Goal: Task Accomplishment & Management: Manage account settings

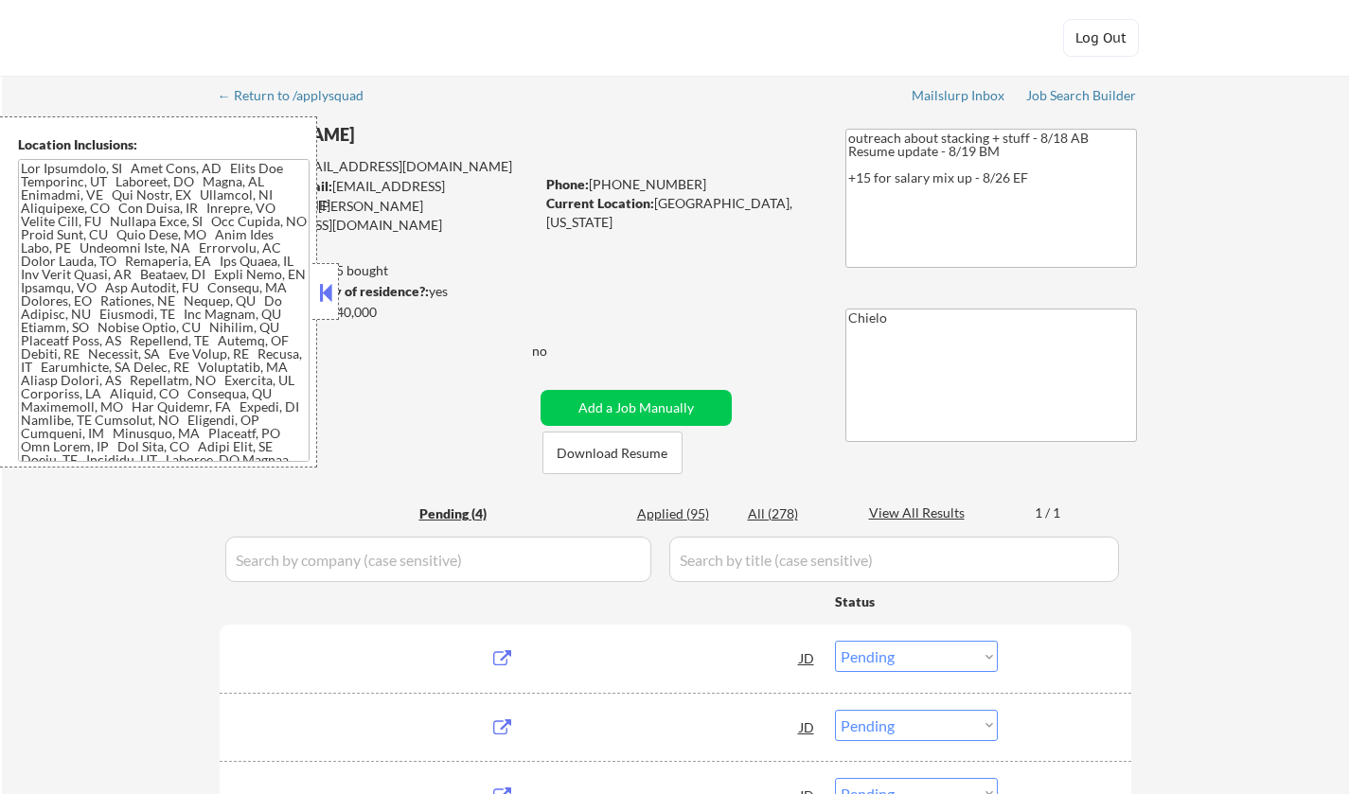
select select ""pending""
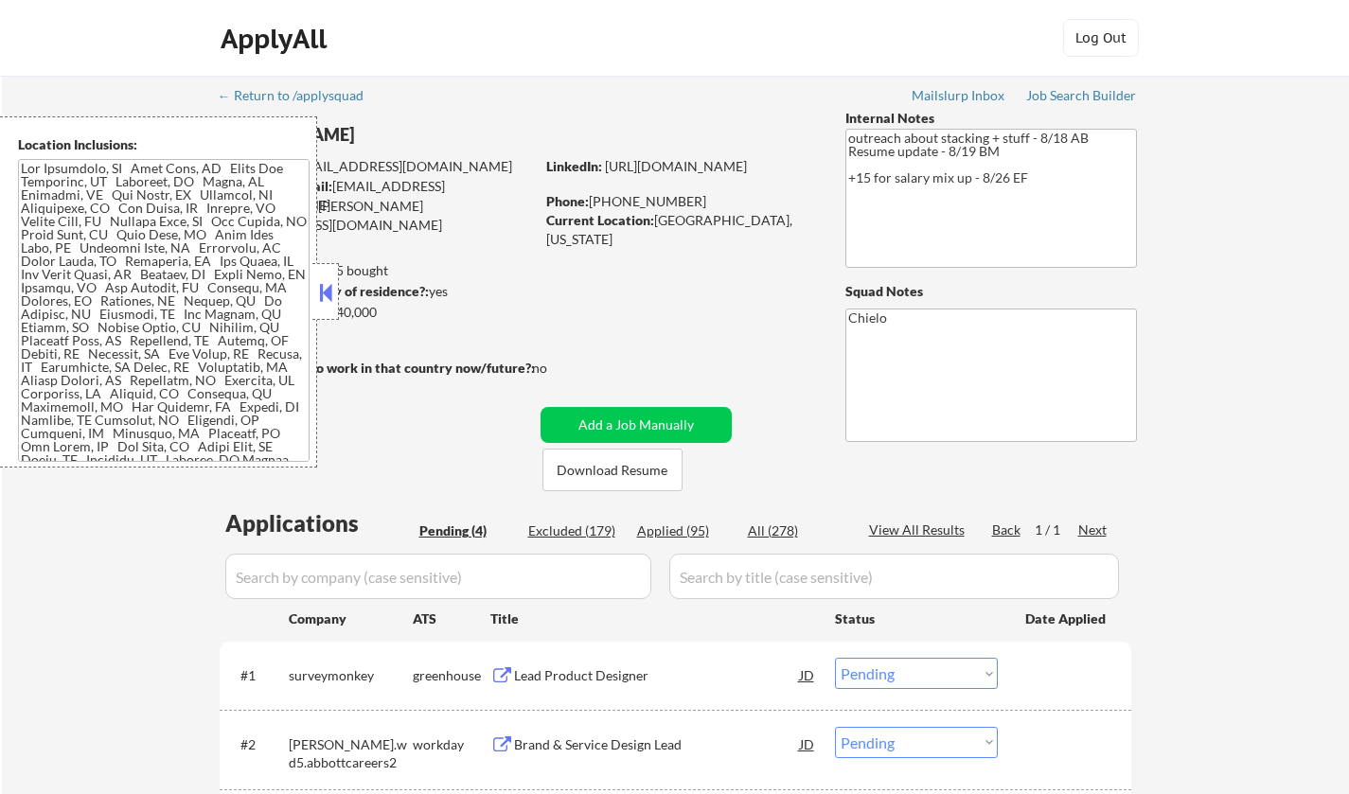
click at [326, 295] on button at bounding box center [325, 292] width 21 height 28
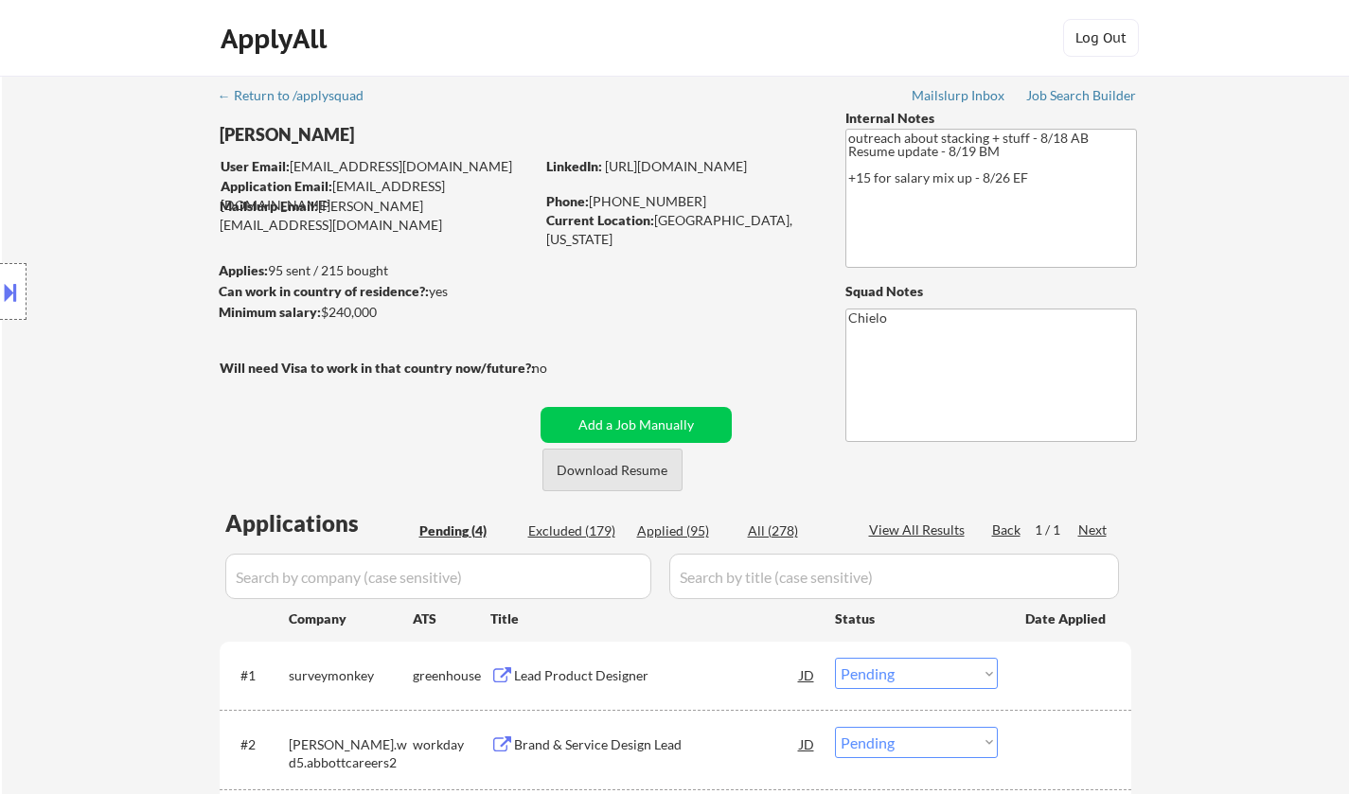
click at [622, 475] on button "Download Resume" at bounding box center [612, 470] width 140 height 43
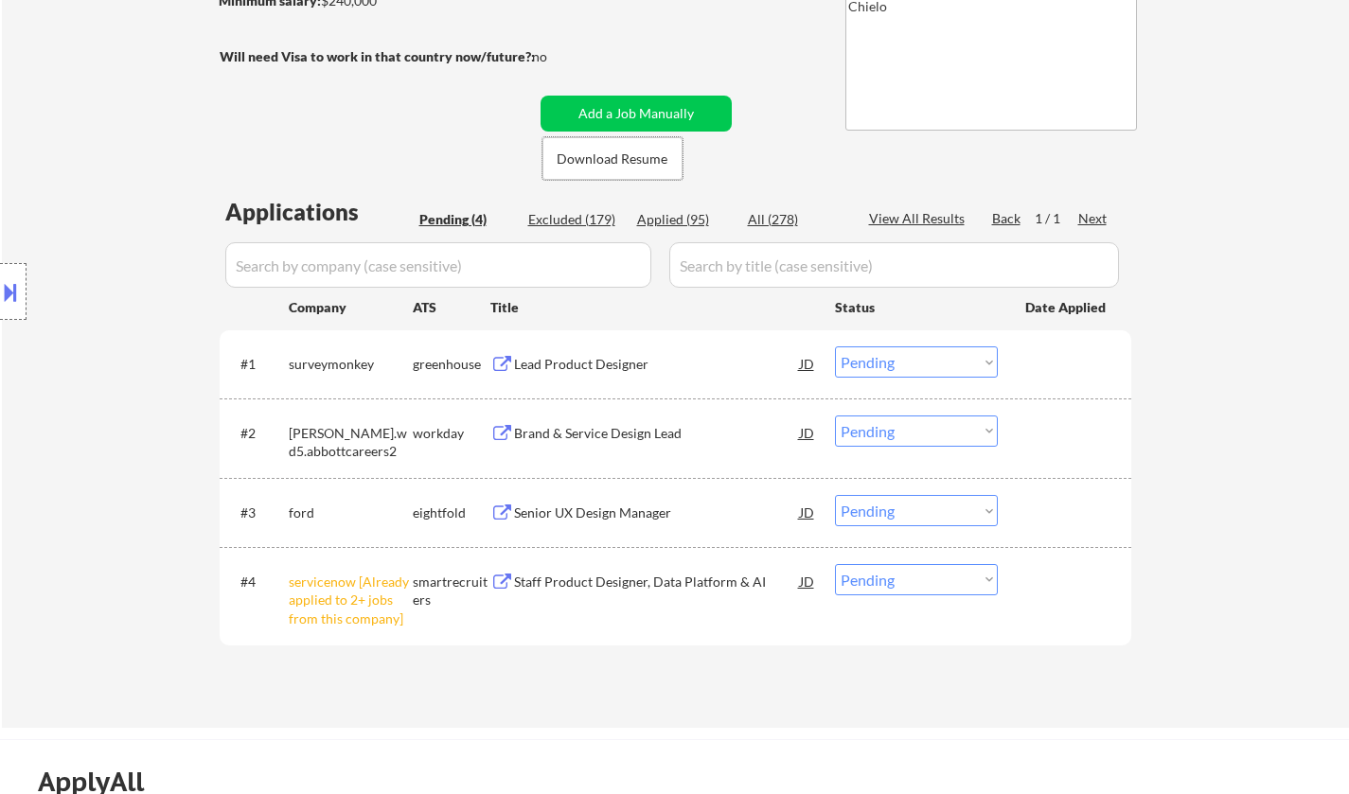
scroll to position [473, 0]
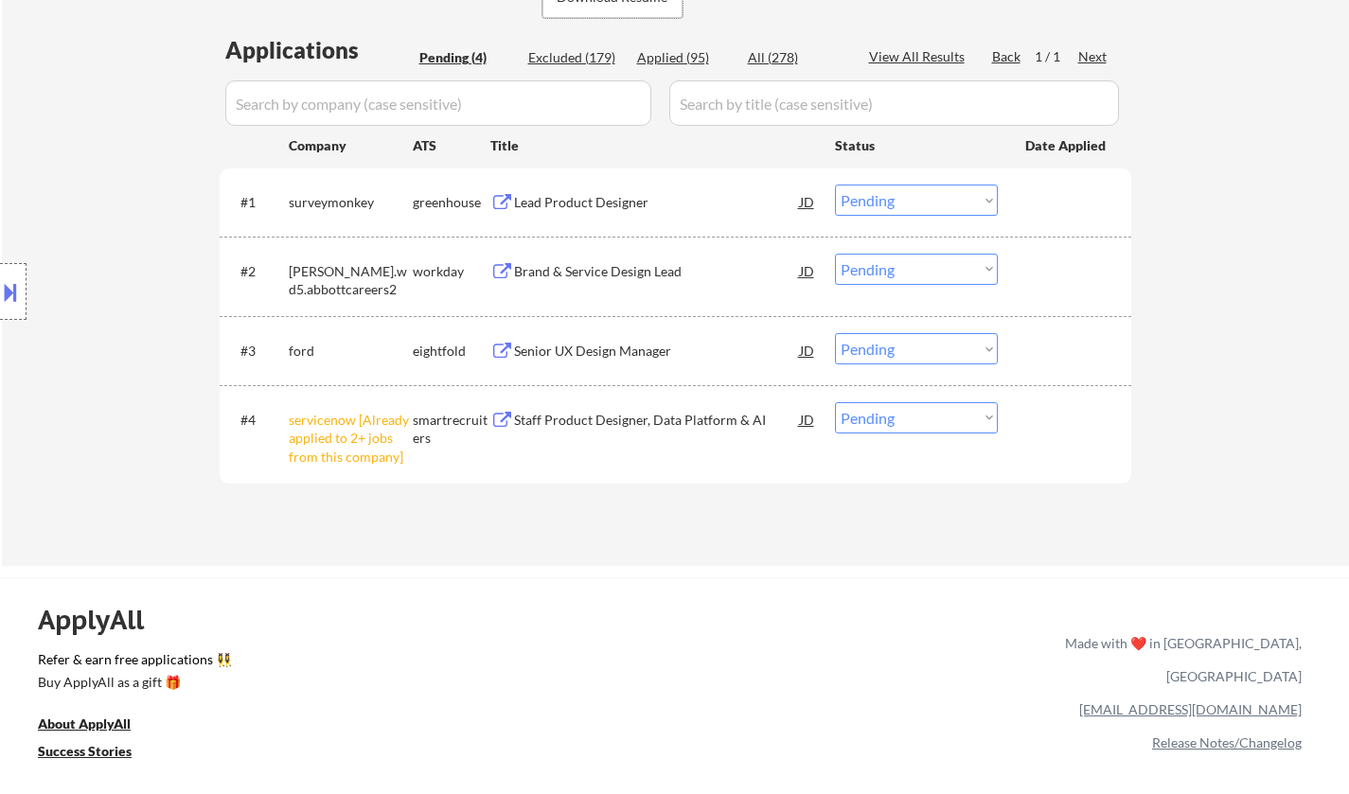
click at [927, 411] on select "Choose an option... Pending Applied Excluded (Questions) Excluded (Expired) Exc…" at bounding box center [916, 417] width 163 height 31
select select ""excluded__other_""
click at [835, 402] on select "Choose an option... Pending Applied Excluded (Questions) Excluded (Expired) Exc…" at bounding box center [916, 417] width 163 height 31
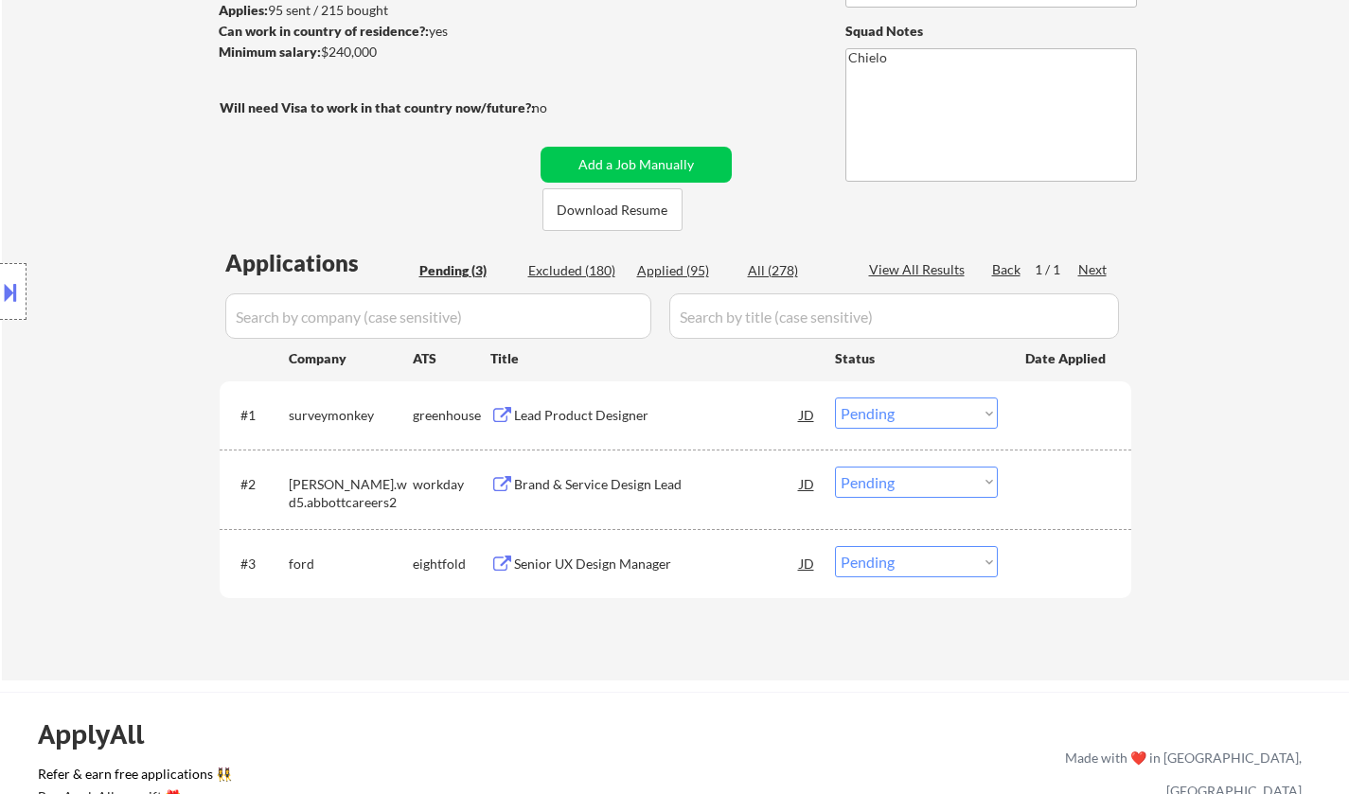
scroll to position [379, 0]
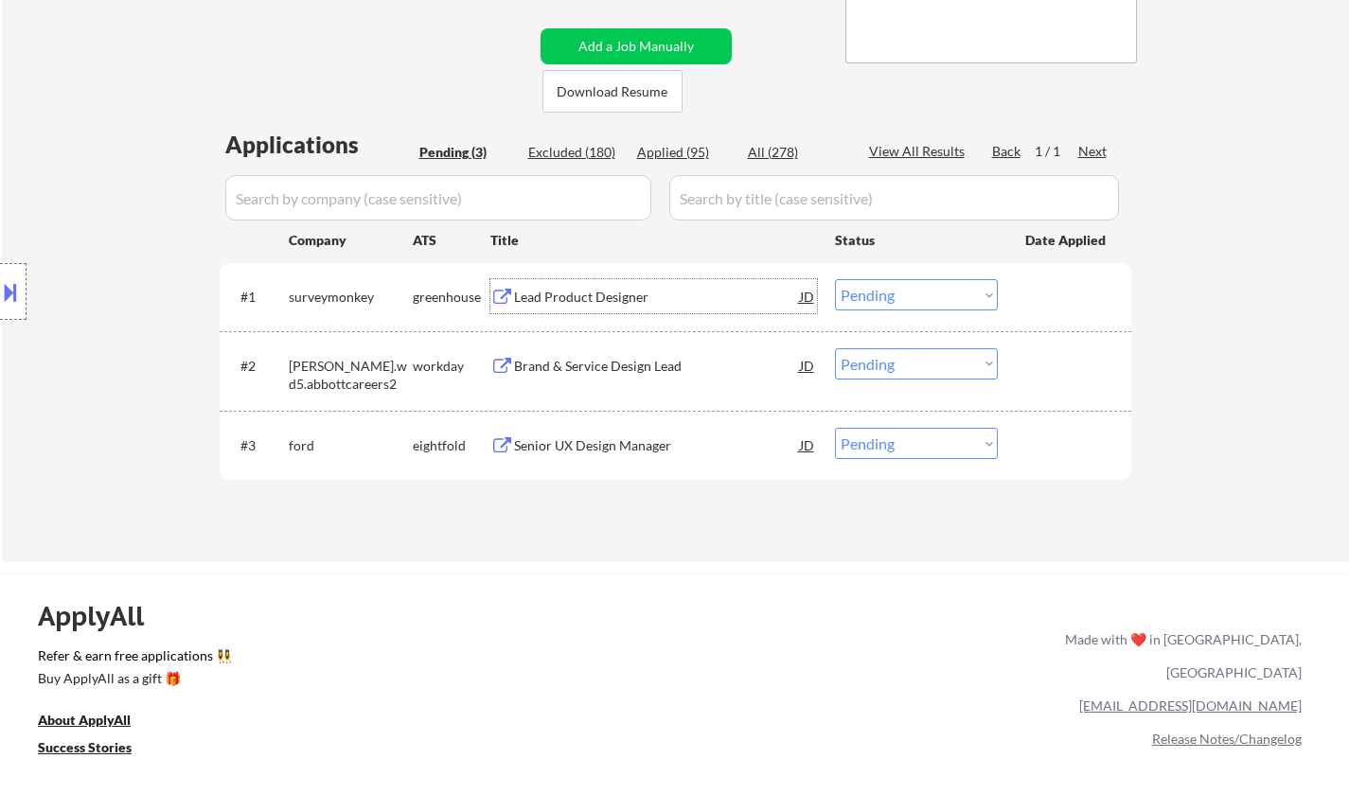
click at [572, 300] on div "Lead Product Designer" at bounding box center [657, 297] width 286 height 19
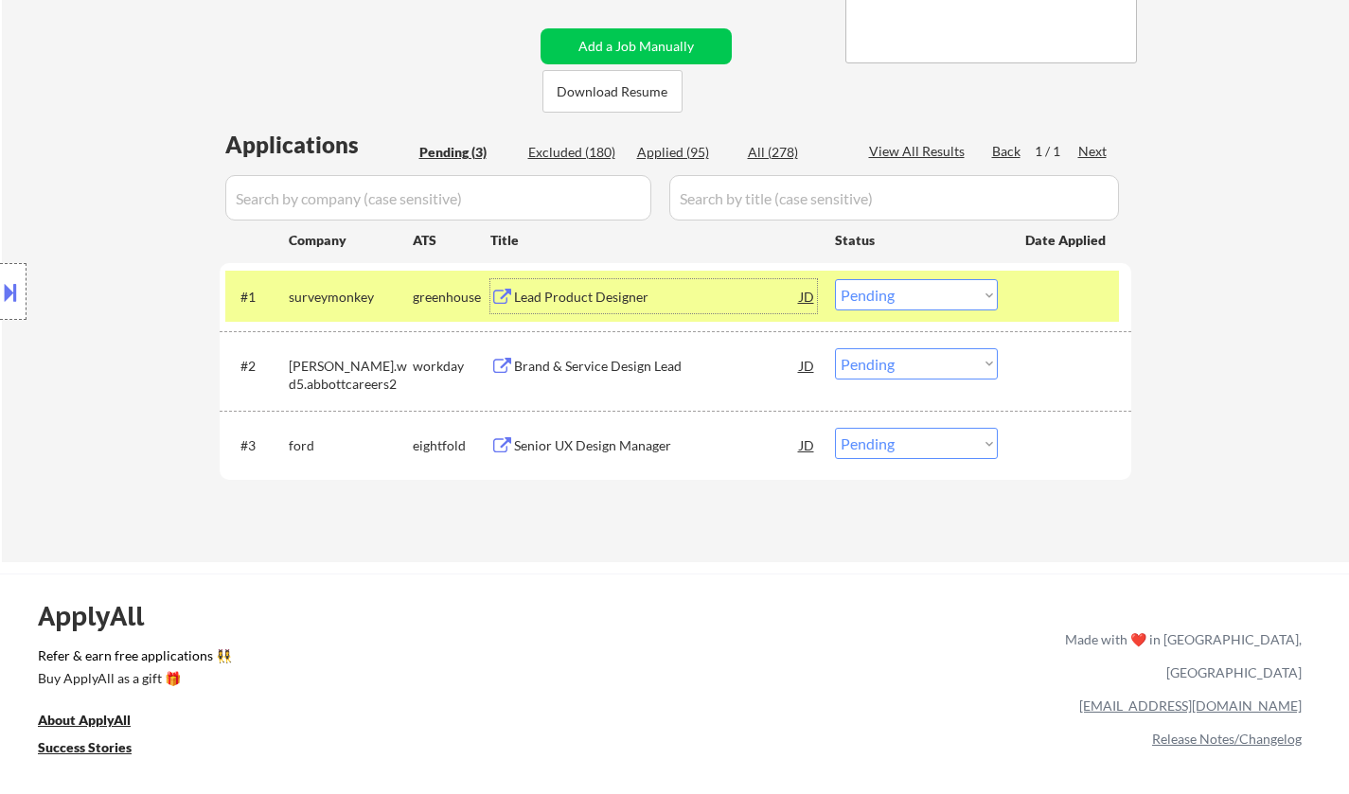
click at [848, 297] on select "Choose an option... Pending Applied Excluded (Questions) Excluded (Expired) Exc…" at bounding box center [916, 294] width 163 height 31
click at [835, 279] on select "Choose an option... Pending Applied Excluded (Questions) Excluded (Expired) Exc…" at bounding box center [916, 294] width 163 height 31
select select ""pending""
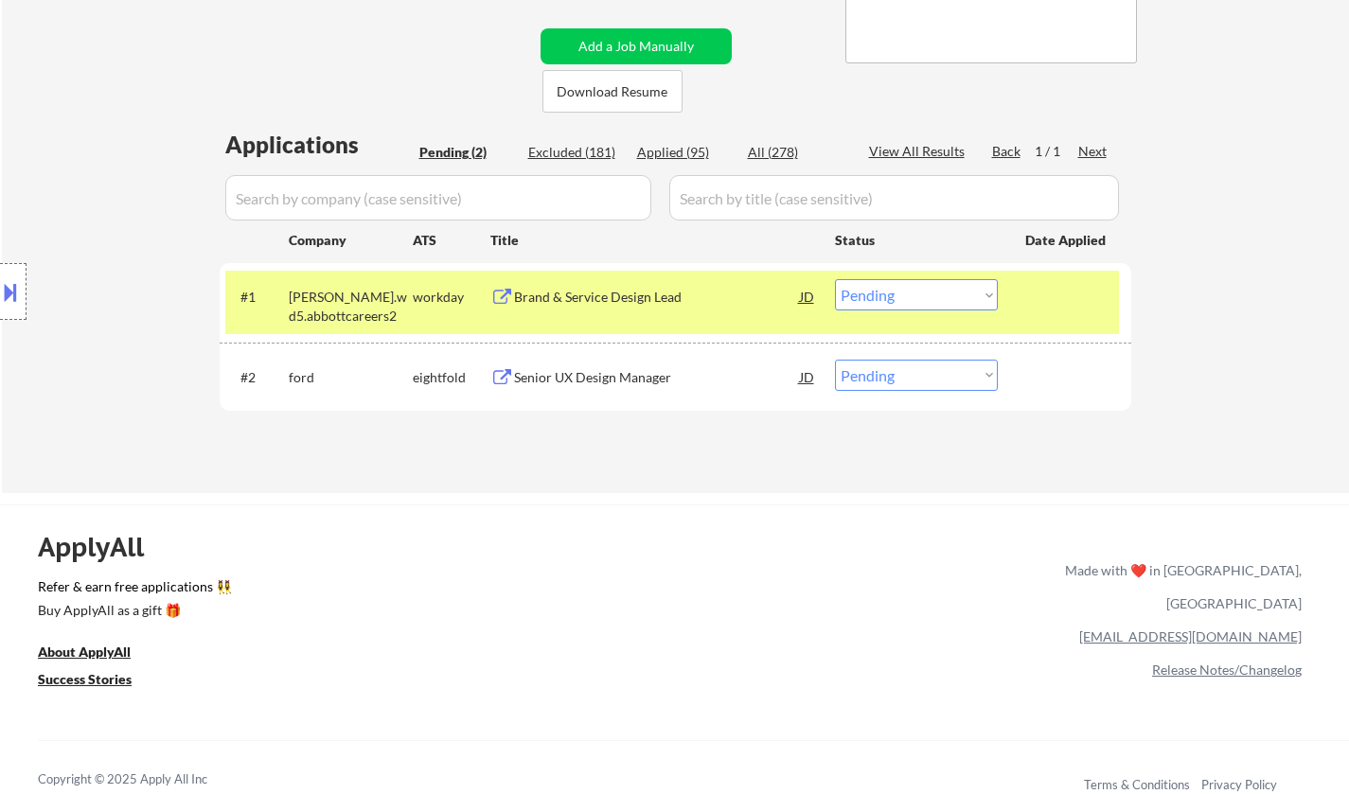
click at [610, 382] on div "Senior UX Design Manager" at bounding box center [657, 377] width 286 height 19
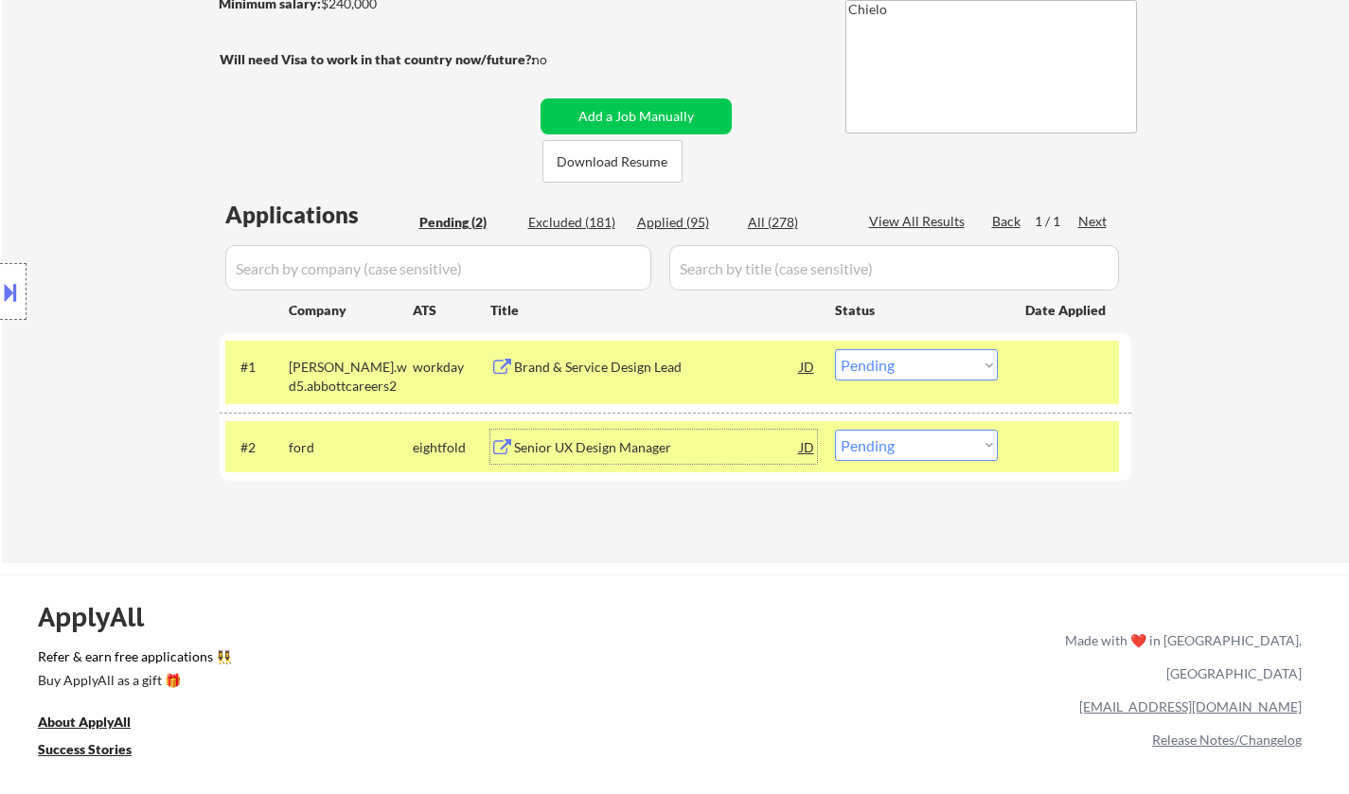
scroll to position [473, 0]
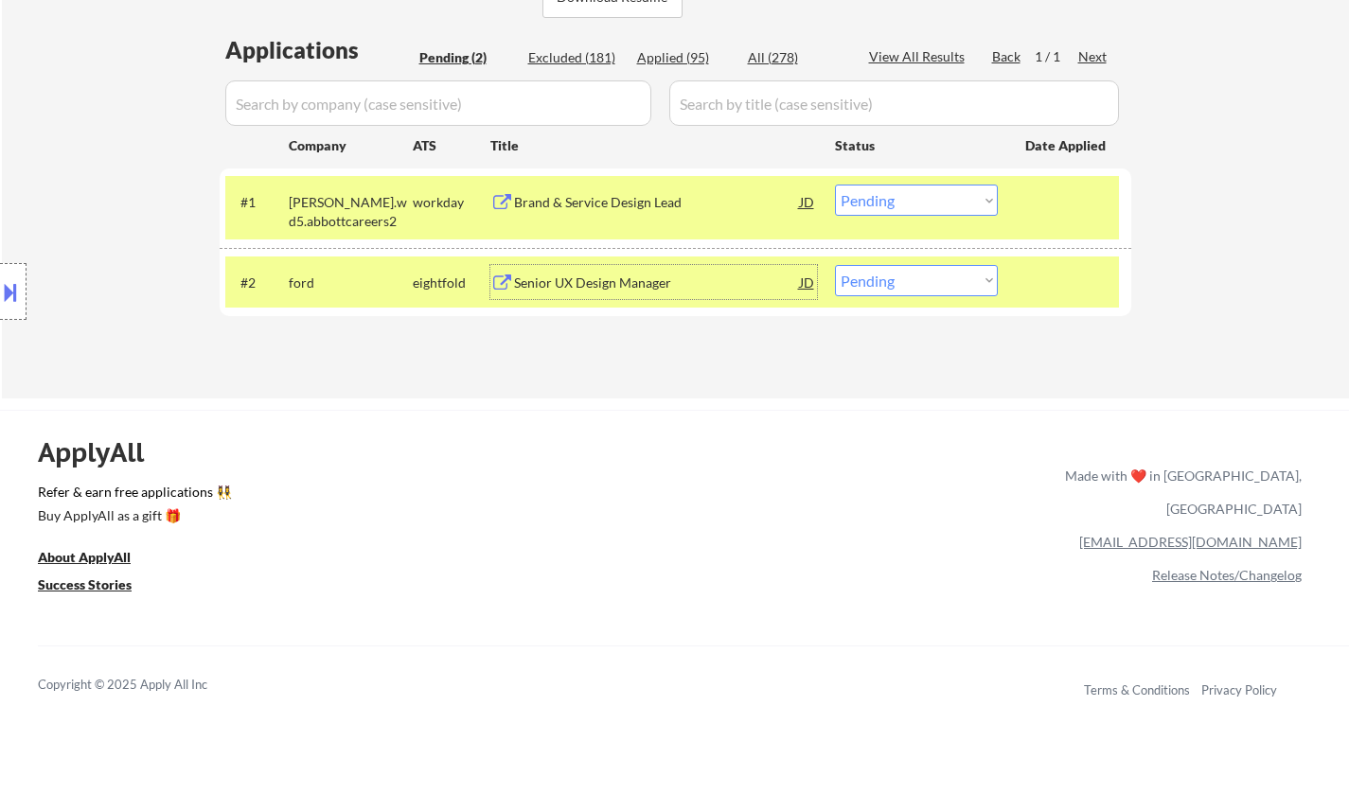
click at [862, 280] on select "Choose an option... Pending Applied Excluded (Questions) Excluded (Expired) Exc…" at bounding box center [916, 280] width 163 height 31
select select ""applied""
click at [835, 265] on select "Choose an option... Pending Applied Excluded (Questions) Excluded (Expired) Exc…" at bounding box center [916, 280] width 163 height 31
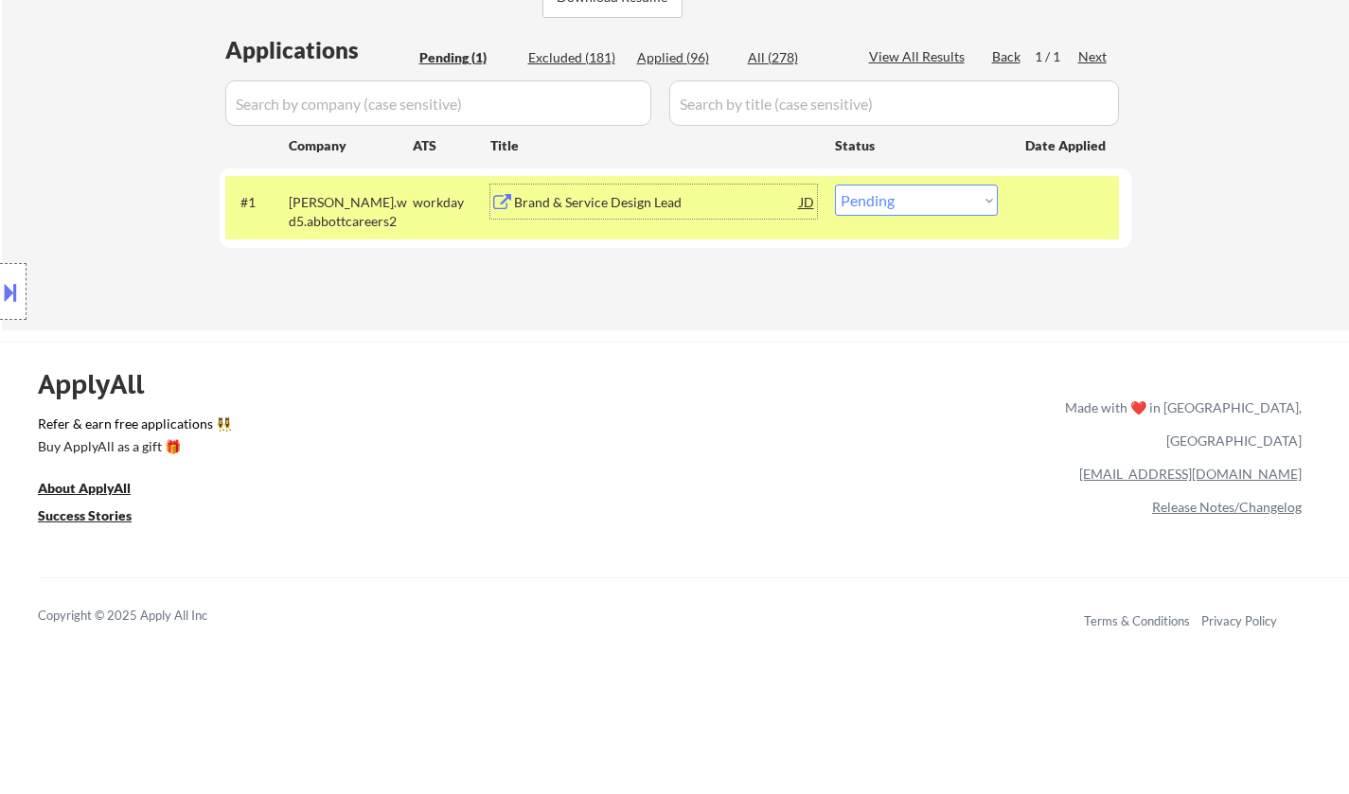
click at [583, 203] on div "Brand & Service Design Lead" at bounding box center [657, 202] width 286 height 19
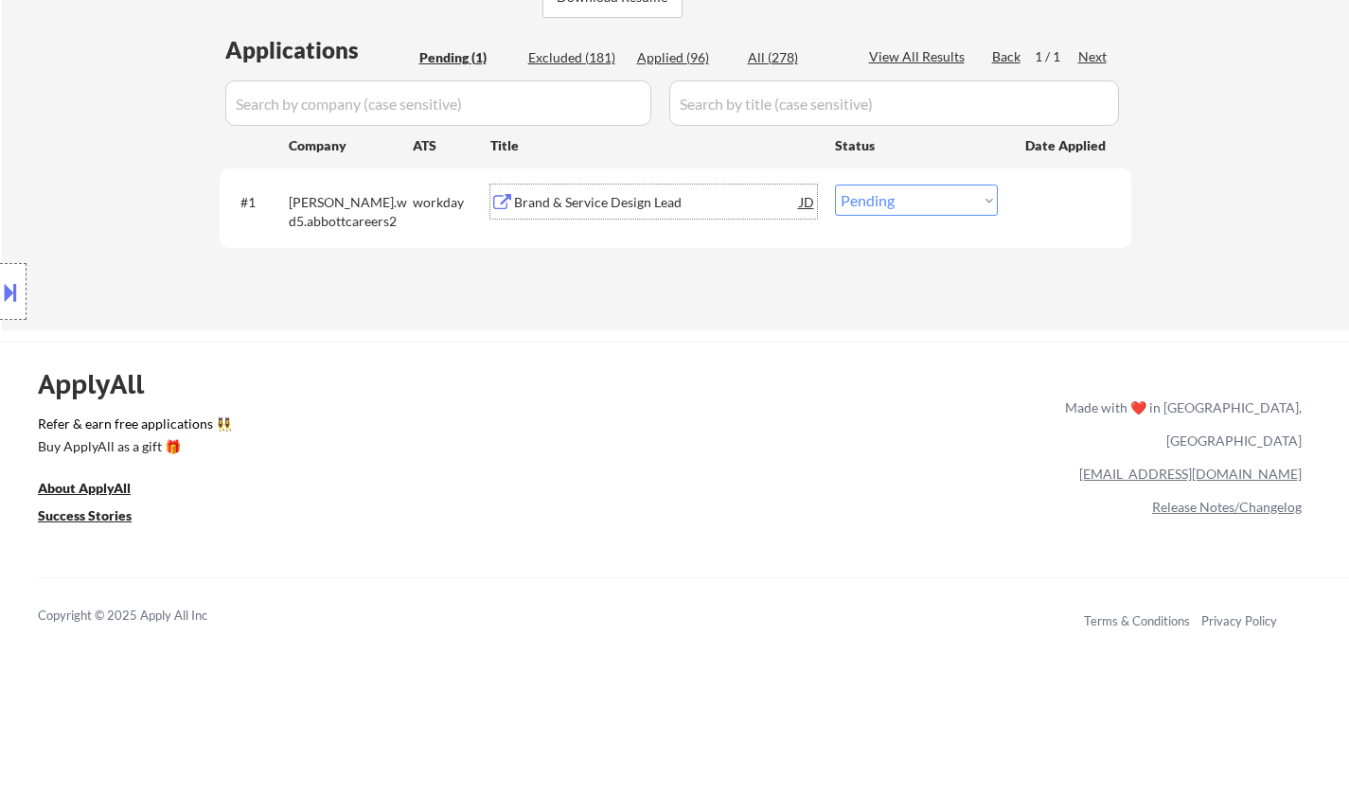
click at [879, 194] on select "Choose an option... Pending Applied Excluded (Questions) Excluded (Expired) Exc…" at bounding box center [916, 200] width 163 height 31
select select ""applied""
click at [835, 185] on select "Choose an option... Pending Applied Excluded (Questions) Excluded (Expired) Exc…" at bounding box center [916, 200] width 163 height 31
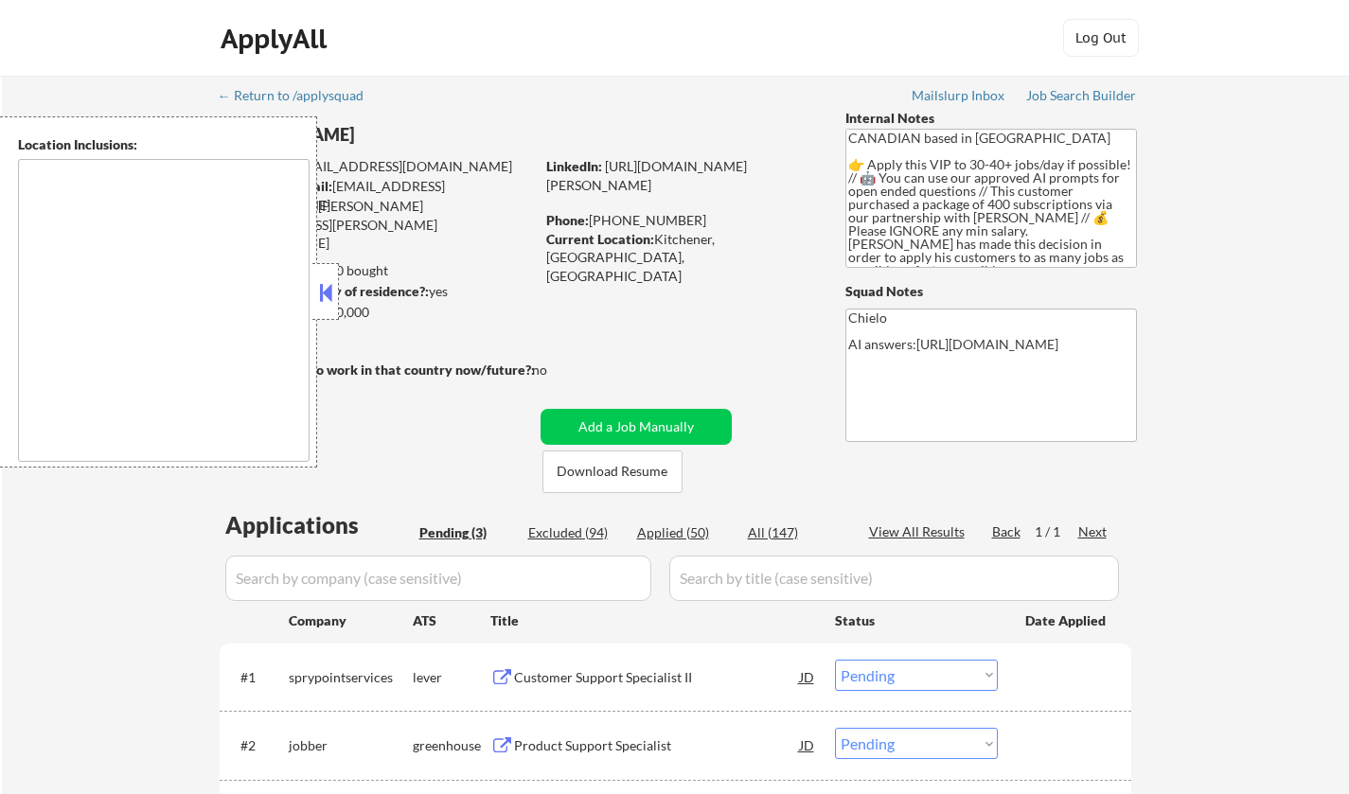
select select ""pending""
click at [325, 277] on div at bounding box center [325, 291] width 27 height 57
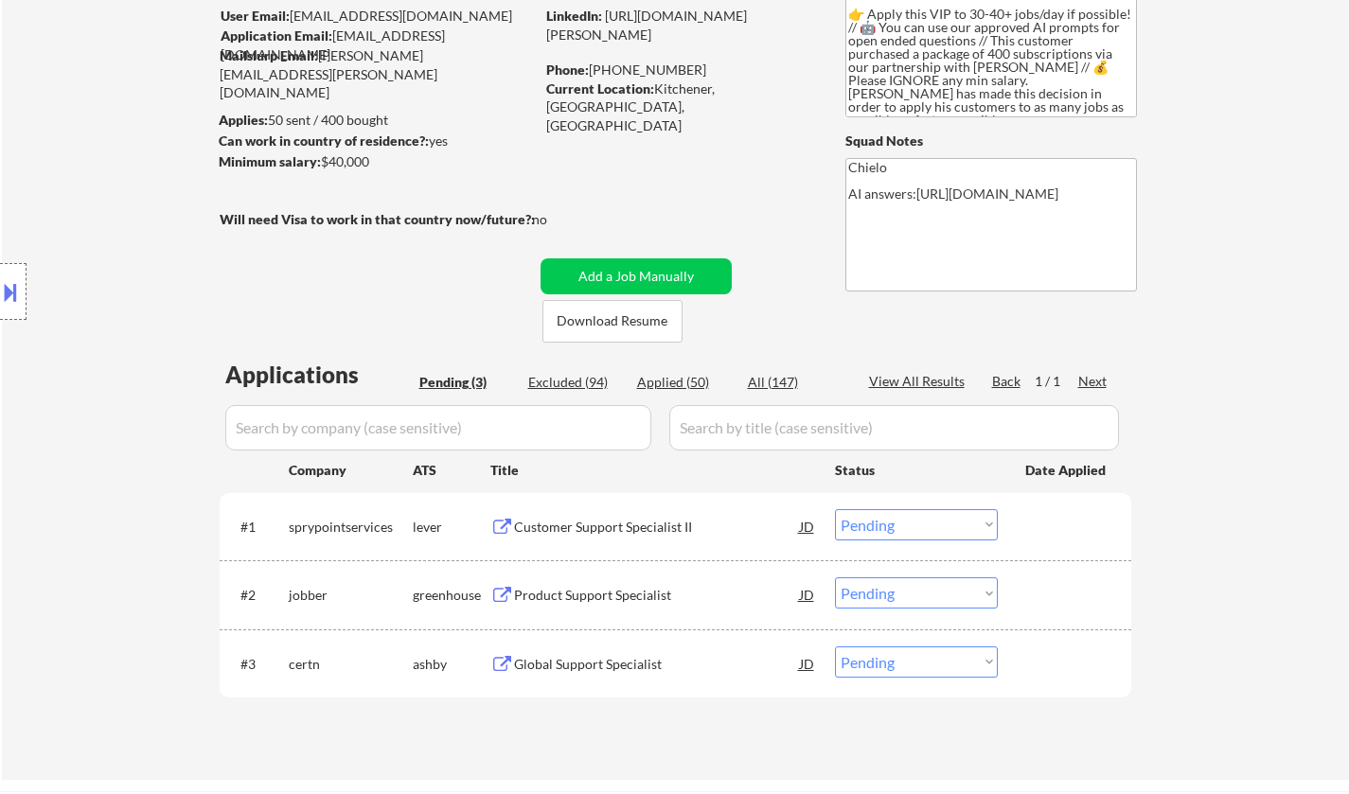
scroll to position [189, 0]
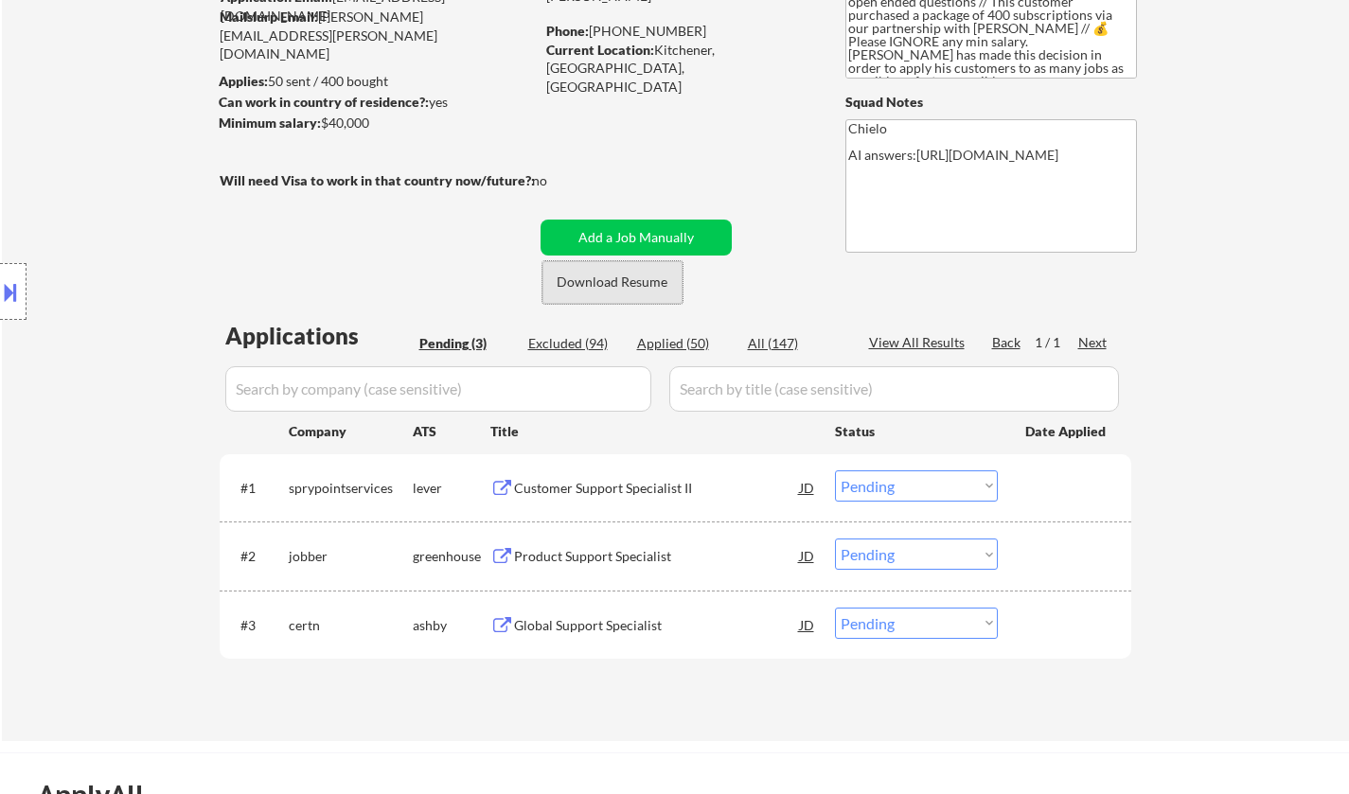
click at [605, 292] on button "Download Resume" at bounding box center [612, 282] width 140 height 43
click at [596, 479] on div "Customer Support Specialist II" at bounding box center [657, 488] width 286 height 19
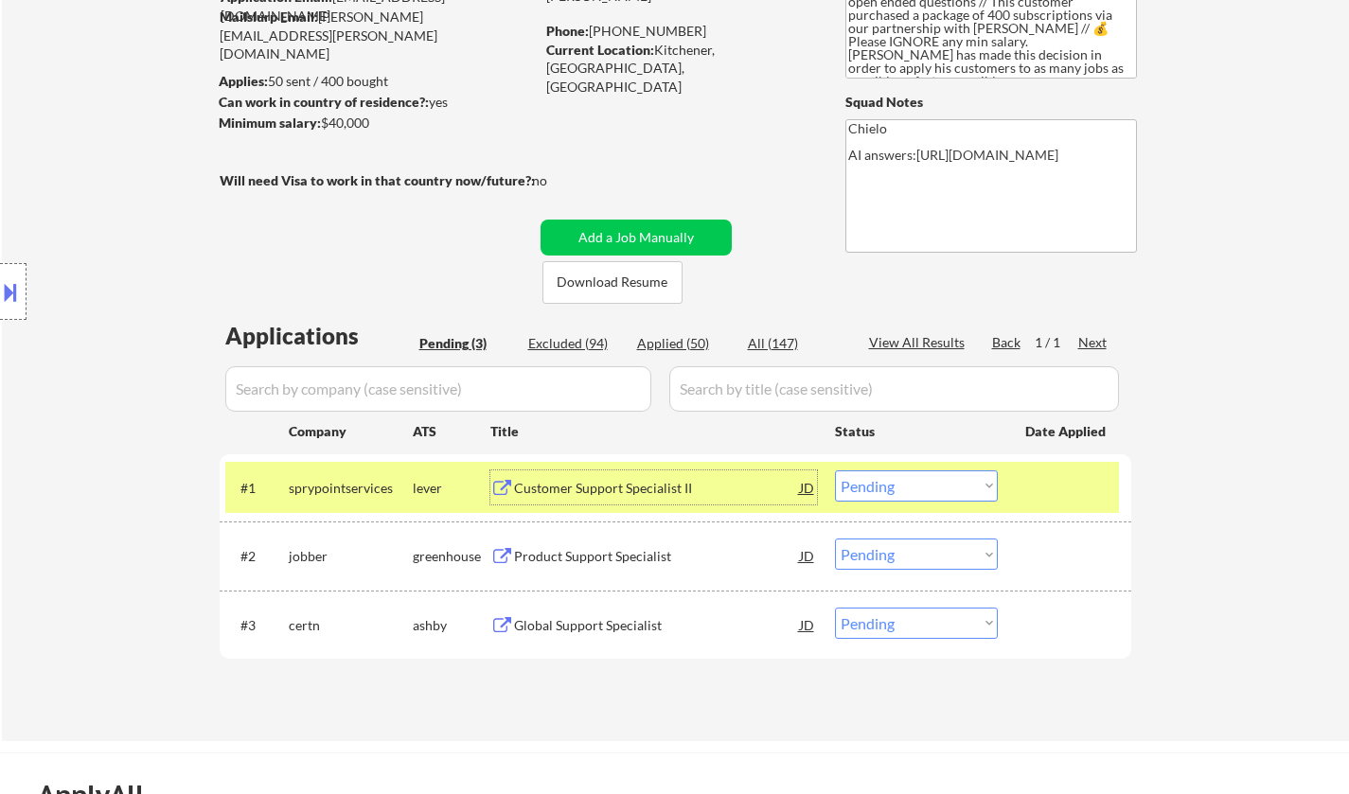
click at [11, 287] on button at bounding box center [10, 291] width 21 height 31
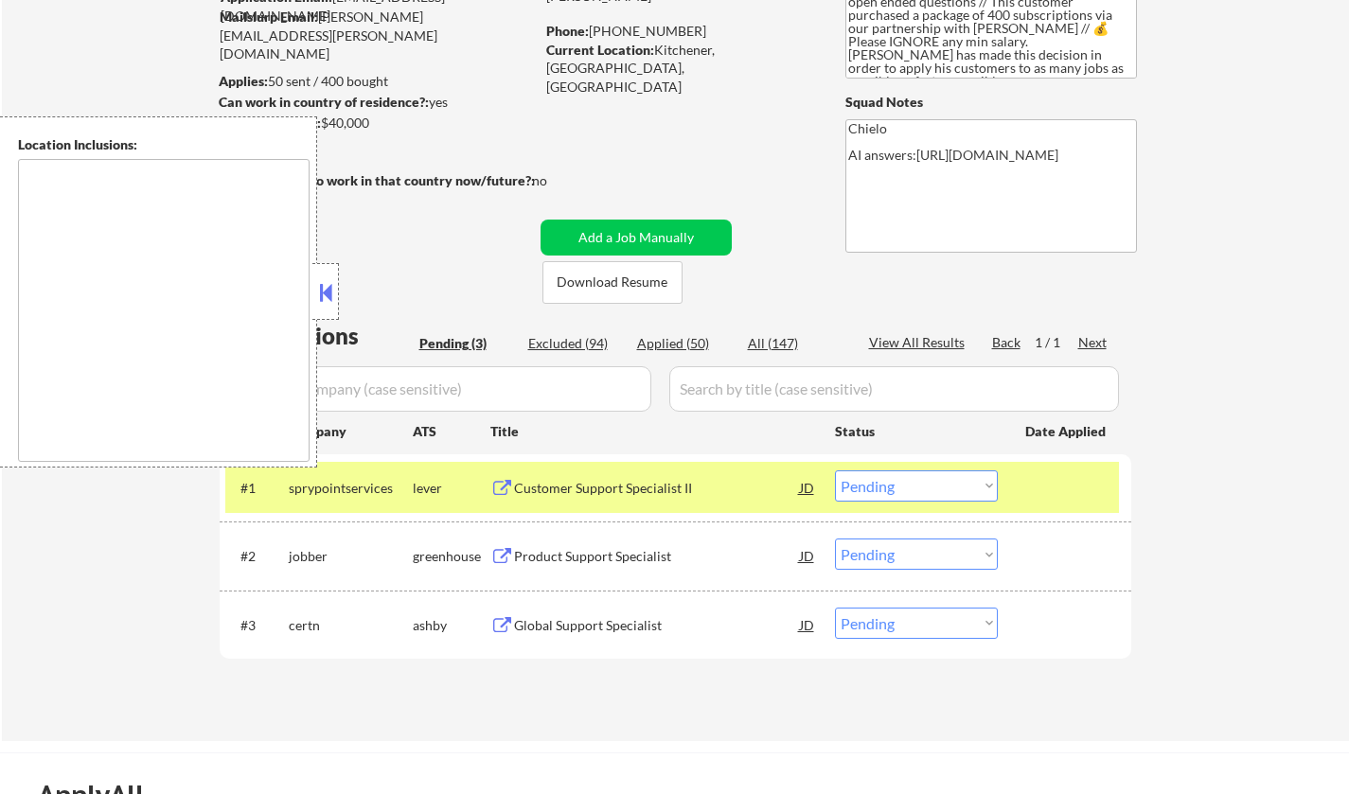
click at [326, 297] on button at bounding box center [325, 292] width 21 height 28
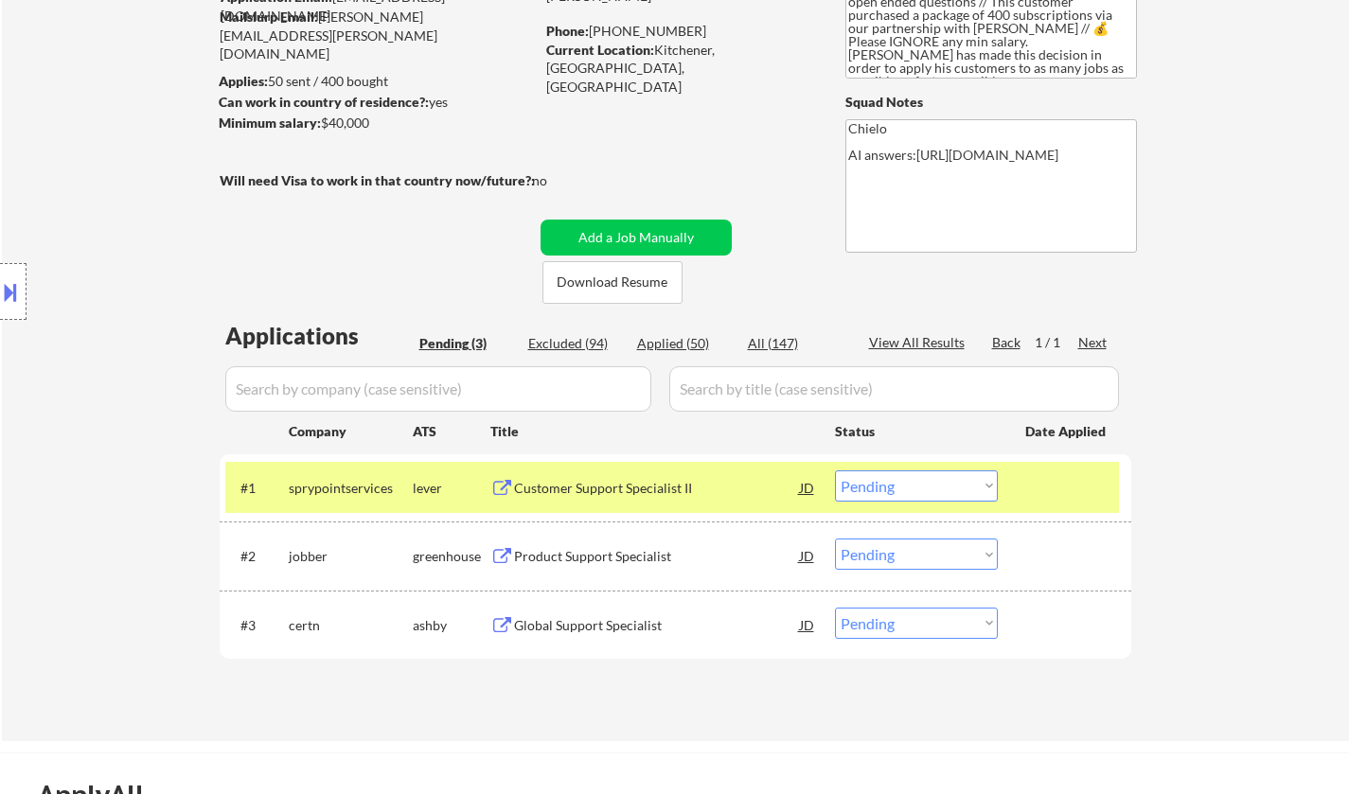
drag, startPoint x: 908, startPoint y: 483, endPoint x: 925, endPoint y: 501, distance: 24.8
click at [908, 483] on select "Choose an option... Pending Applied Excluded (Questions) Excluded (Expired) Exc…" at bounding box center [916, 486] width 163 height 31
click at [835, 471] on select "Choose an option... Pending Applied Excluded (Questions) Excluded (Expired) Exc…" at bounding box center [916, 486] width 163 height 31
click at [612, 545] on div "Product Support Specialist" at bounding box center [657, 556] width 286 height 34
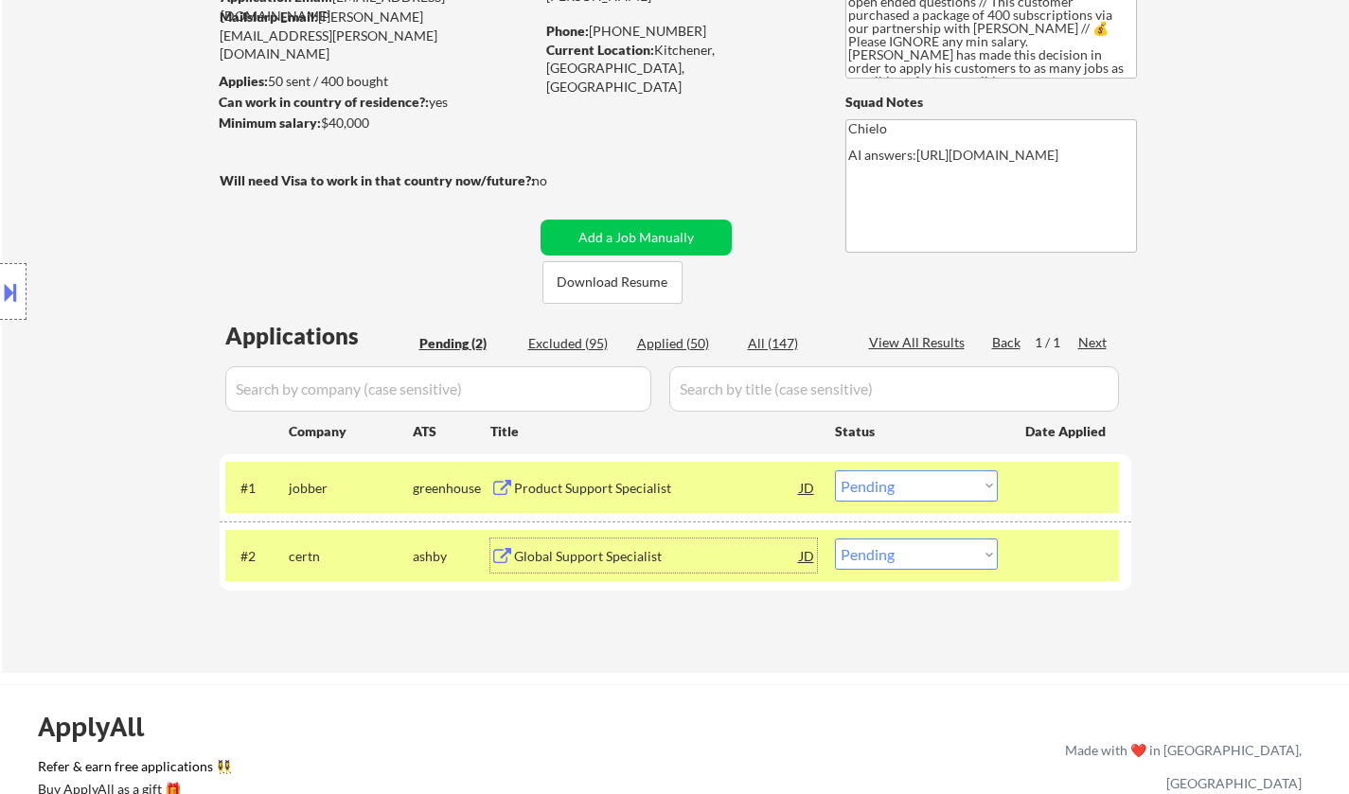
click at [918, 492] on select "Choose an option... Pending Applied Excluded (Questions) Excluded (Expired) Exc…" at bounding box center [916, 486] width 163 height 31
click at [835, 471] on select "Choose an option... Pending Applied Excluded (Questions) Excluded (Expired) Exc…" at bounding box center [916, 486] width 163 height 31
click at [573, 563] on div "Global Support Specialist" at bounding box center [657, 556] width 286 height 19
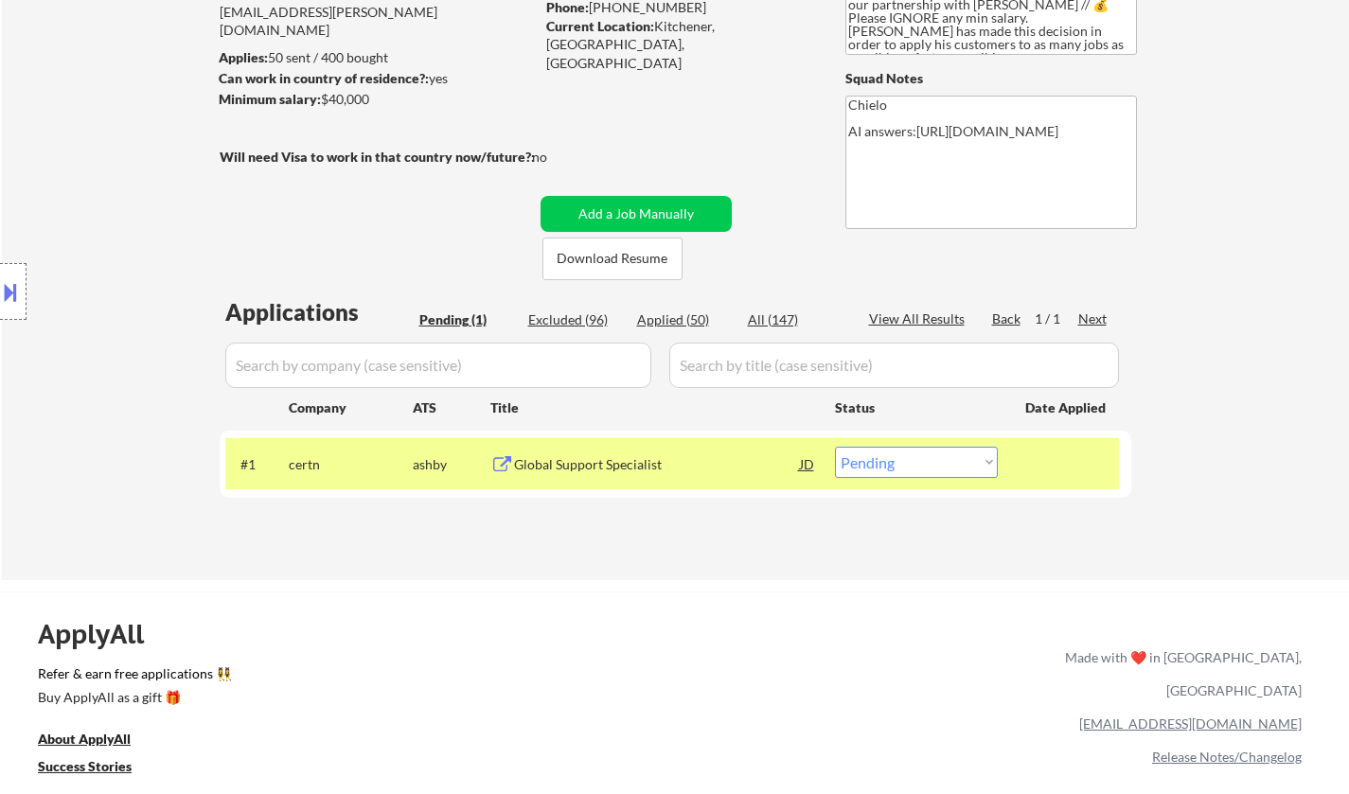
scroll to position [379, 0]
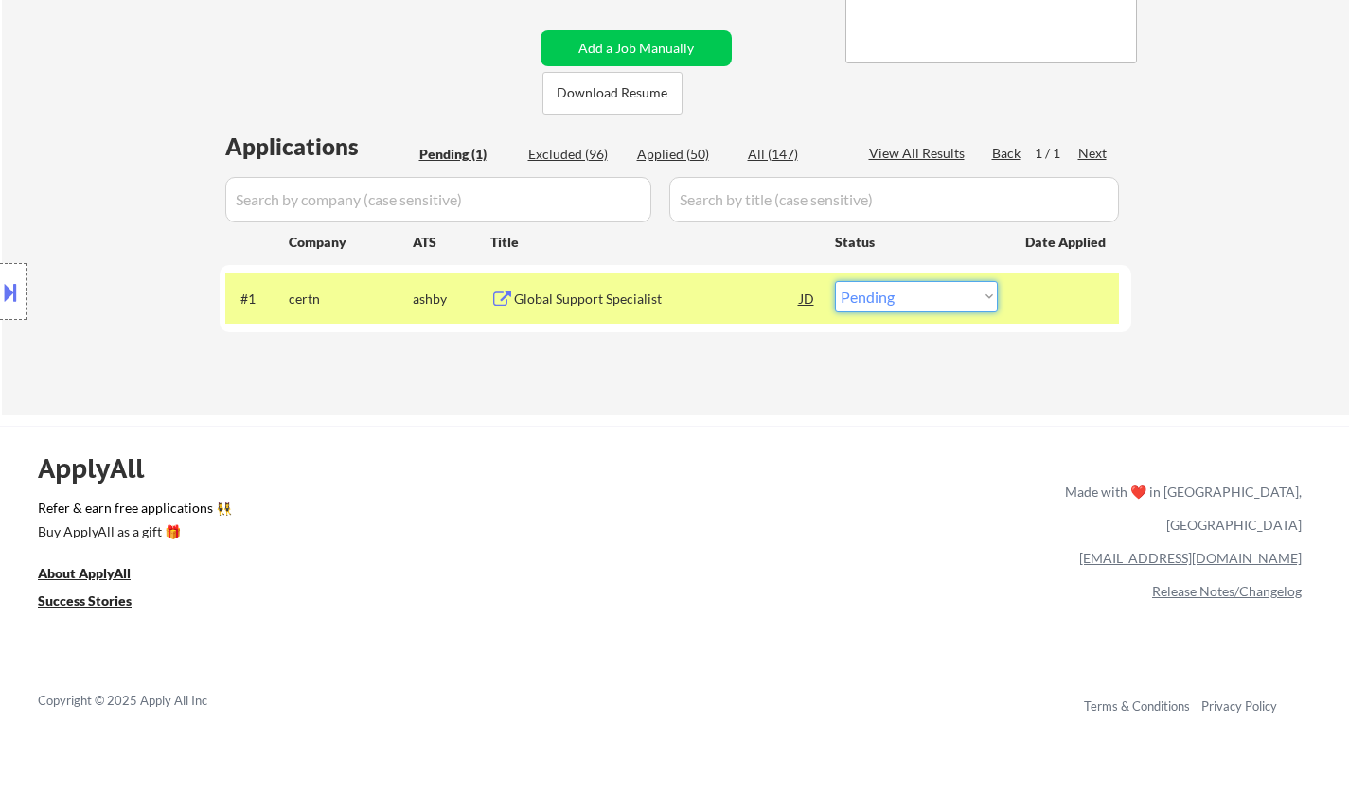
click at [916, 293] on select "Choose an option... Pending Applied Excluded (Questions) Excluded (Expired) Exc…" at bounding box center [916, 296] width 163 height 31
drag, startPoint x: 924, startPoint y: 293, endPoint x: 927, endPoint y: 303, distance: 10.8
click at [924, 293] on select "Choose an option... Pending Applied Excluded (Questions) Excluded (Expired) Exc…" at bounding box center [916, 296] width 163 height 31
select select ""applied""
click at [835, 281] on select "Choose an option... Pending Applied Excluded (Questions) Excluded (Expired) Exc…" at bounding box center [916, 296] width 163 height 31
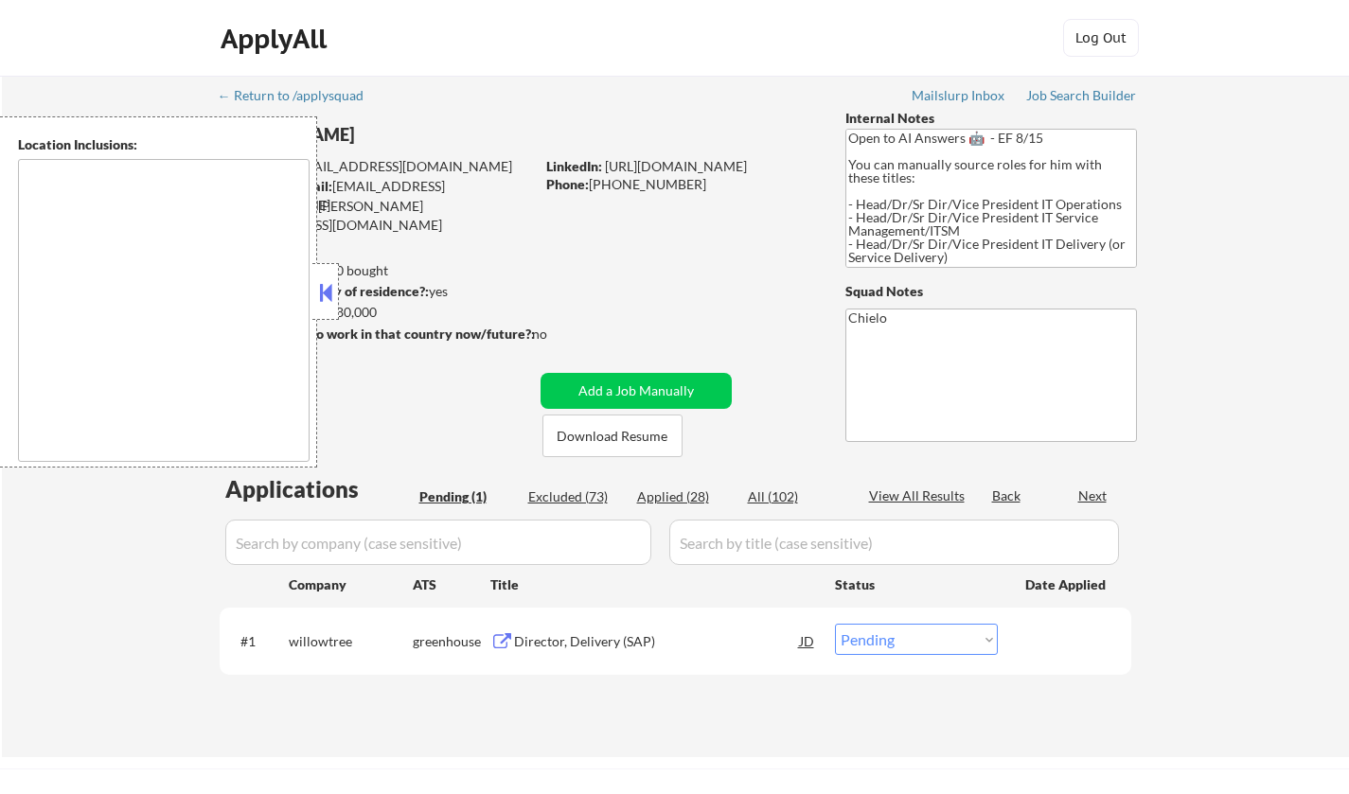
select select ""pending""
type textarea "[GEOGRAPHIC_DATA], [GEOGRAPHIC_DATA] [GEOGRAPHIC_DATA], [GEOGRAPHIC_DATA] [GEOG…"
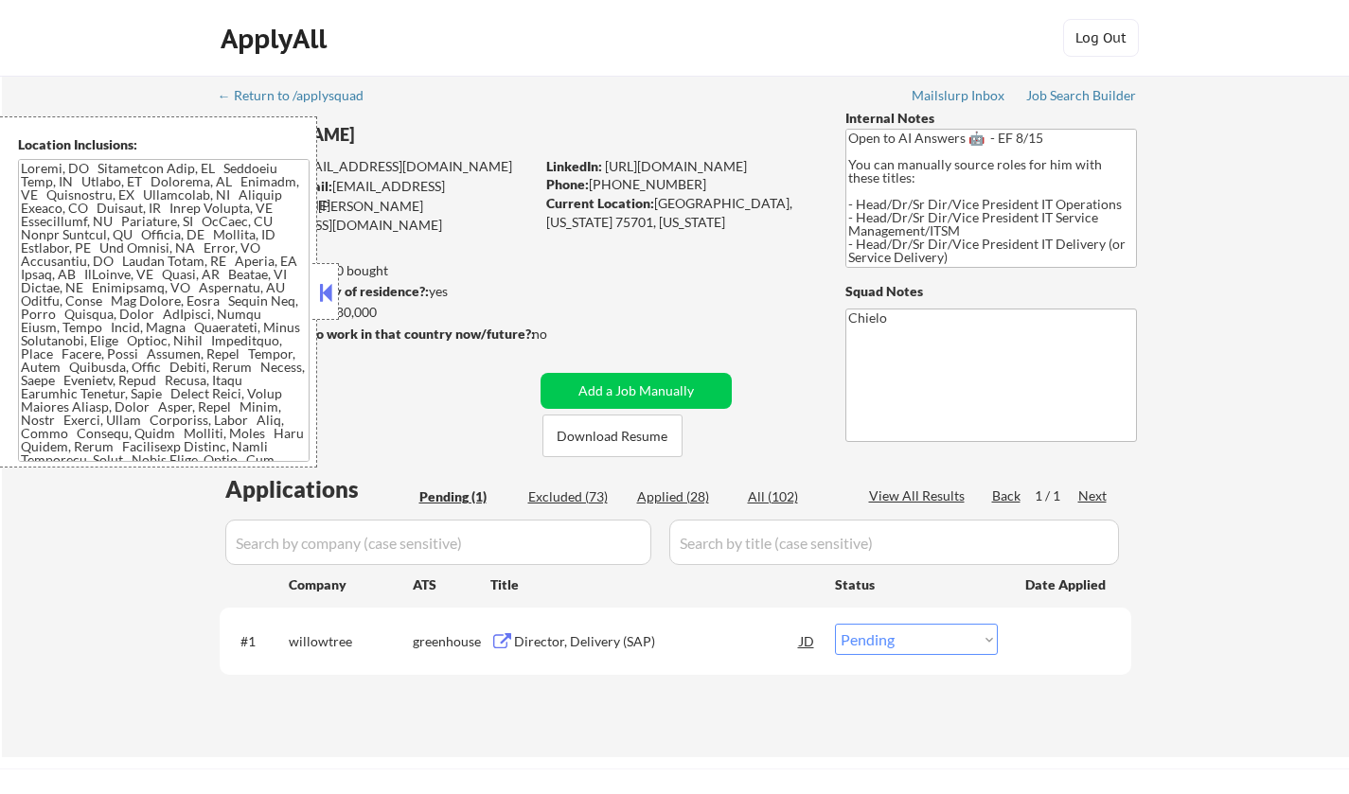
click at [322, 294] on button at bounding box center [325, 292] width 21 height 28
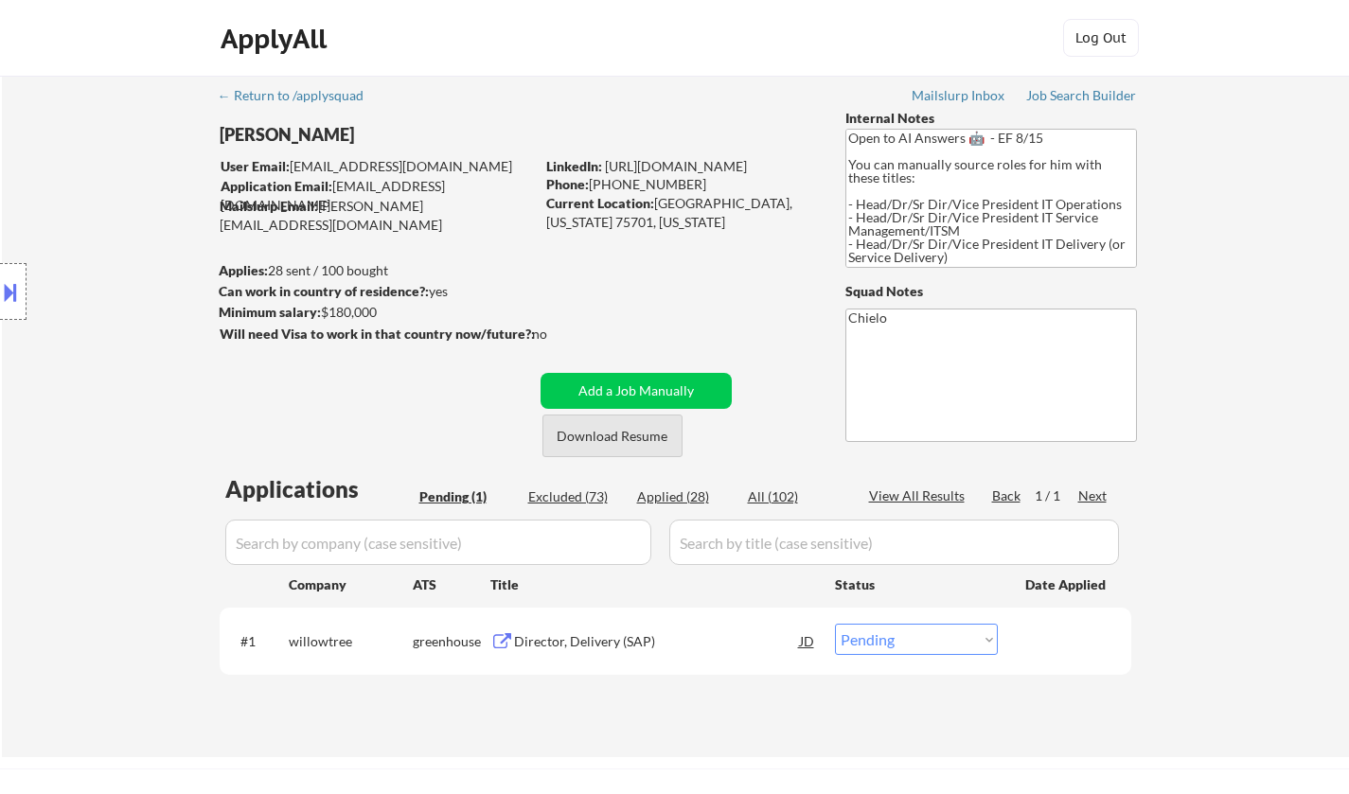
click at [599, 438] on button "Download Resume" at bounding box center [612, 436] width 140 height 43
click at [555, 641] on div "Director, Delivery (SAP)" at bounding box center [657, 641] width 286 height 19
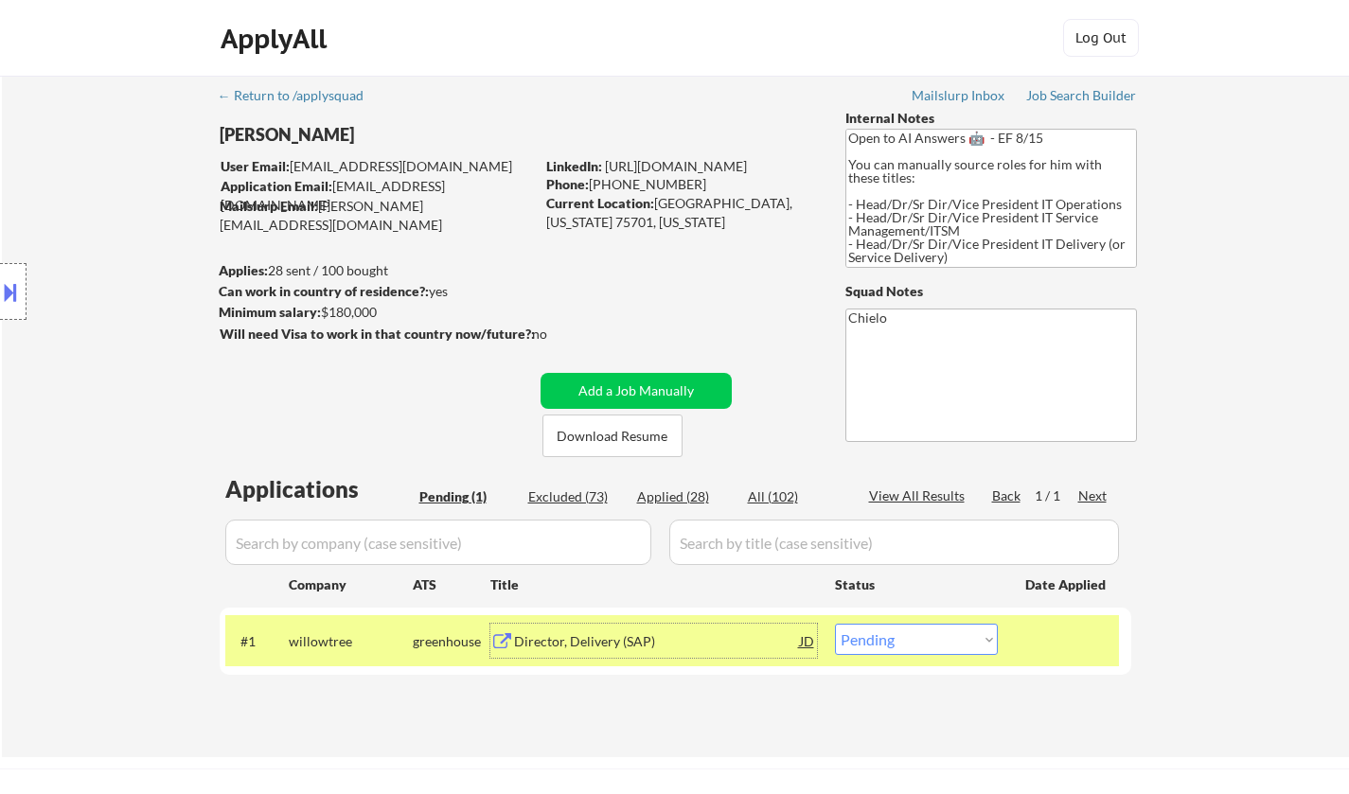
click at [896, 644] on select "Choose an option... Pending Applied Excluded (Questions) Excluded (Expired) Exc…" at bounding box center [916, 639] width 163 height 31
select select ""excluded__salary_""
click at [835, 624] on select "Choose an option... Pending Applied Excluded (Questions) Excluded (Expired) Exc…" at bounding box center [916, 639] width 163 height 31
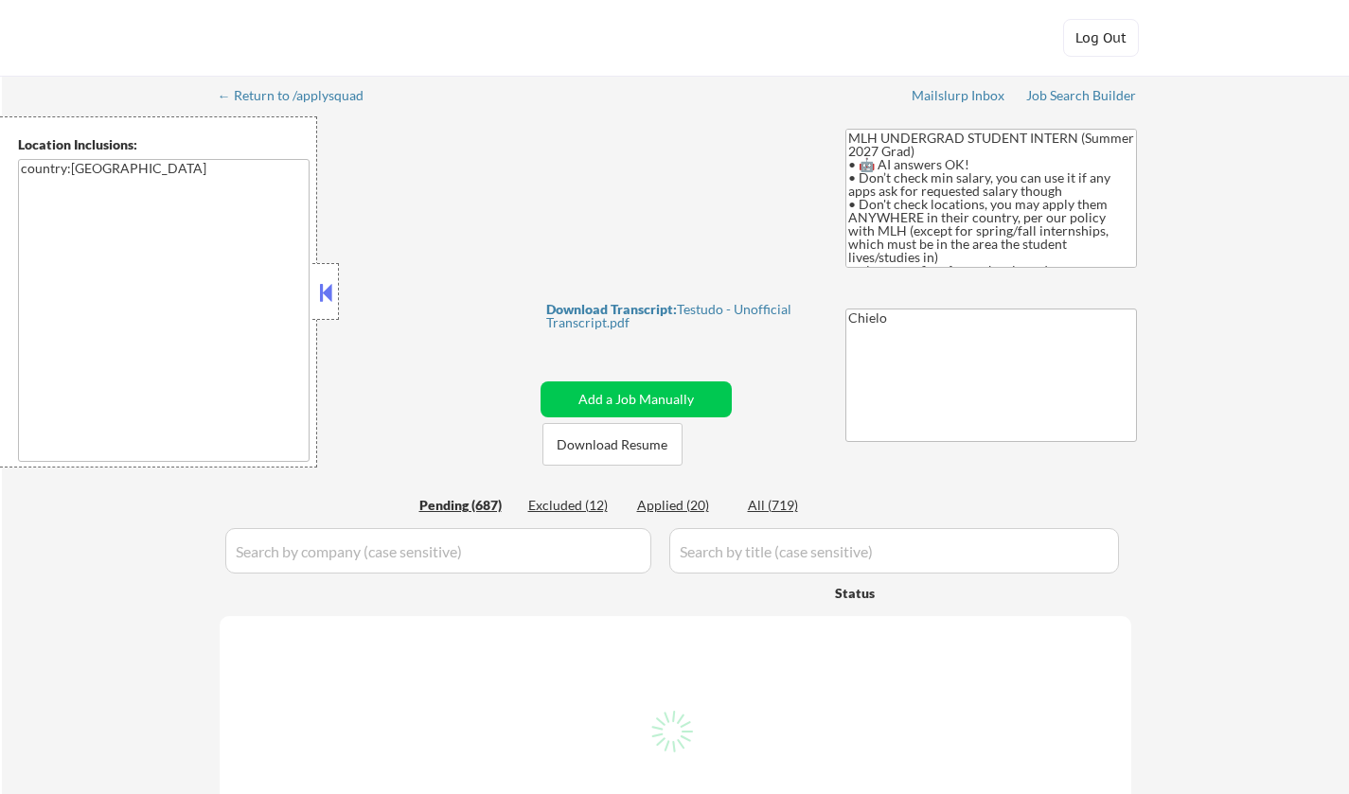
select select ""pending""
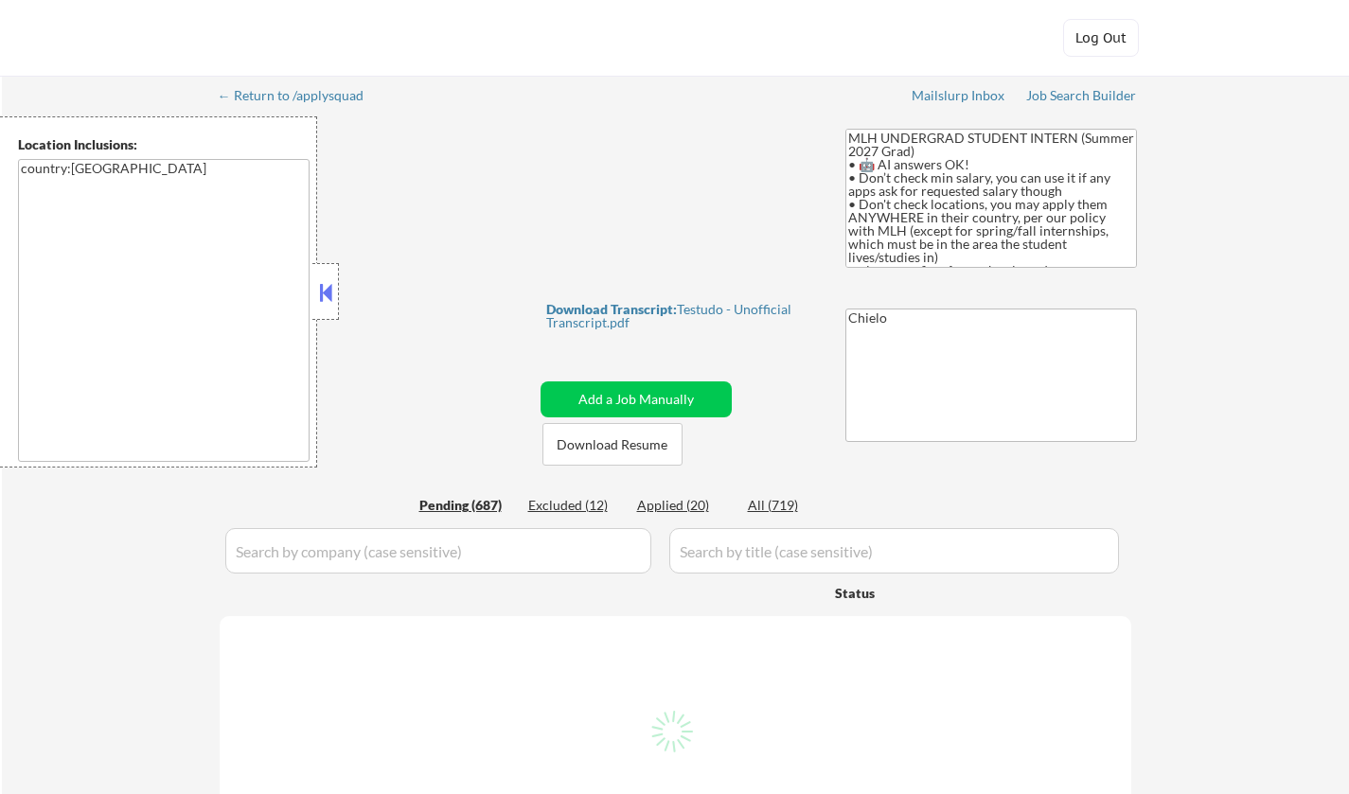
select select ""pending""
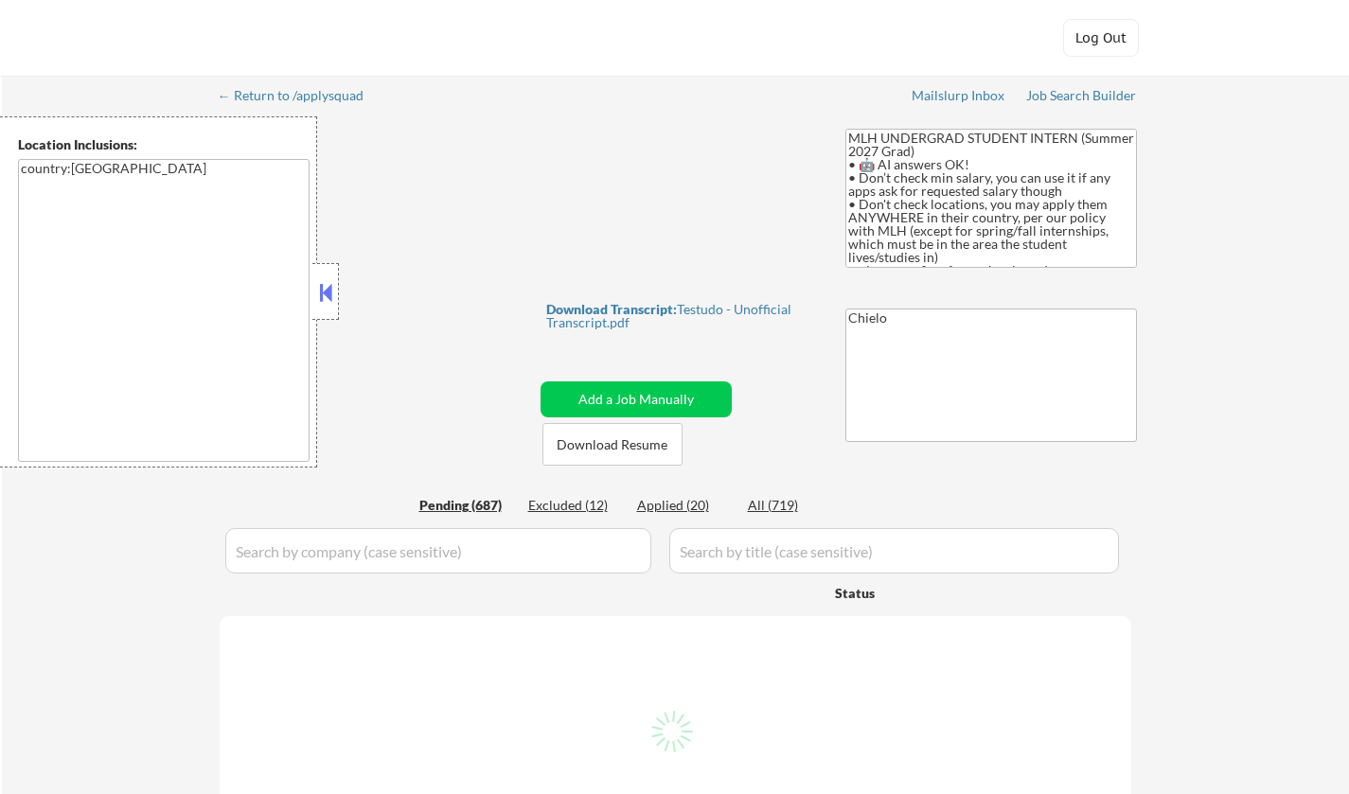
select select ""pending""
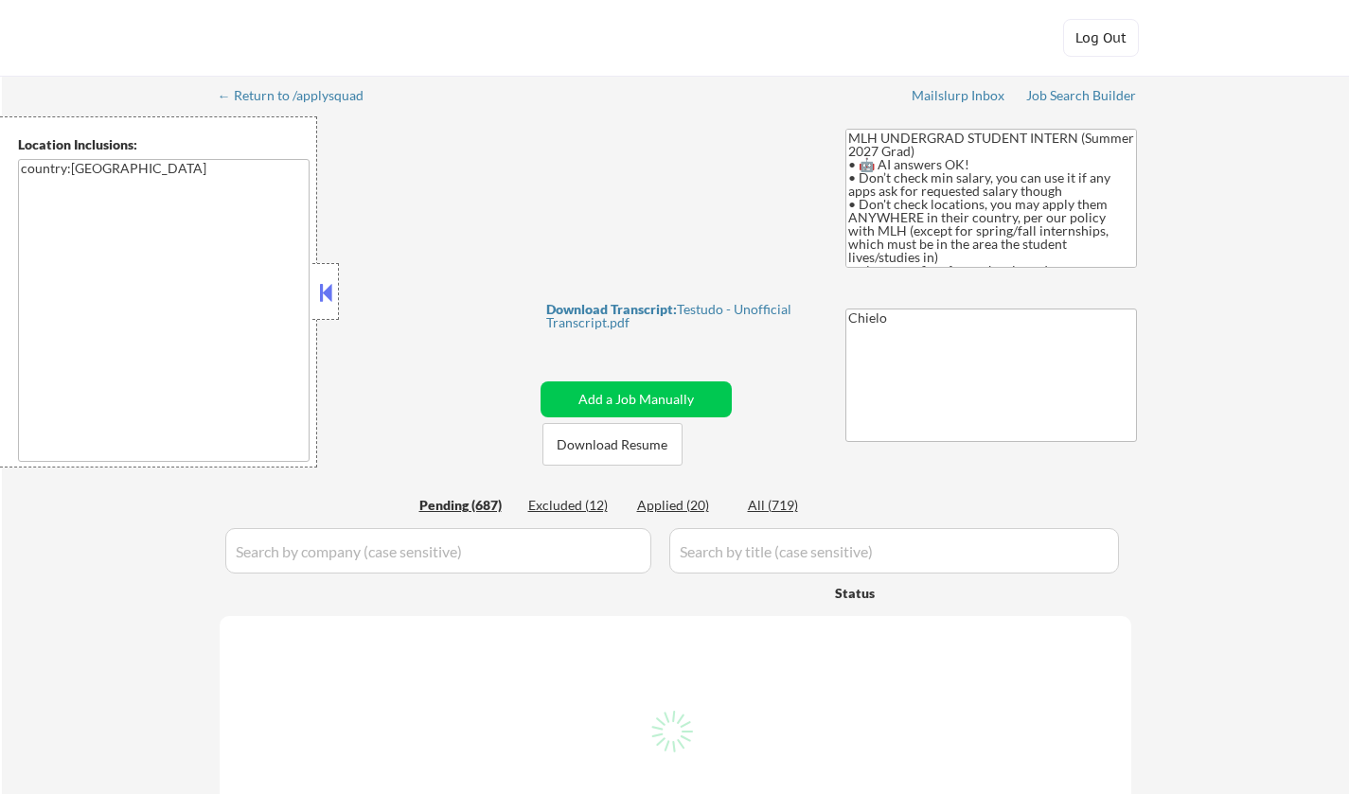
select select ""pending""
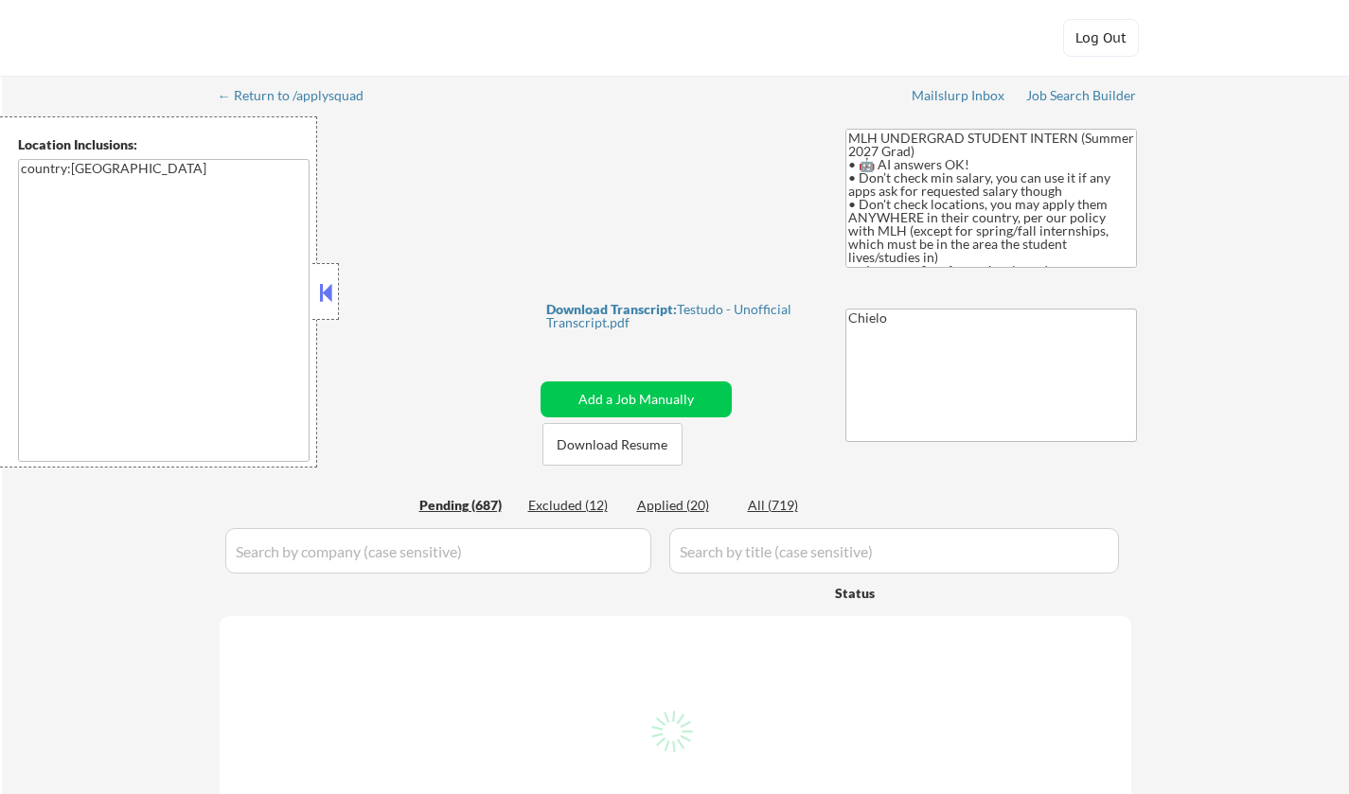
select select ""pending""
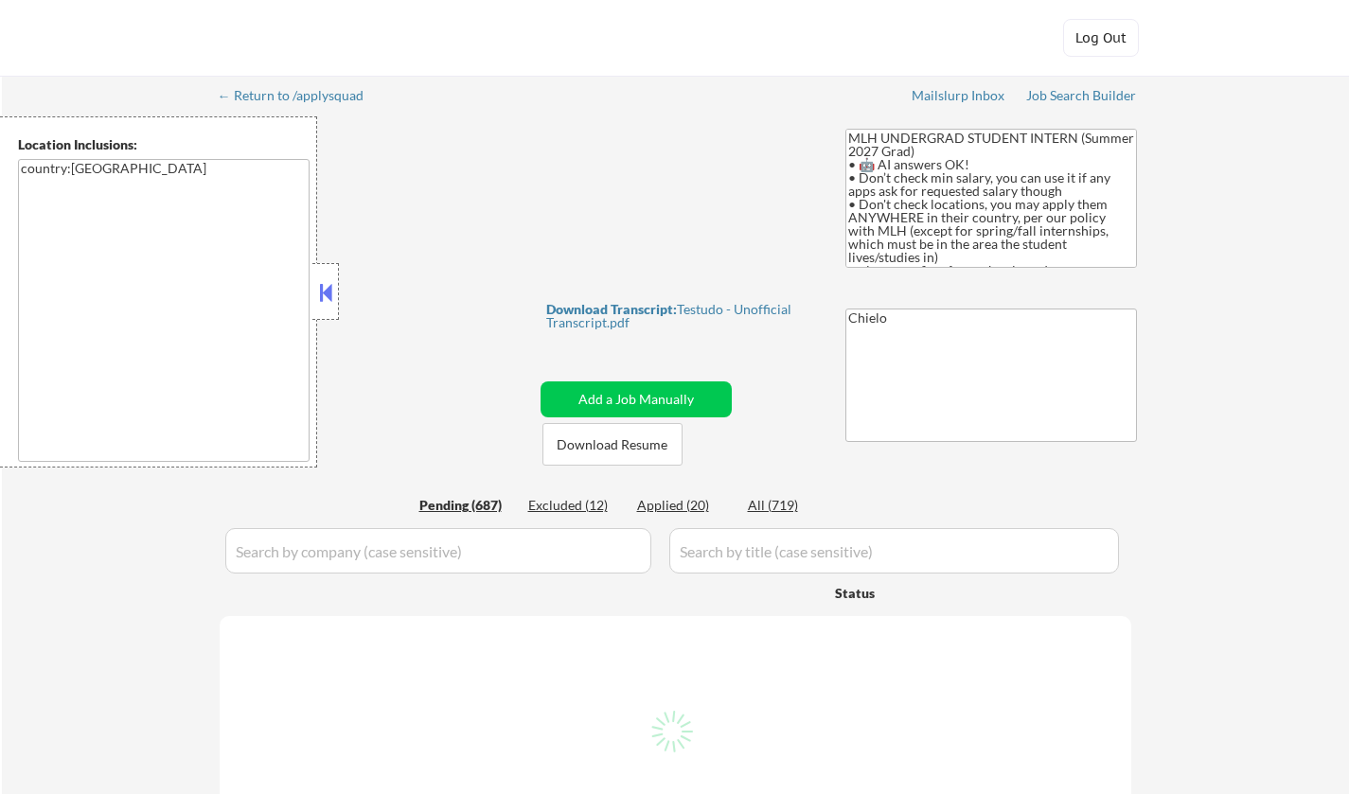
select select ""pending""
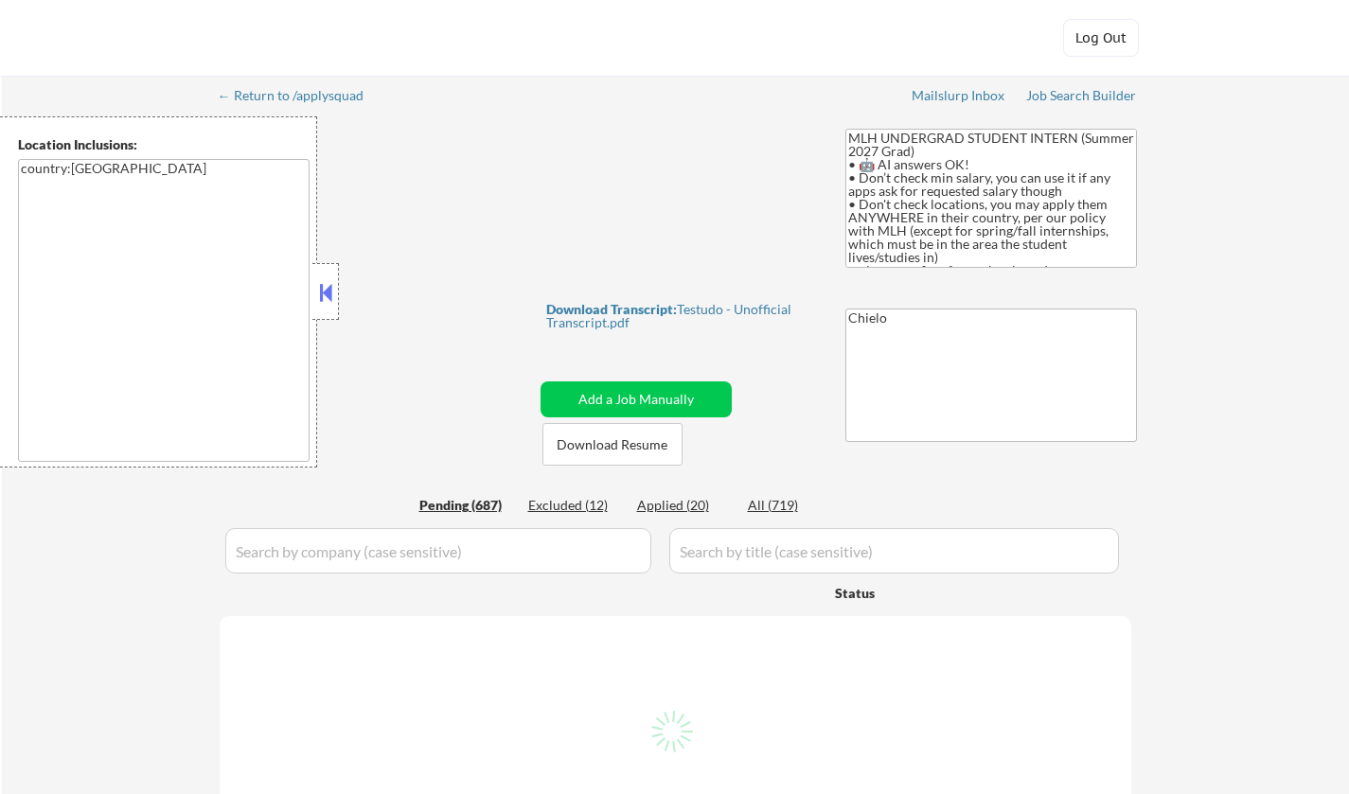
select select ""pending""
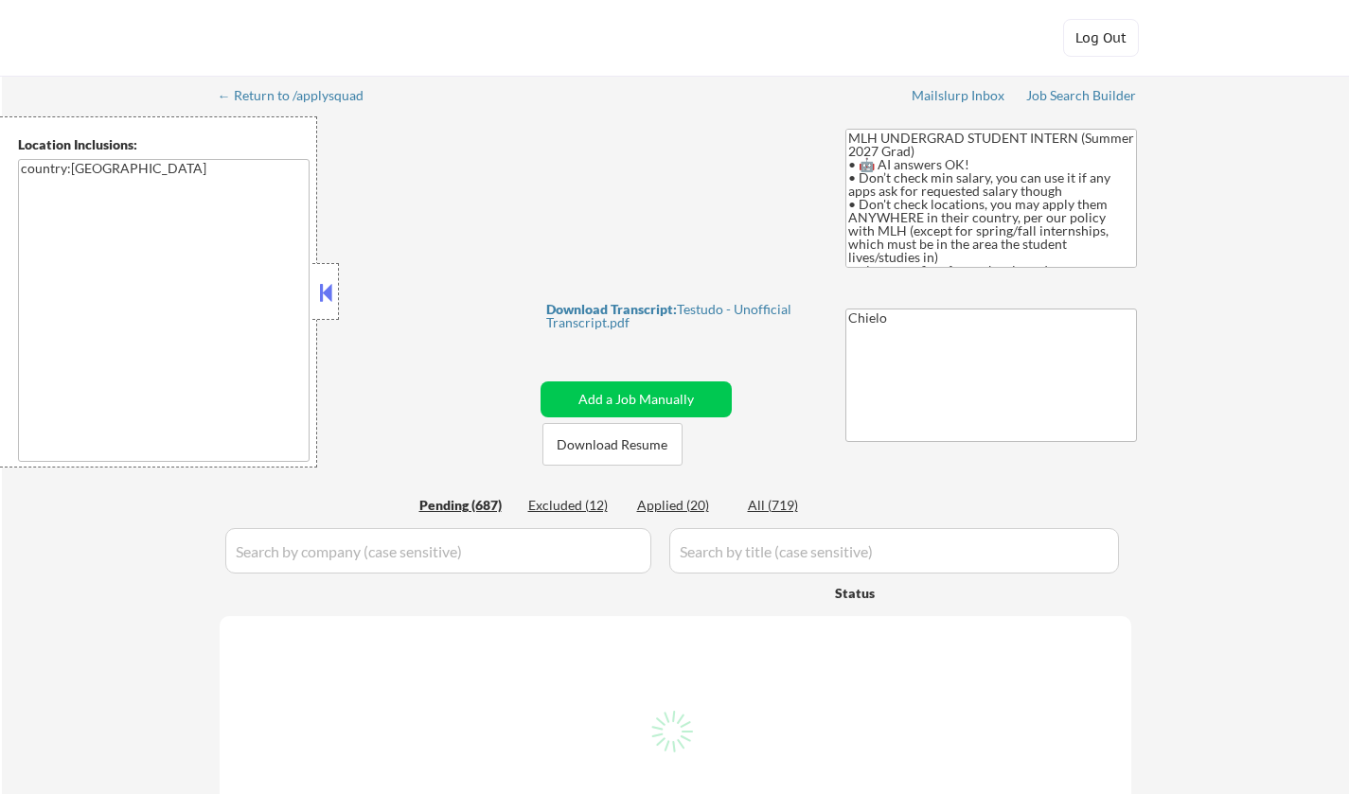
select select ""pending""
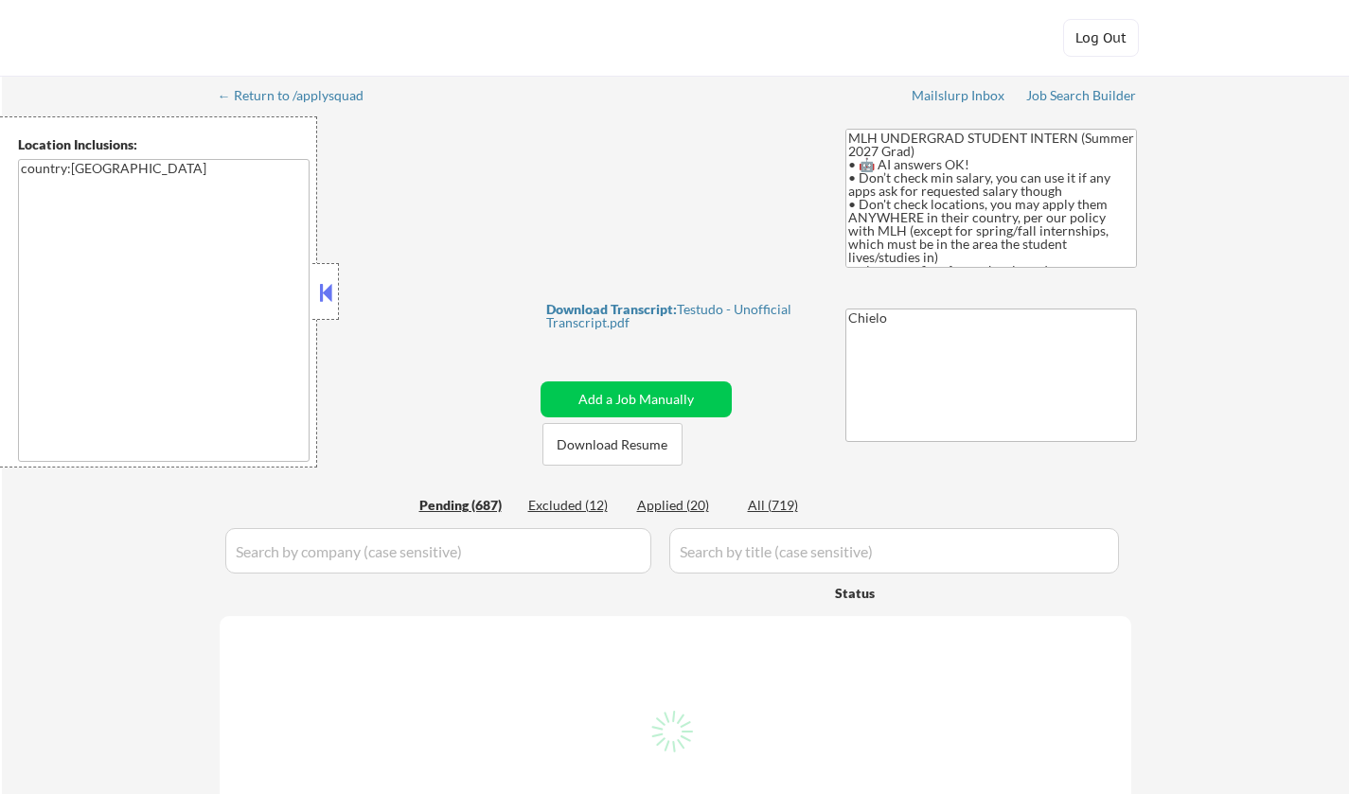
select select ""pending""
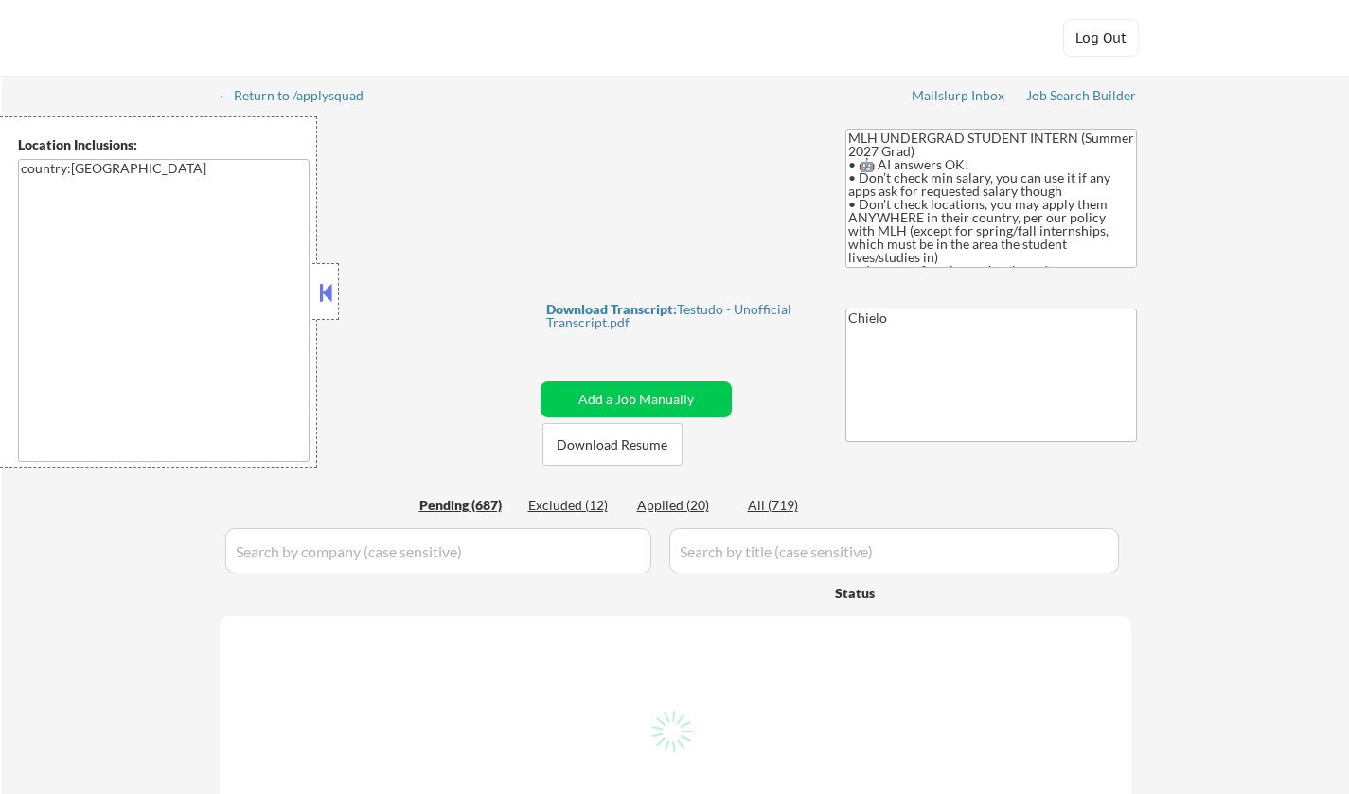
select select ""pending""
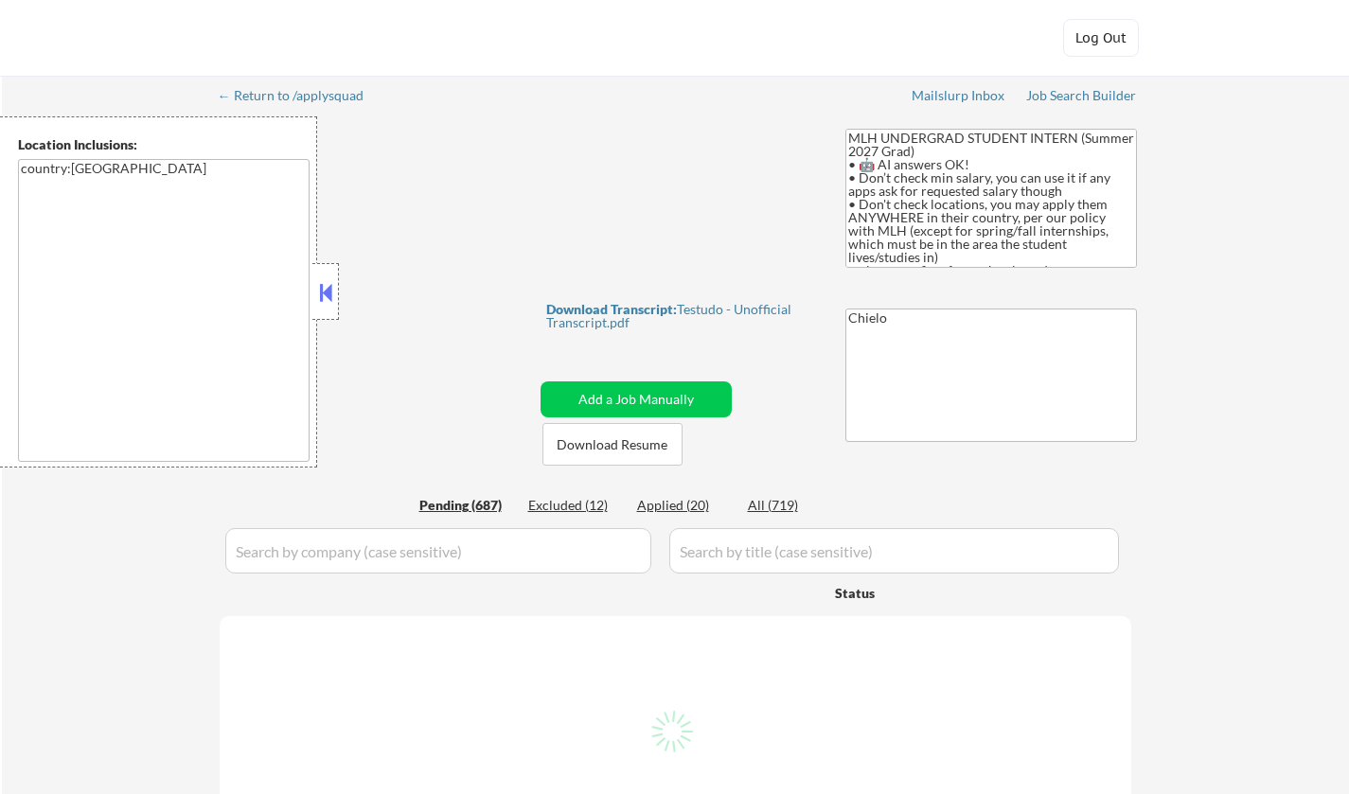
select select ""pending""
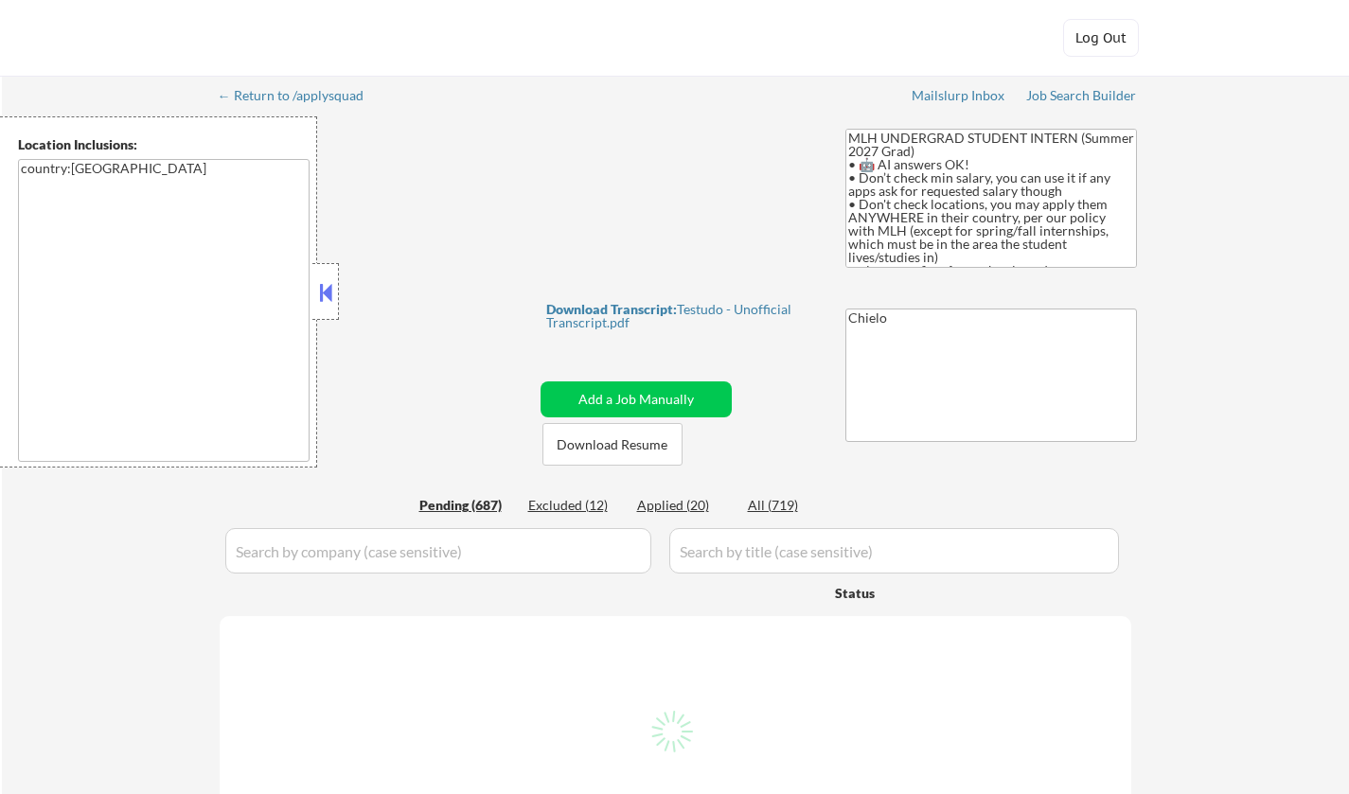
select select ""pending""
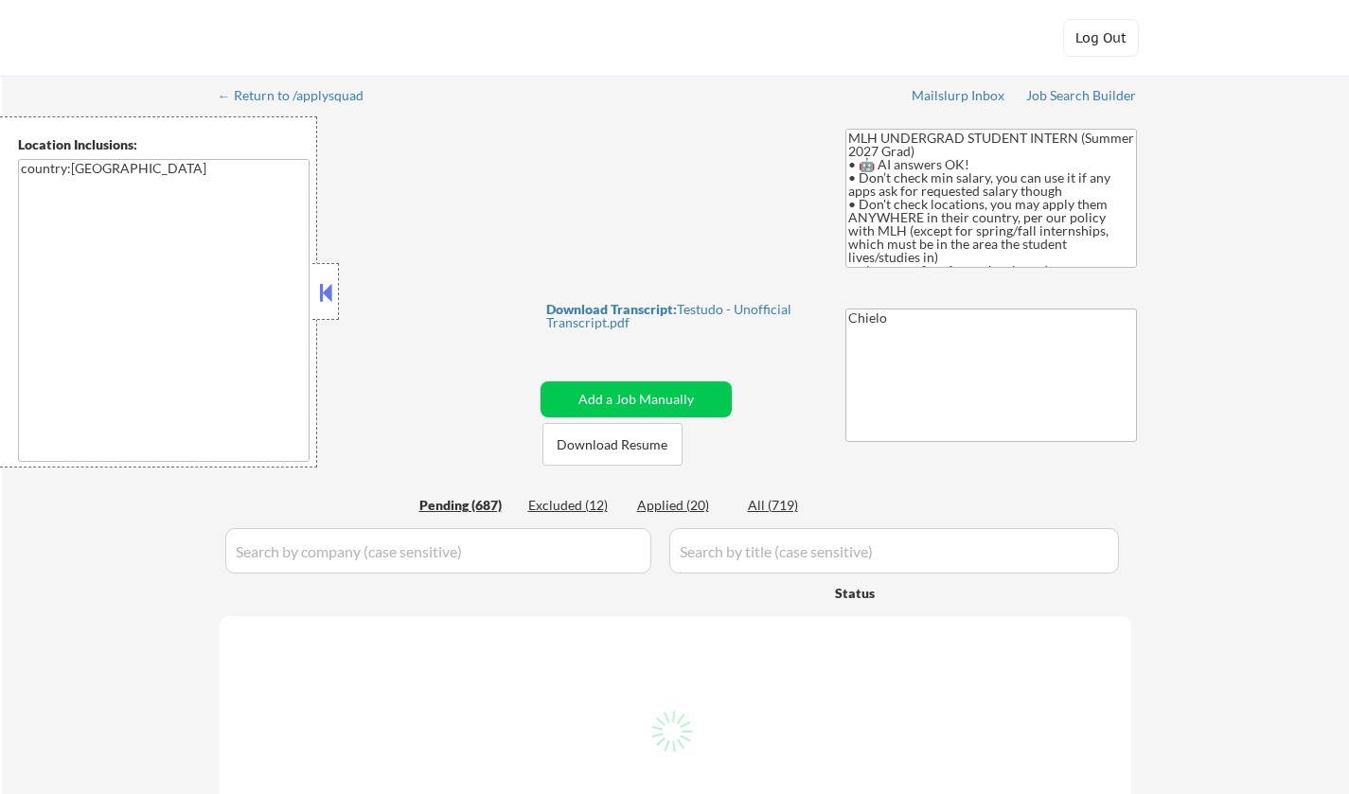
select select ""pending""
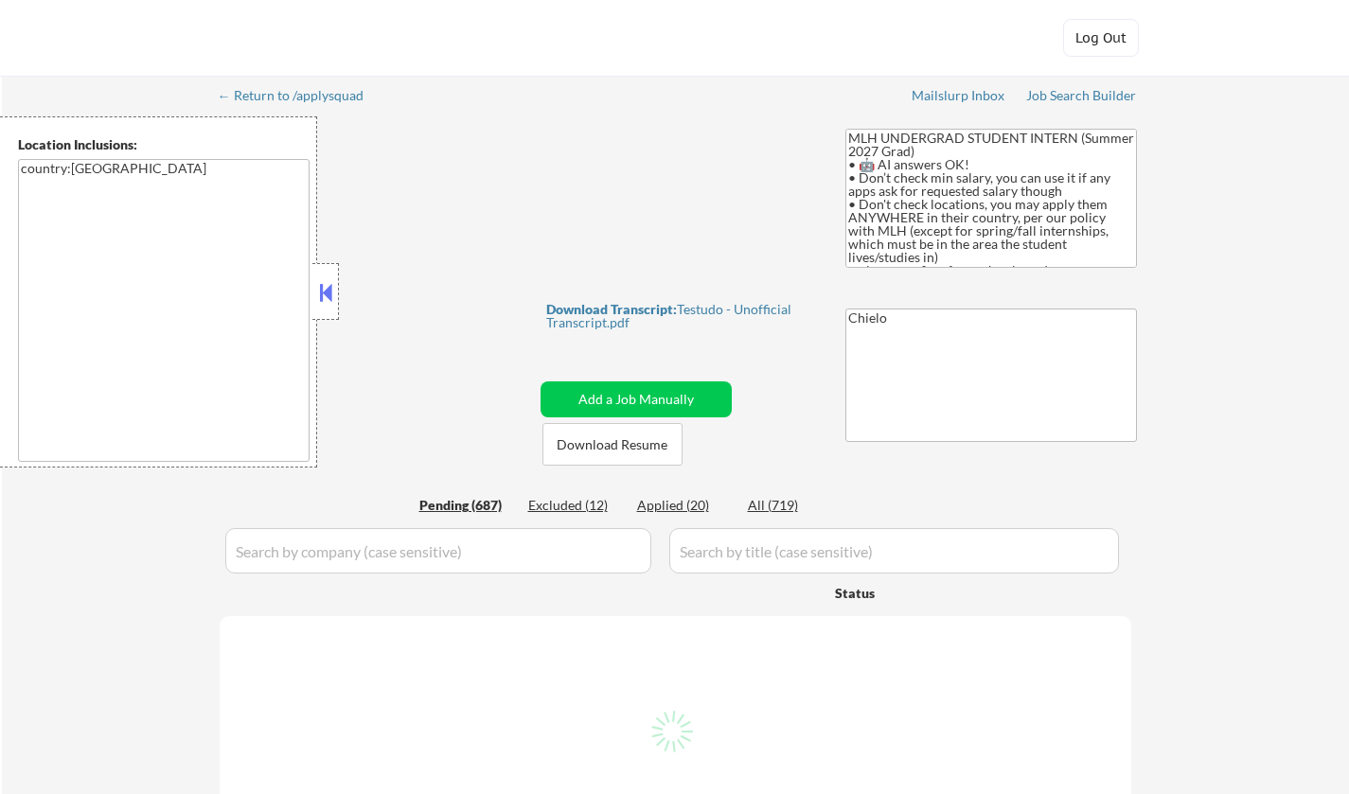
select select ""pending""
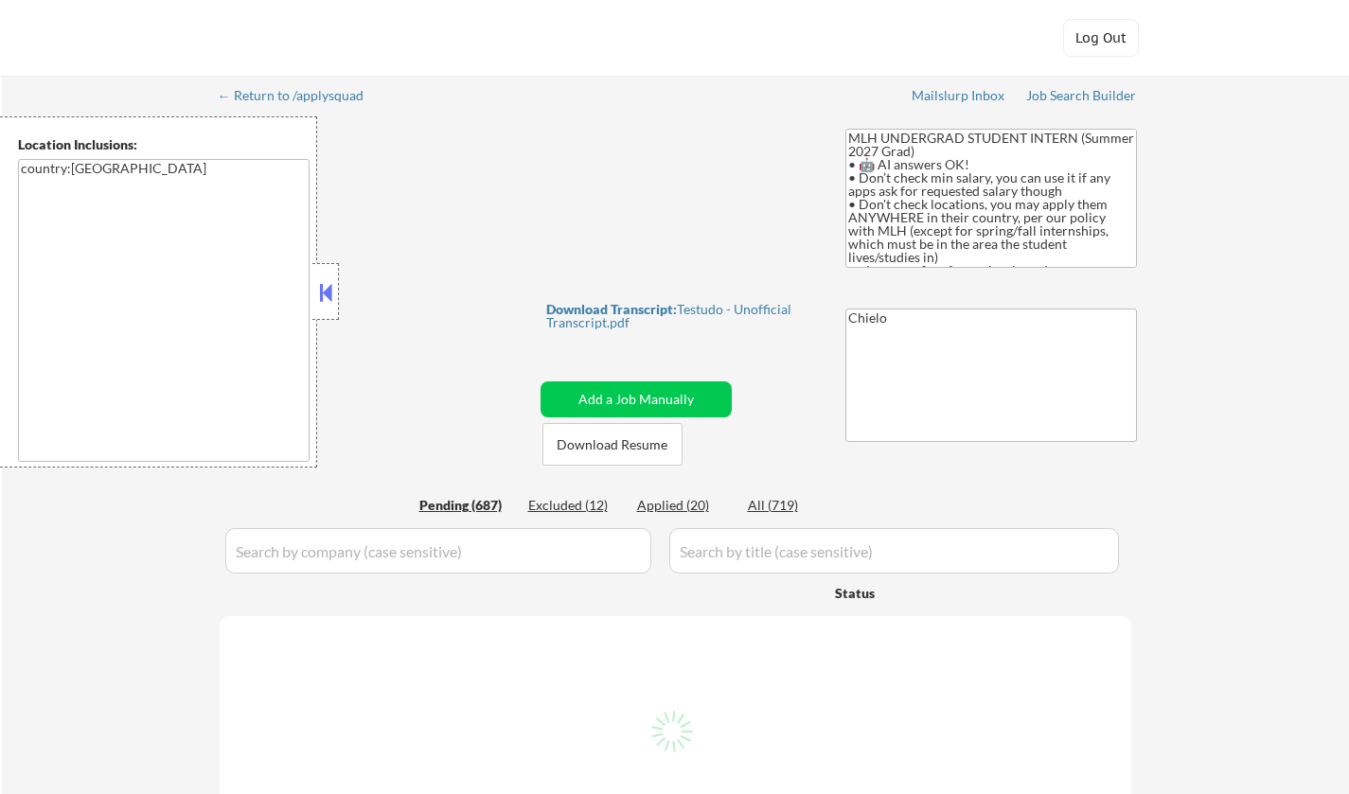
select select ""pending""
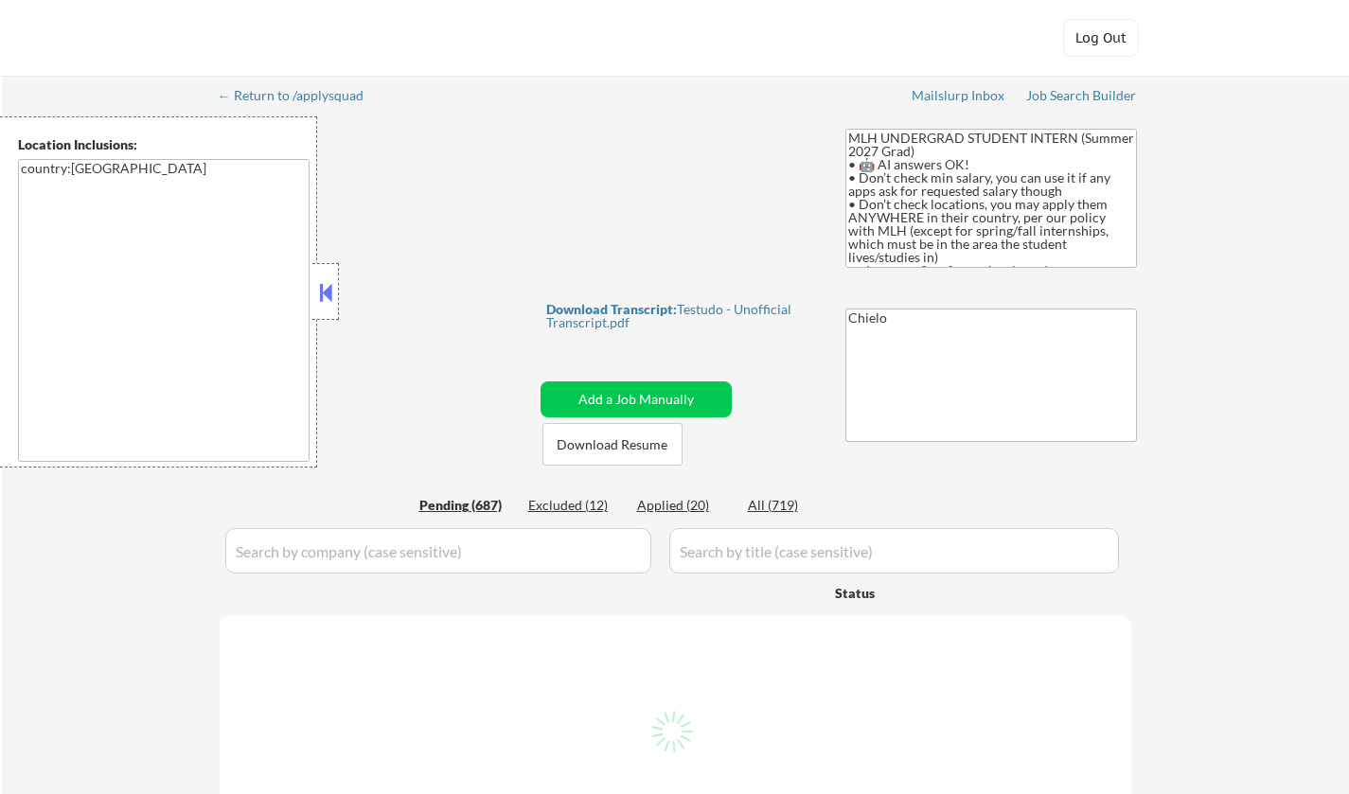
select select ""pending""
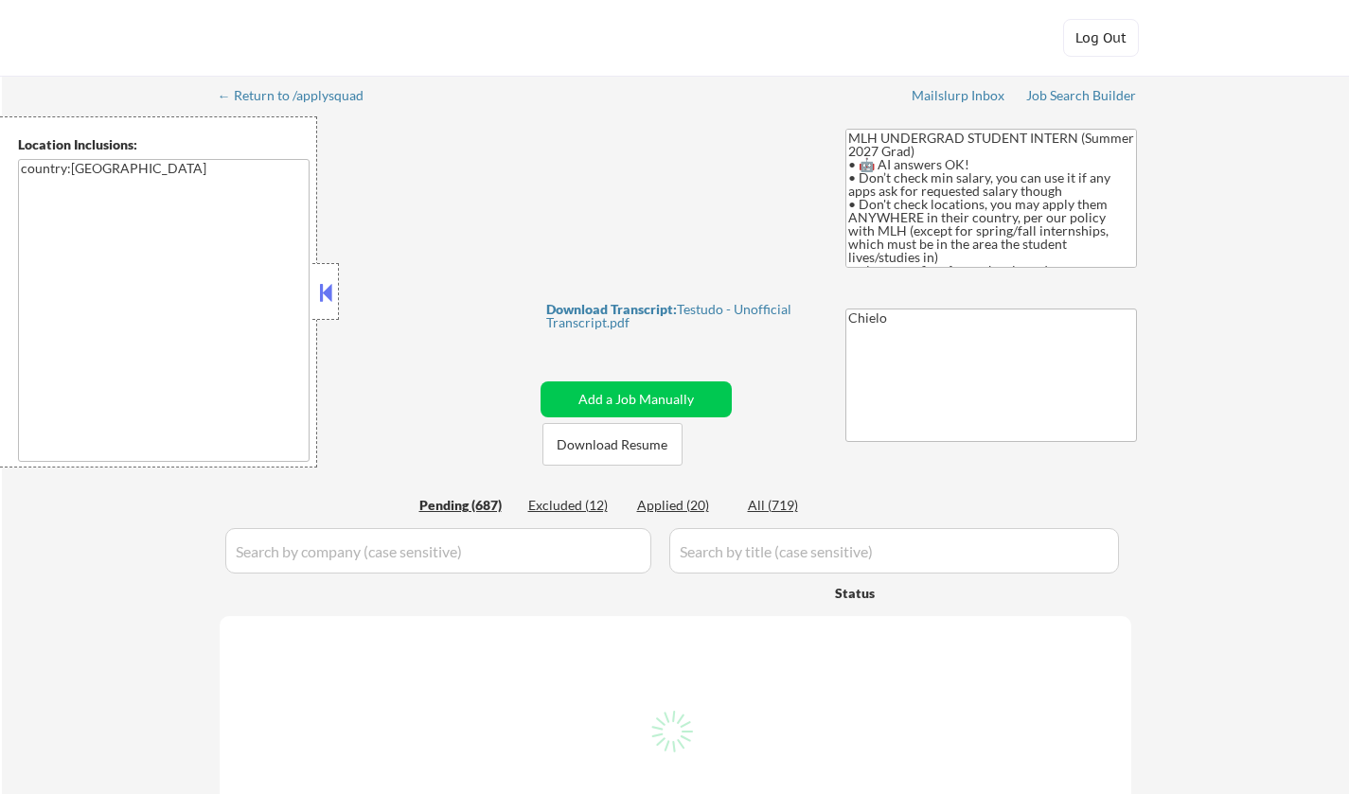
select select ""pending""
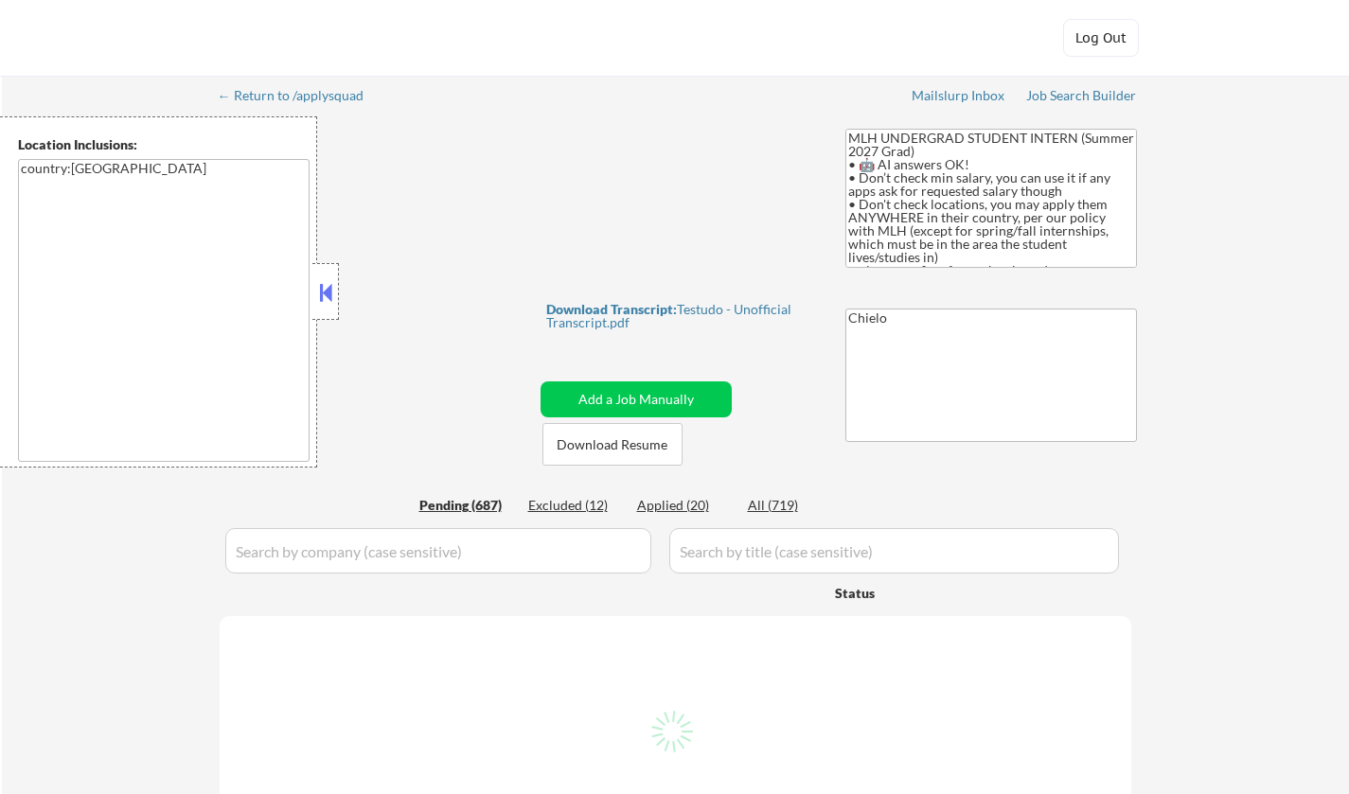
select select ""pending""
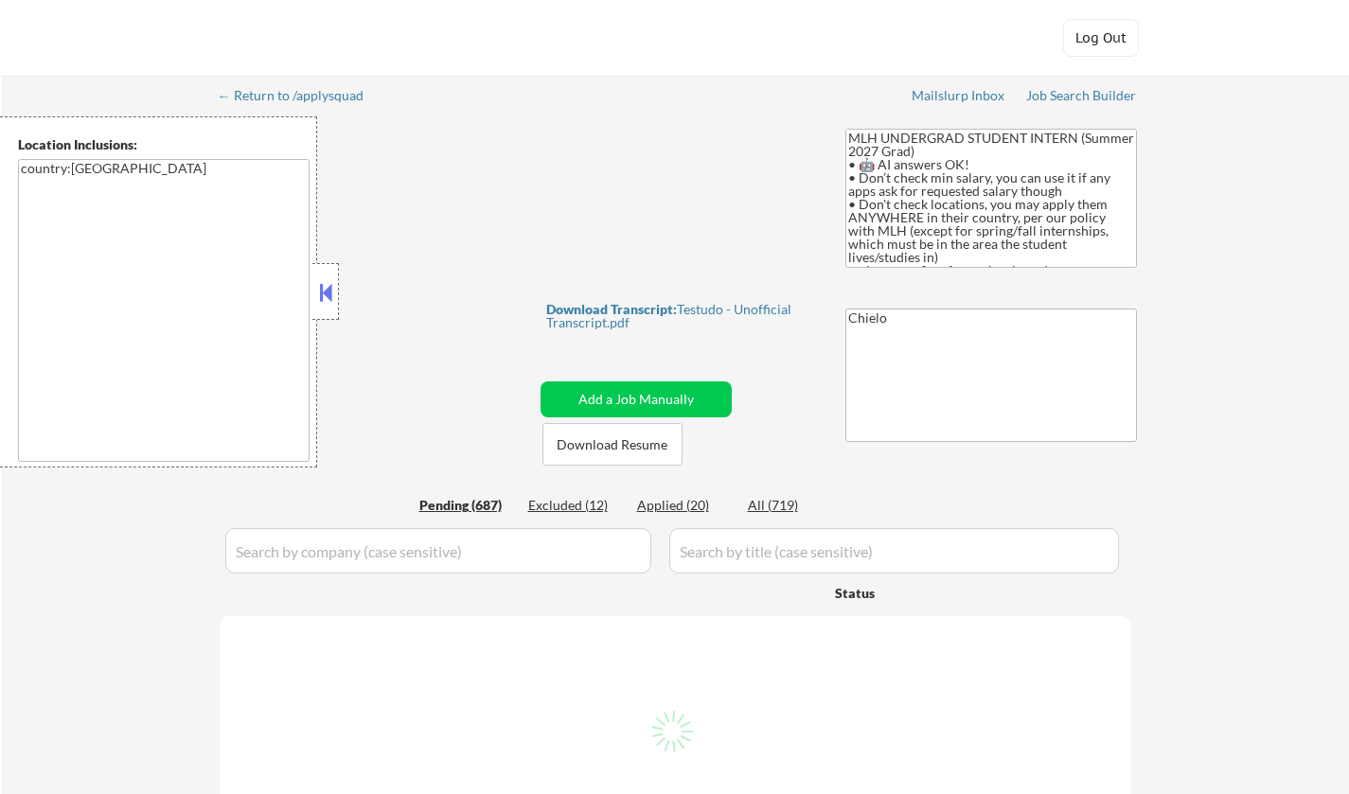
select select ""pending""
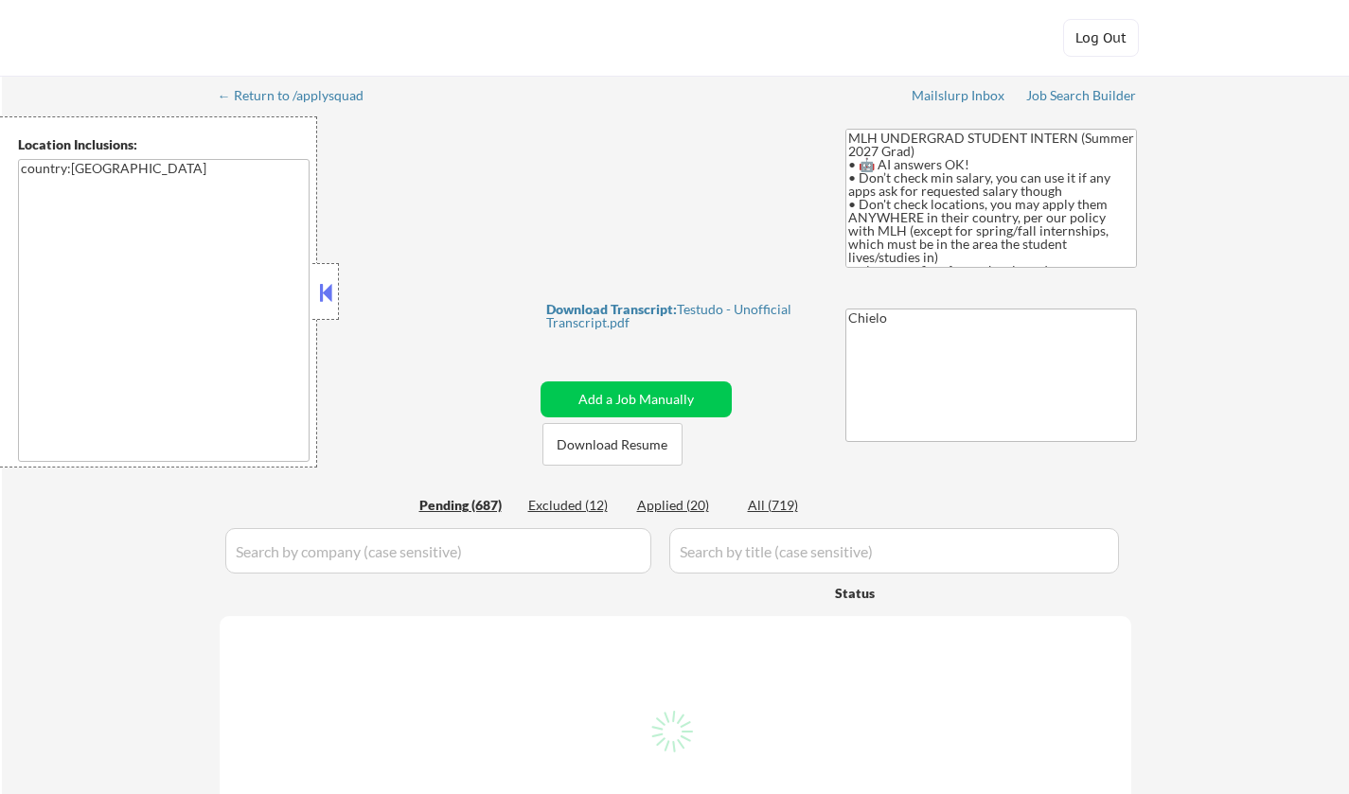
select select ""pending""
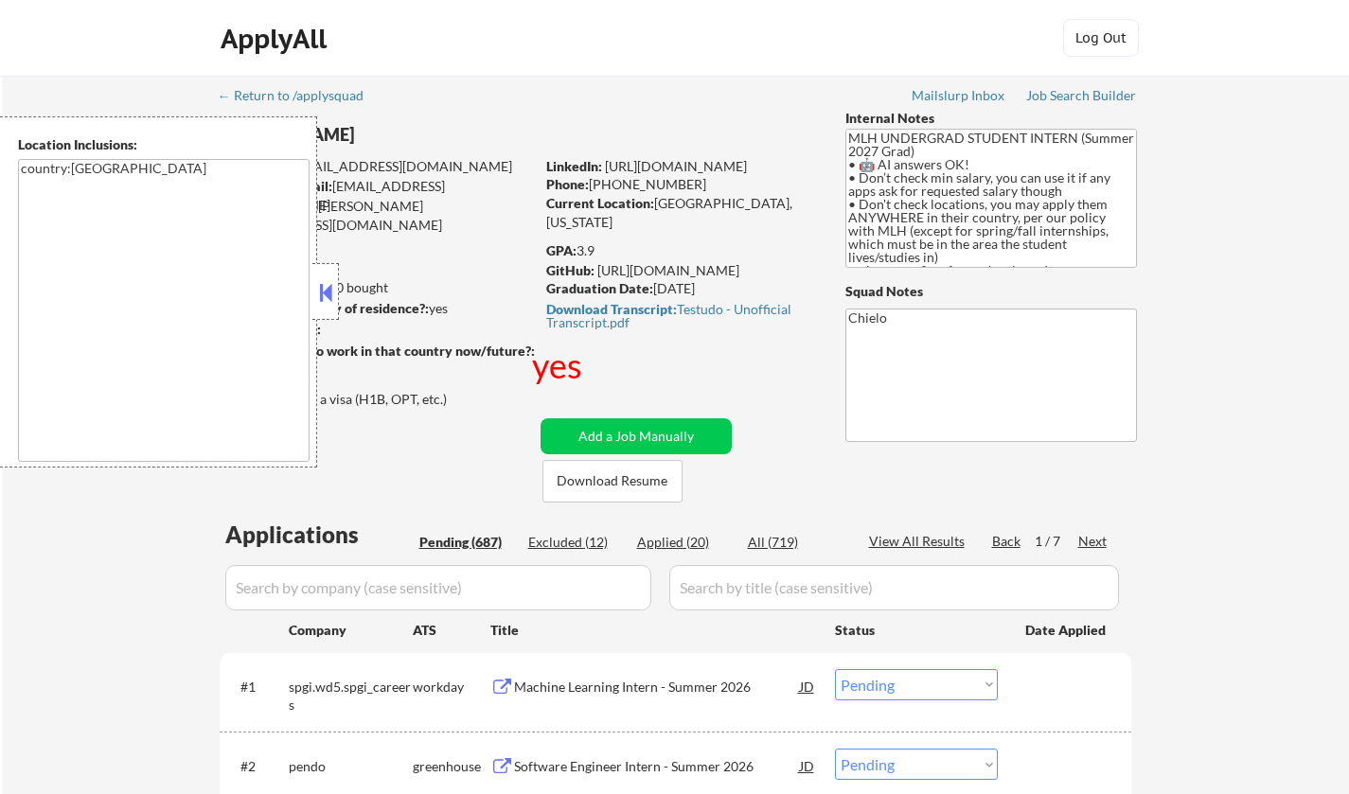
click at [331, 284] on button at bounding box center [325, 292] width 21 height 28
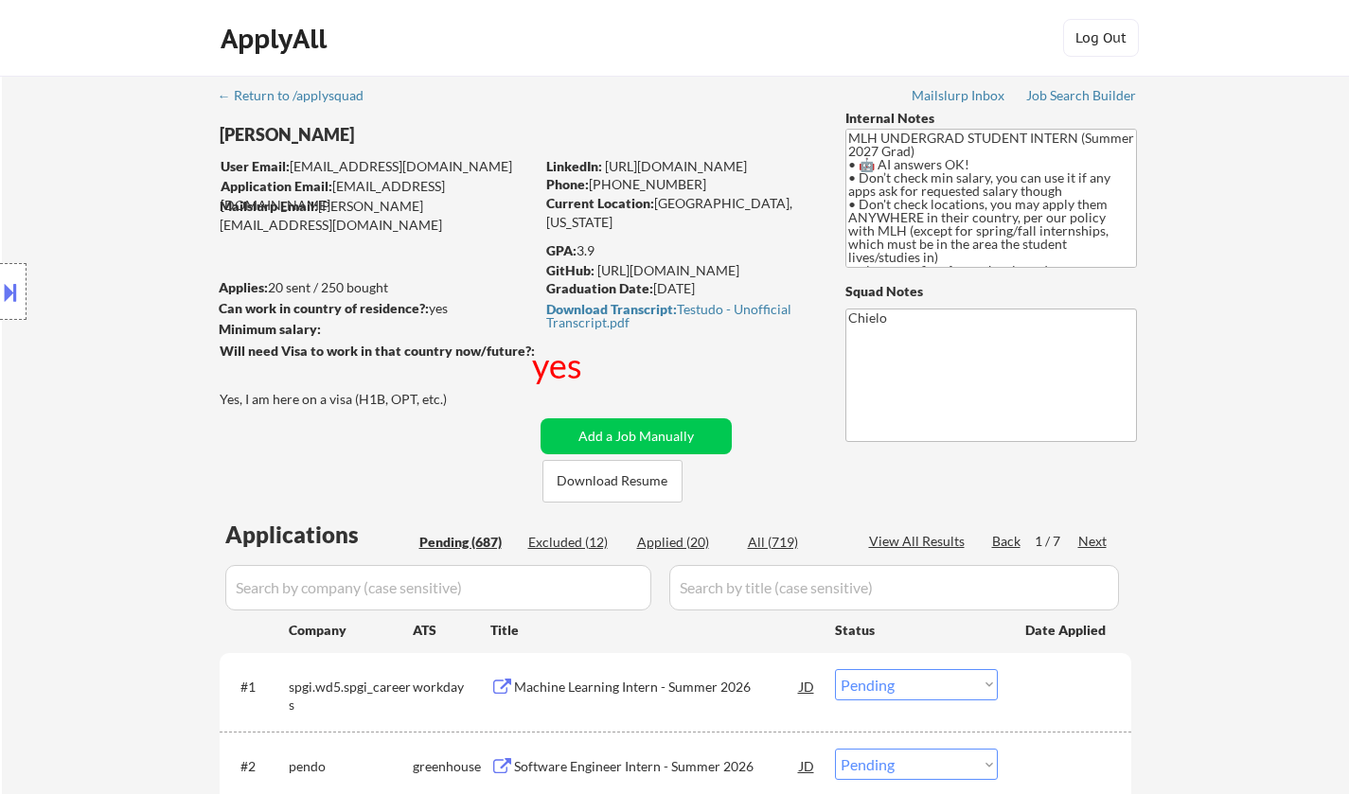
scroll to position [379, 0]
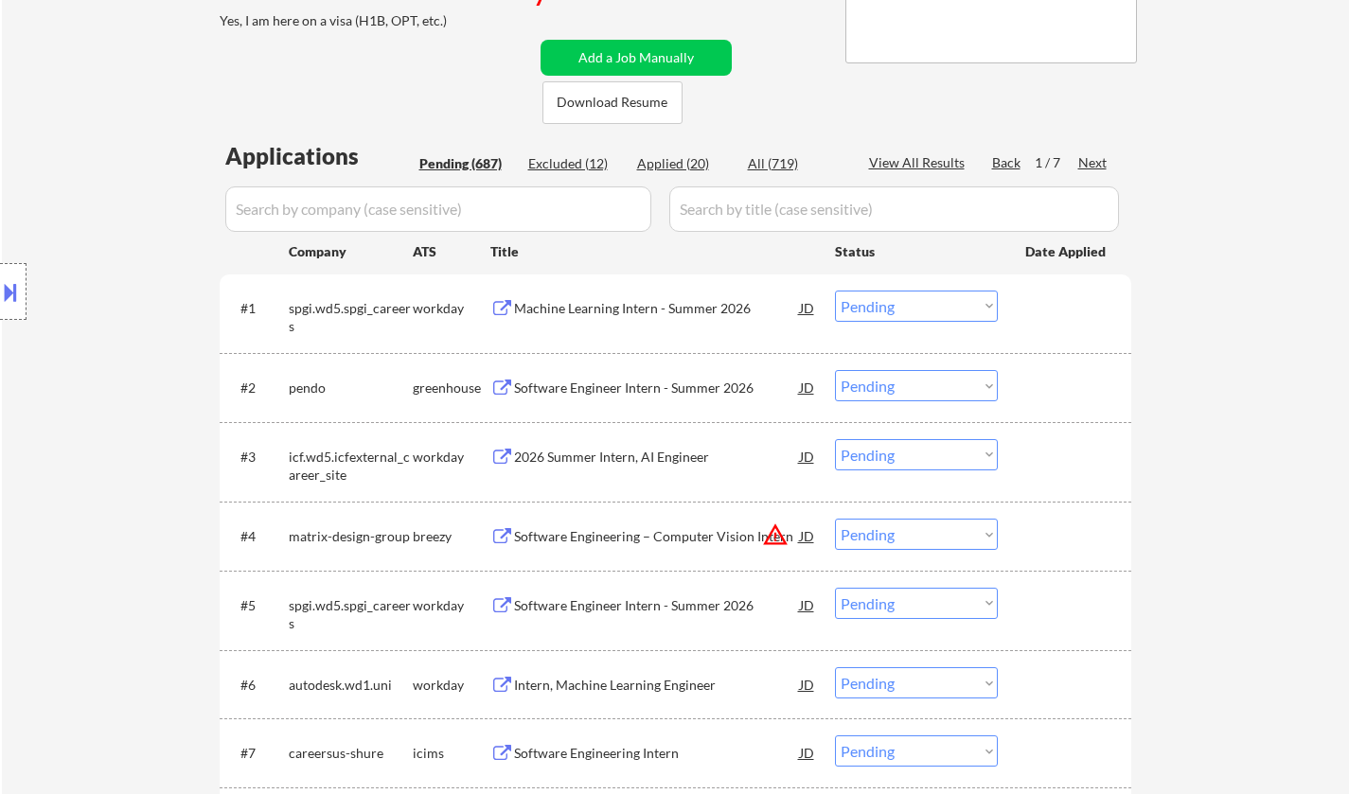
click at [610, 385] on div "Software Engineer Intern - Summer 2026" at bounding box center [657, 388] width 286 height 19
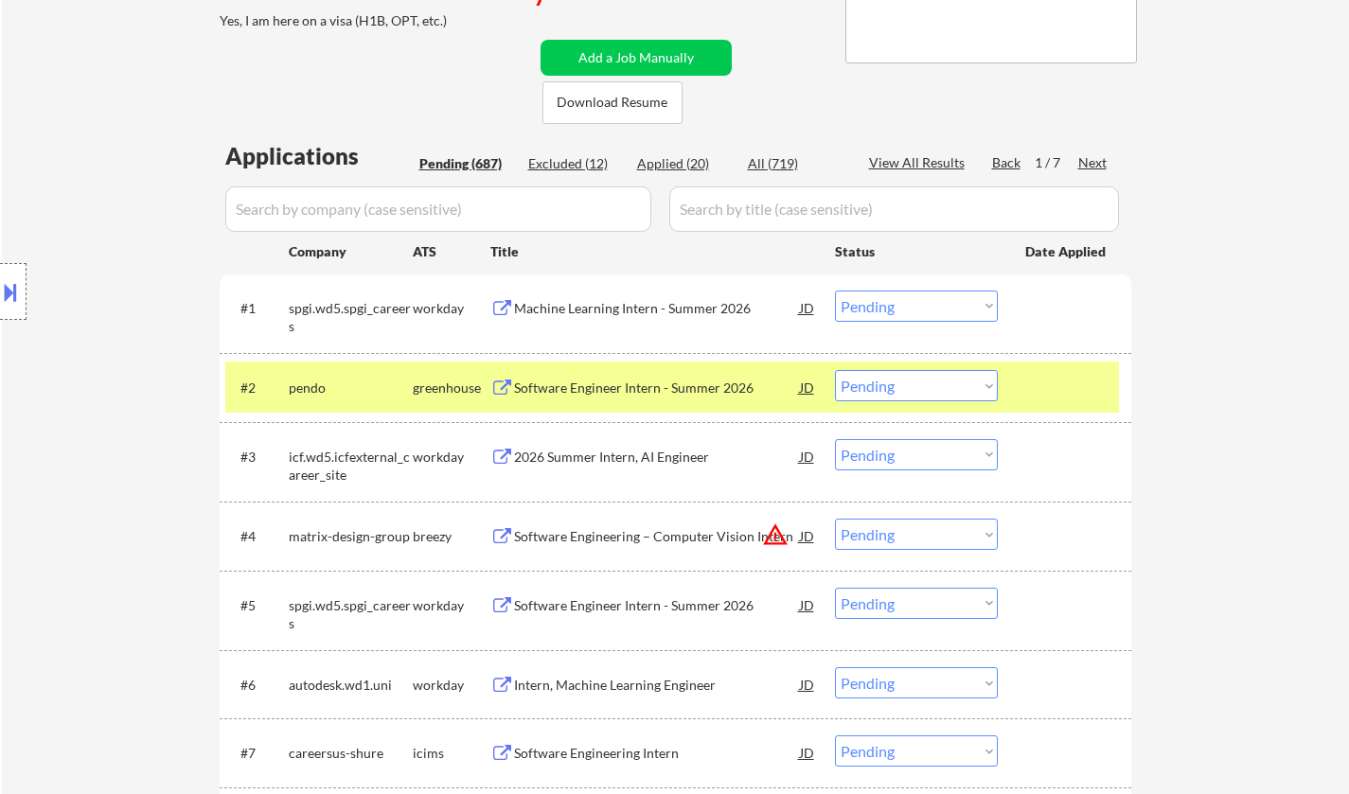
click at [0, 293] on button at bounding box center [10, 291] width 21 height 31
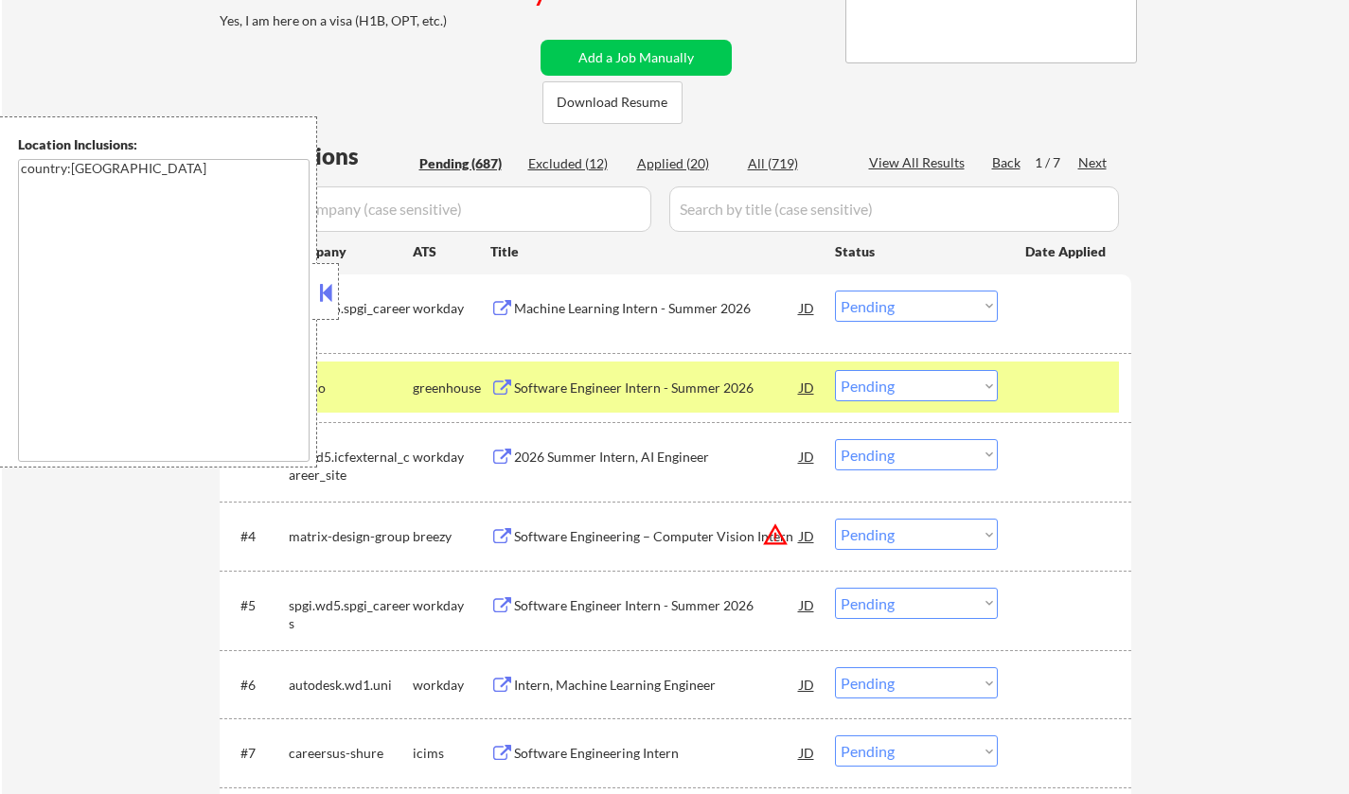
click at [327, 283] on button at bounding box center [325, 292] width 21 height 28
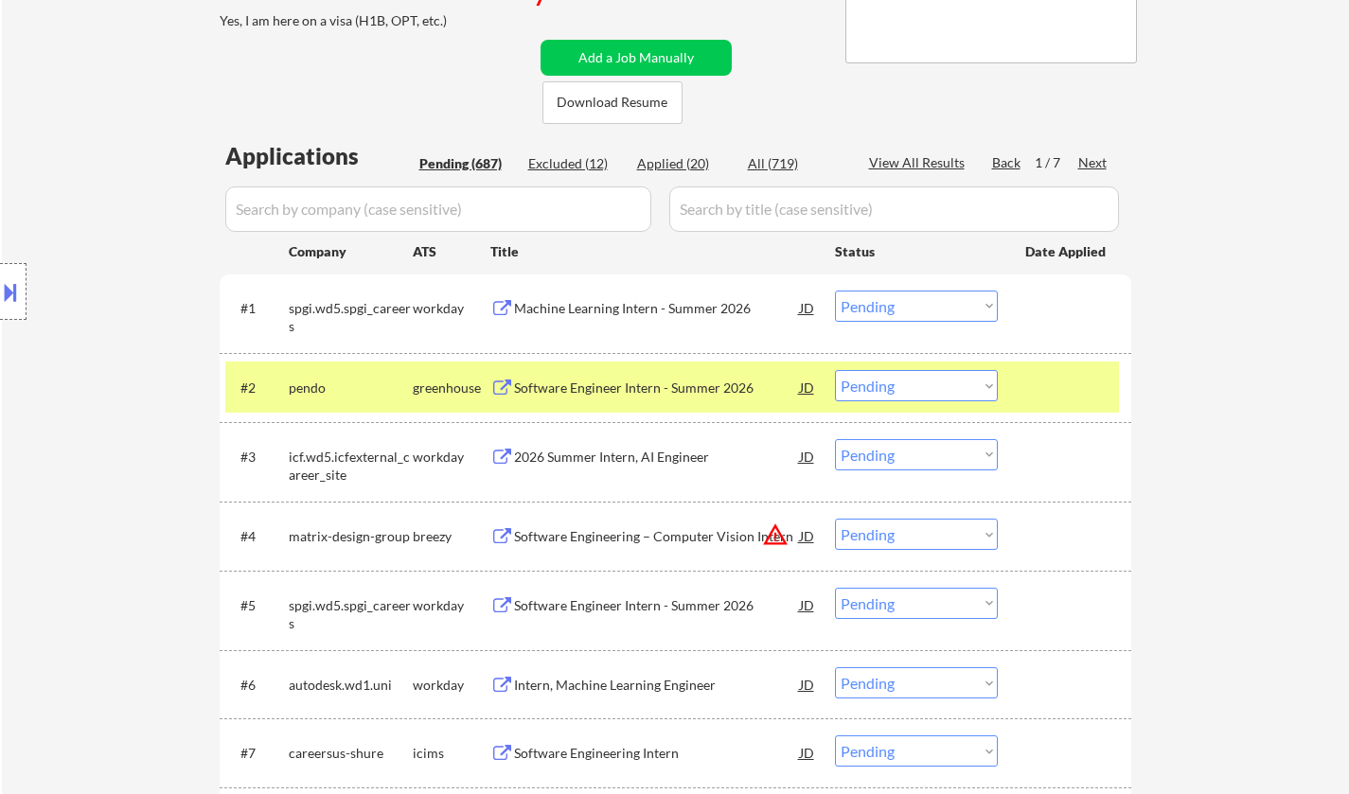
click at [953, 386] on select "Choose an option... Pending Applied Excluded (Questions) Excluded (Expired) Exc…" at bounding box center [916, 385] width 163 height 31
click at [835, 370] on select "Choose an option... Pending Applied Excluded (Questions) Excluded (Expired) Exc…" at bounding box center [916, 385] width 163 height 31
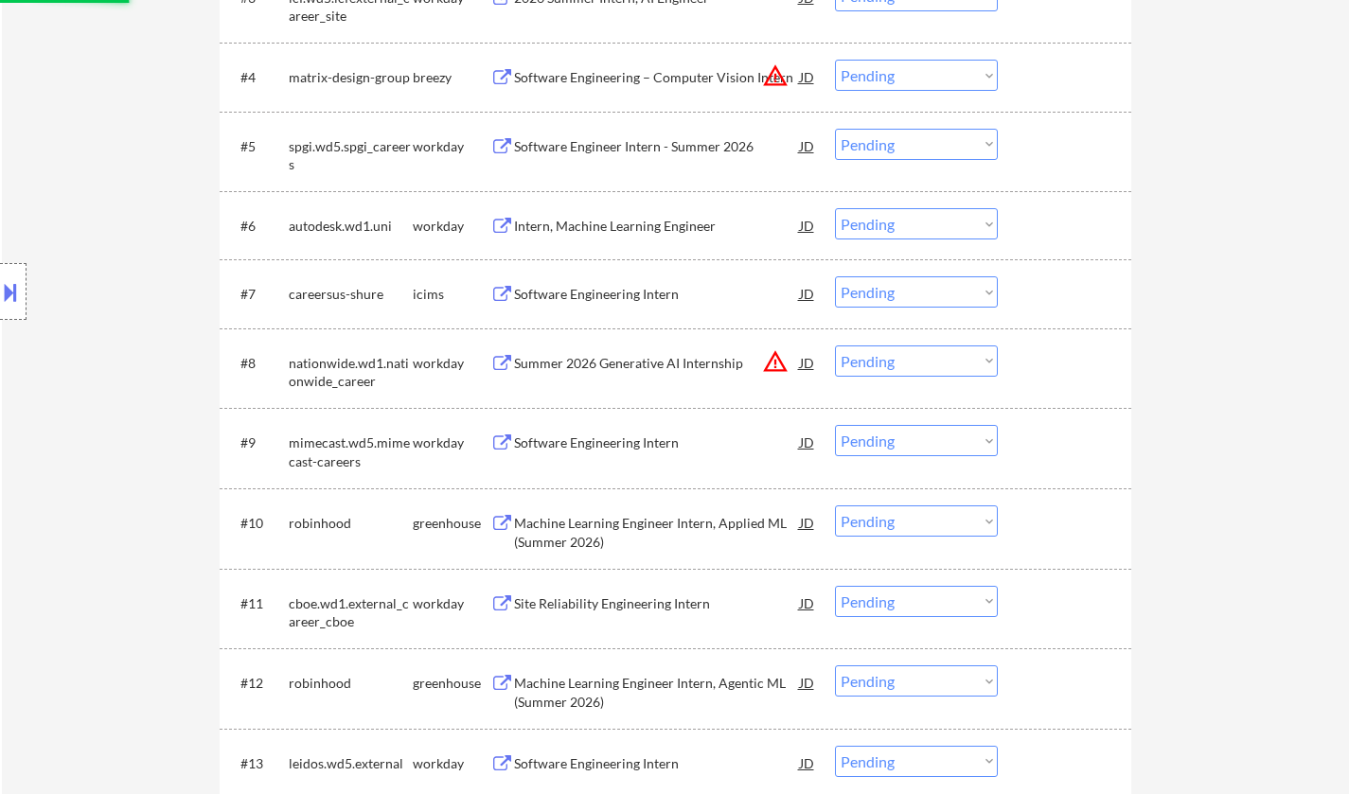
select select ""pending""
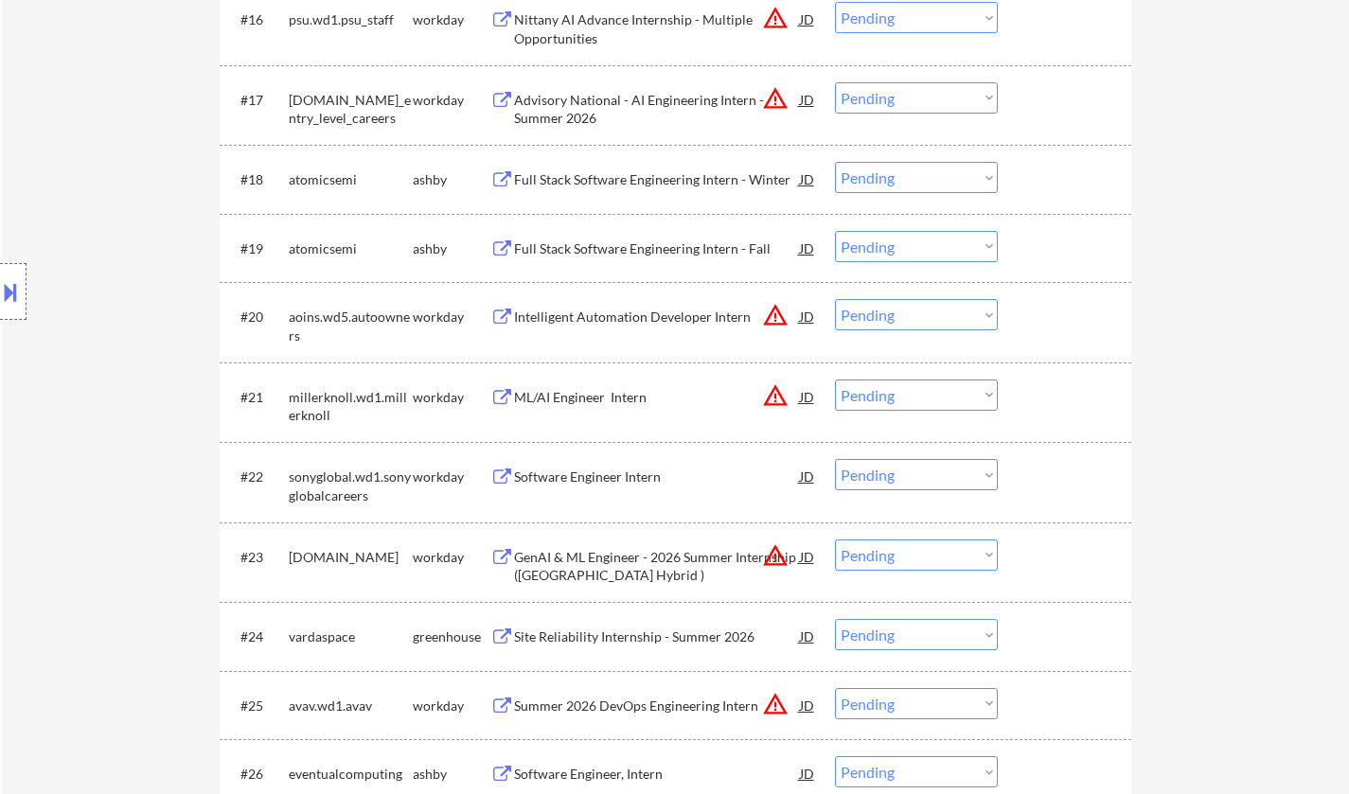
scroll to position [2178, 0]
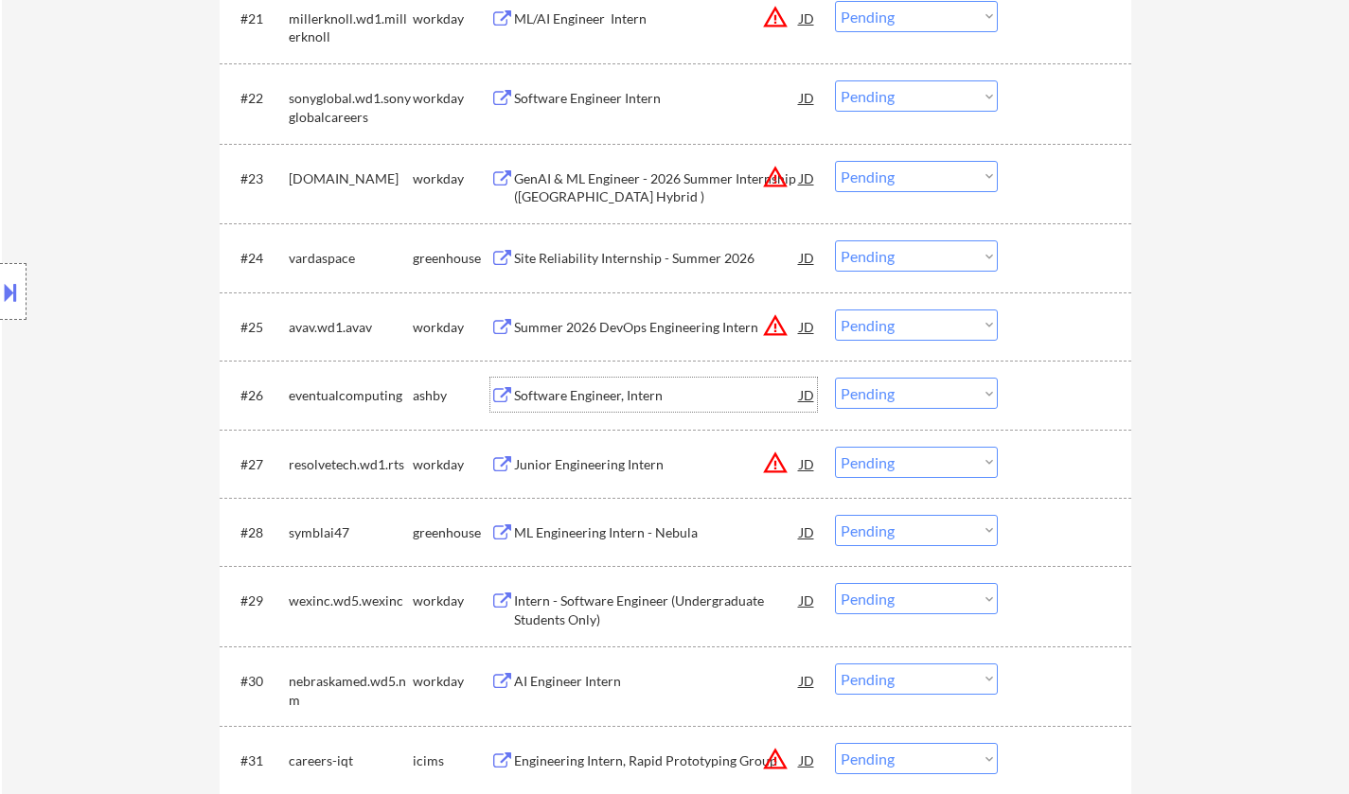
click at [625, 390] on div "Software Engineer, Intern" at bounding box center [657, 395] width 286 height 19
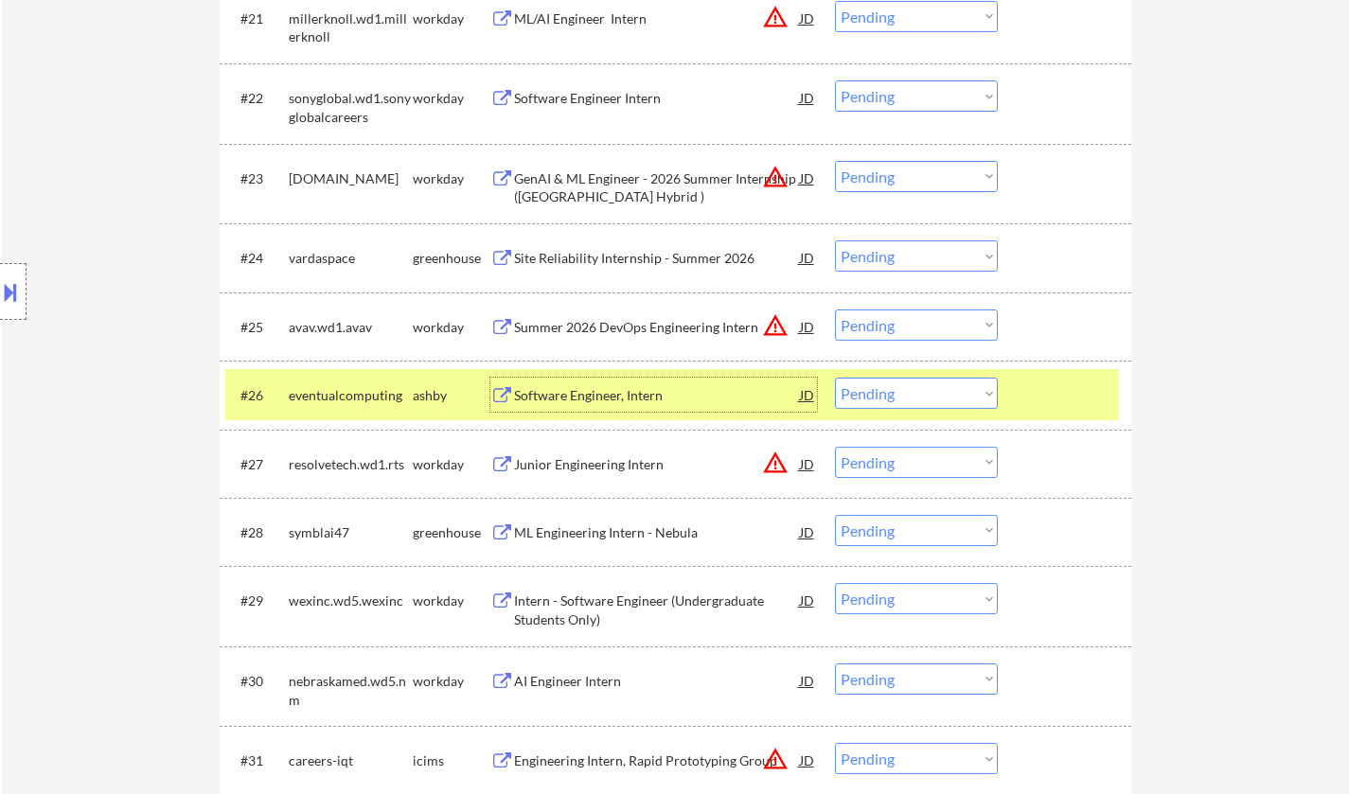
click at [956, 392] on select "Choose an option... Pending Applied Excluded (Questions) Excluded (Expired) Exc…" at bounding box center [916, 393] width 163 height 31
click at [835, 378] on select "Choose an option... Pending Applied Excluded (Questions) Excluded (Expired) Exc…" at bounding box center [916, 393] width 163 height 31
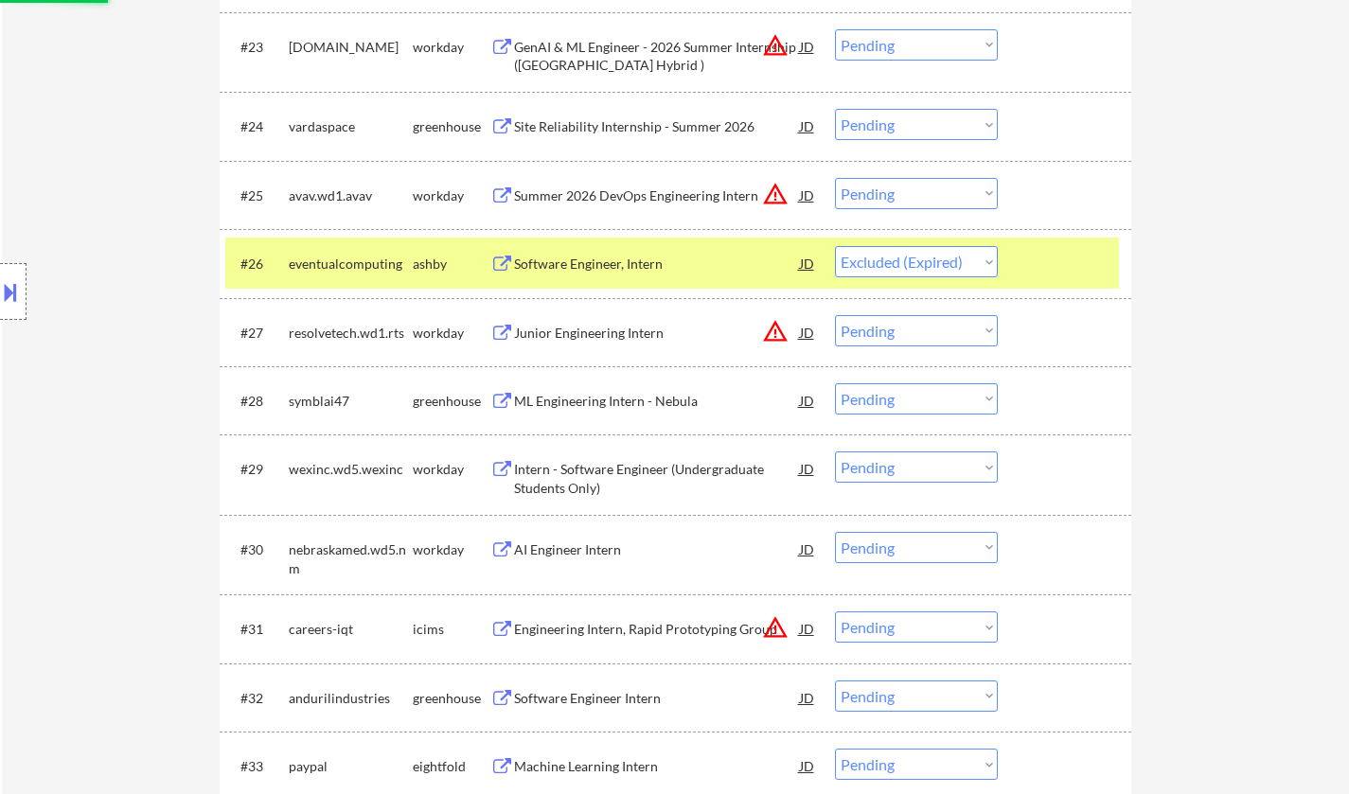
scroll to position [2462, 0]
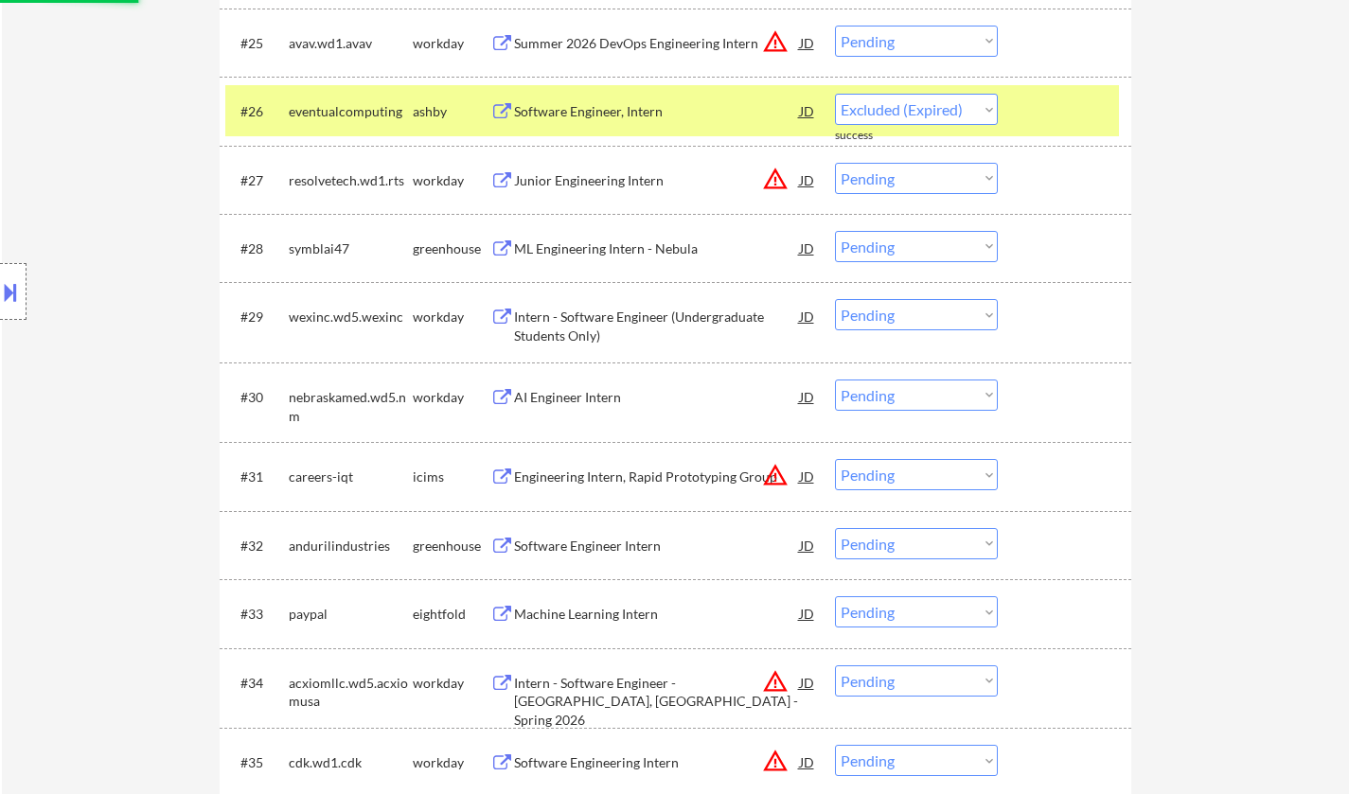
select select ""pending""
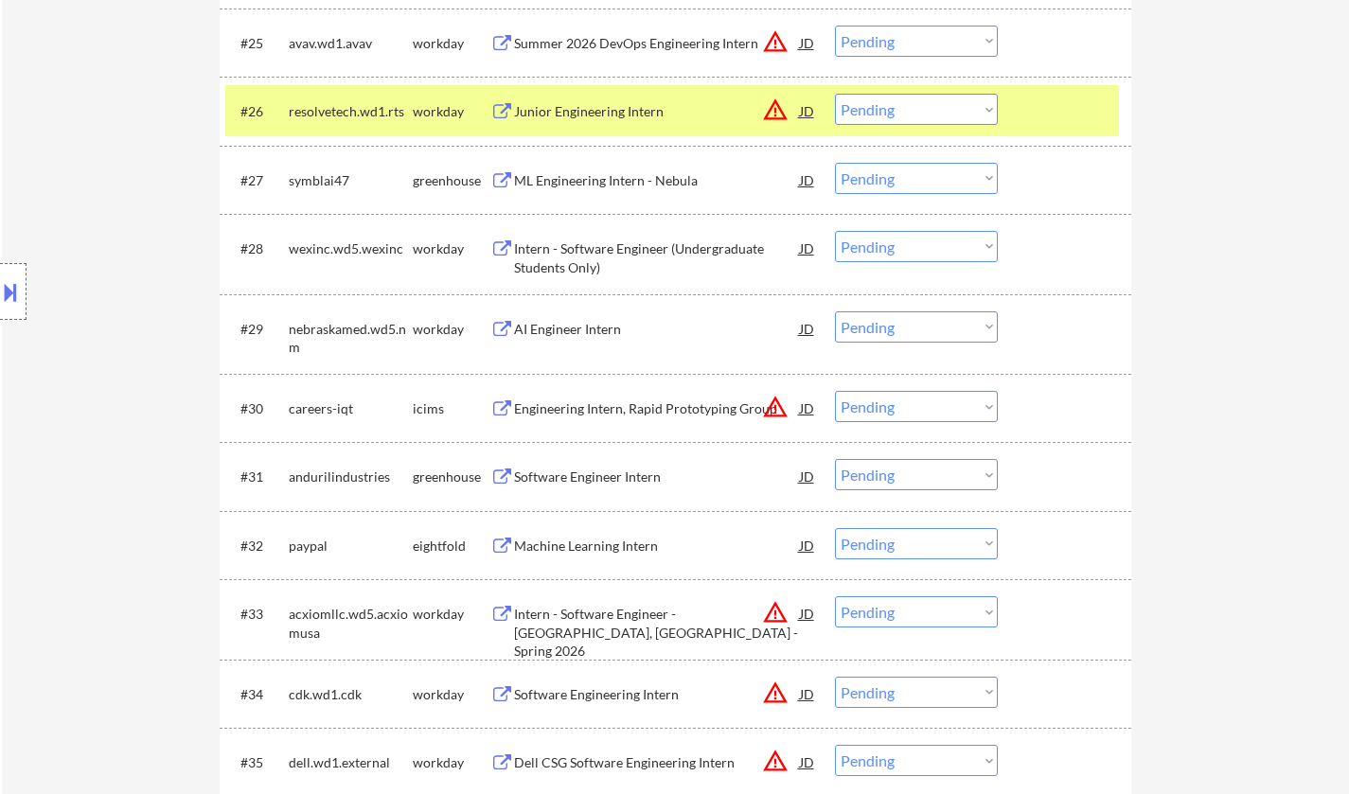
click at [626, 184] on div "ML Engineering Intern - Nebula" at bounding box center [657, 180] width 286 height 19
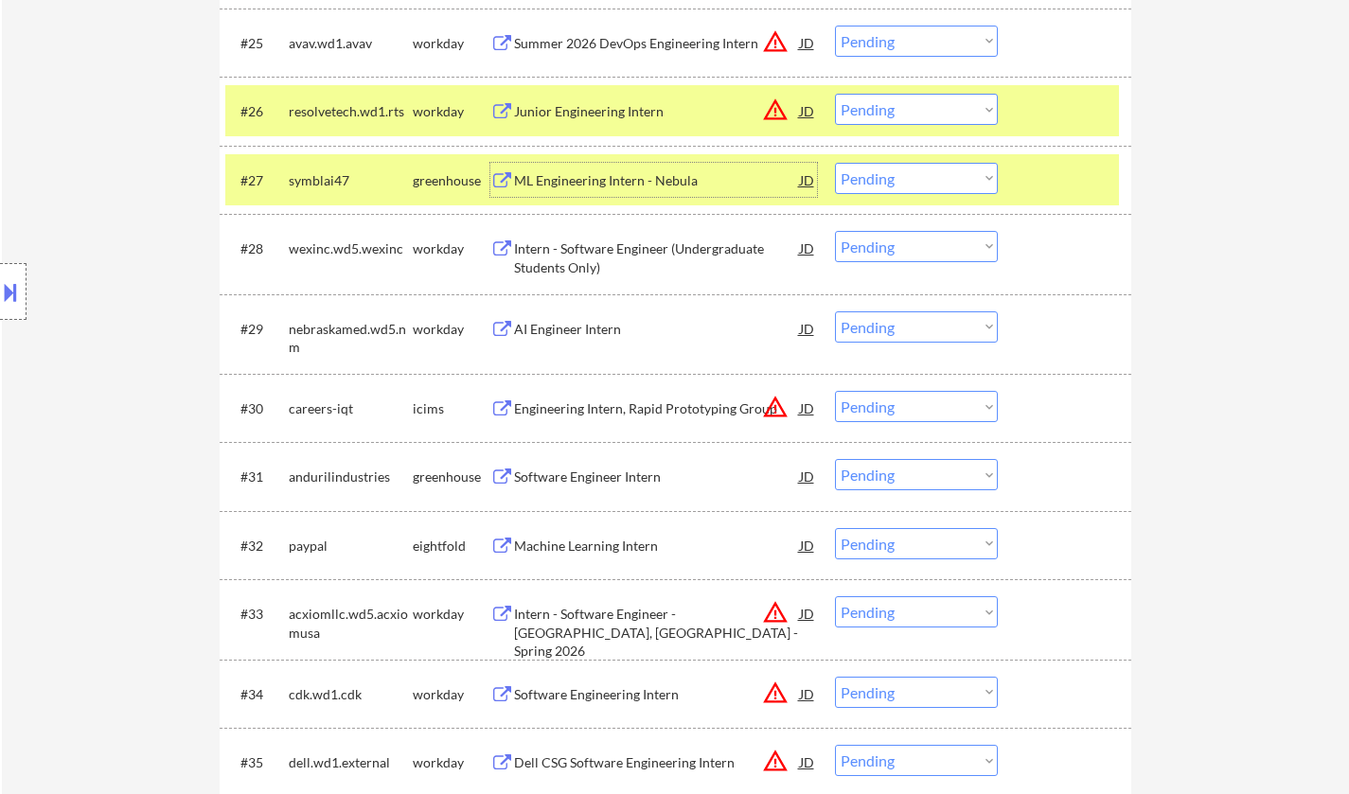
click at [624, 481] on div "Software Engineer Intern" at bounding box center [657, 477] width 286 height 19
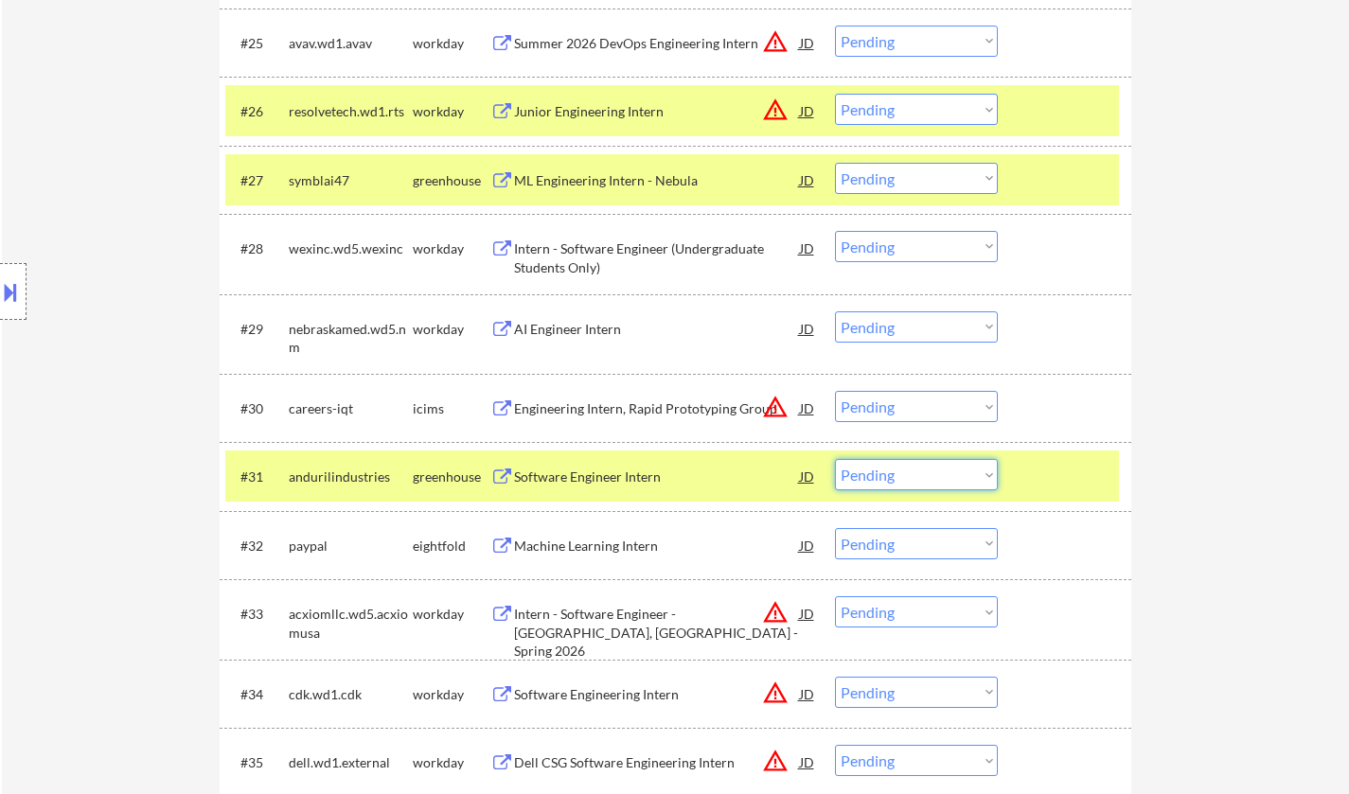
click at [900, 478] on select "Choose an option... Pending Applied Excluded (Questions) Excluded (Expired) Exc…" at bounding box center [916, 474] width 163 height 31
click at [835, 459] on select "Choose an option... Pending Applied Excluded (Questions) Excluded (Expired) Exc…" at bounding box center [916, 474] width 163 height 31
select select ""pending""
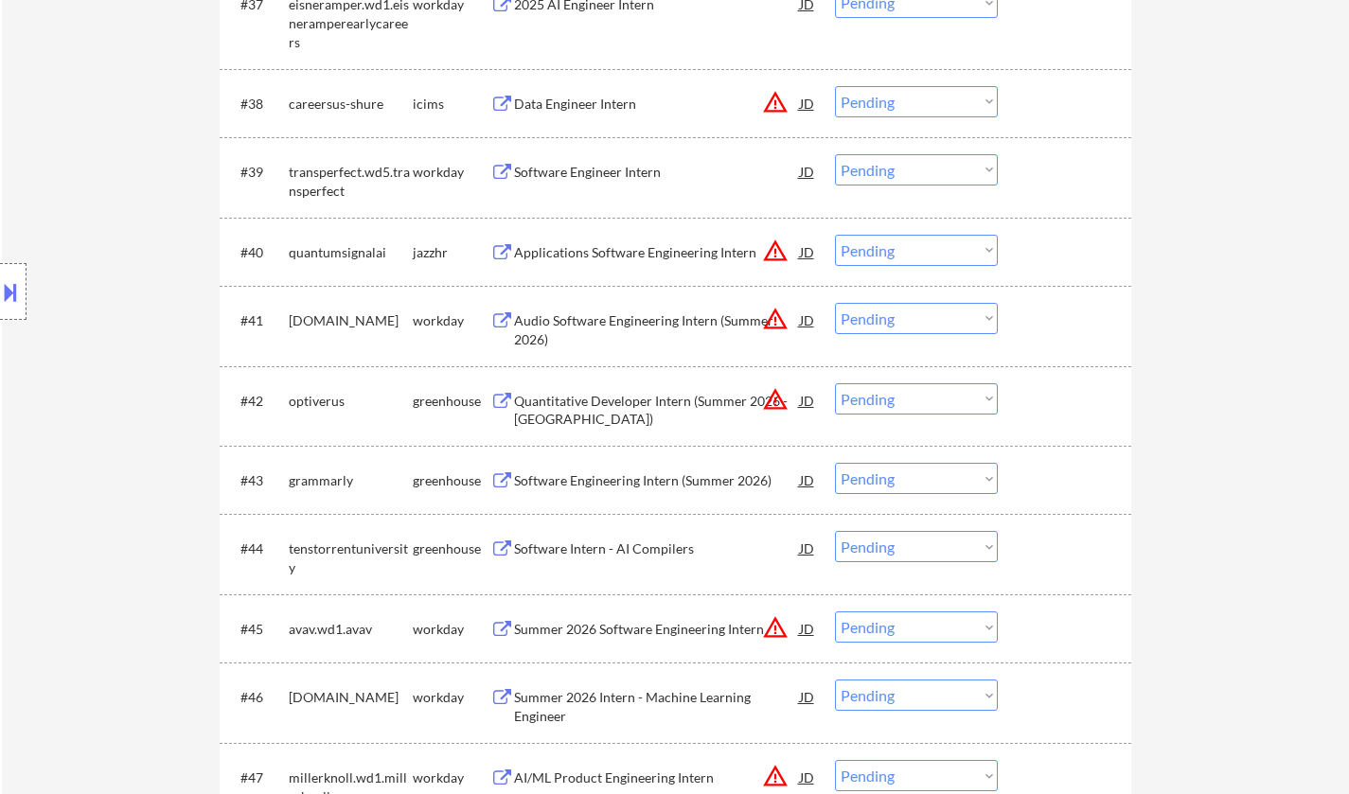
scroll to position [3408, 0]
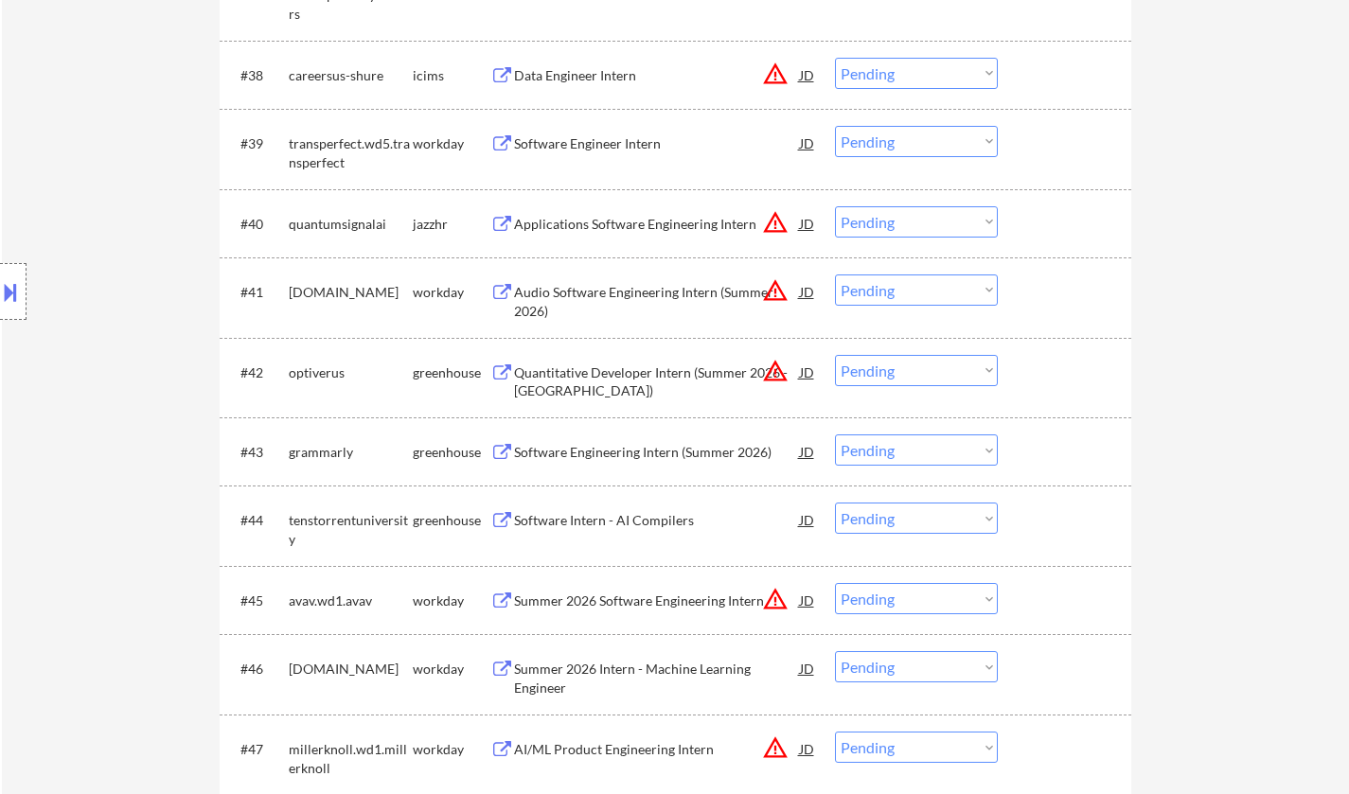
click at [669, 451] on div "Software Engineering Intern (Summer 2026)" at bounding box center [657, 452] width 286 height 19
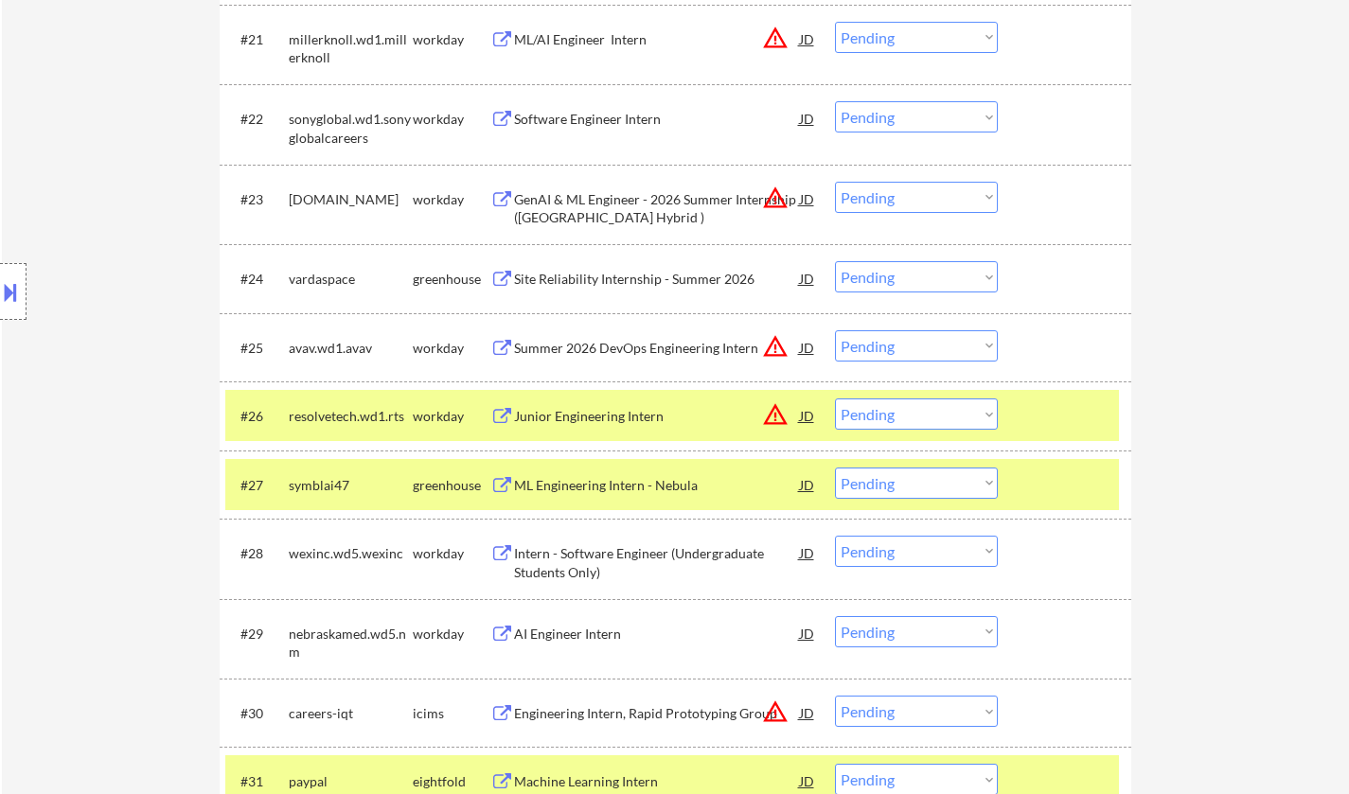
scroll to position [2178, 0]
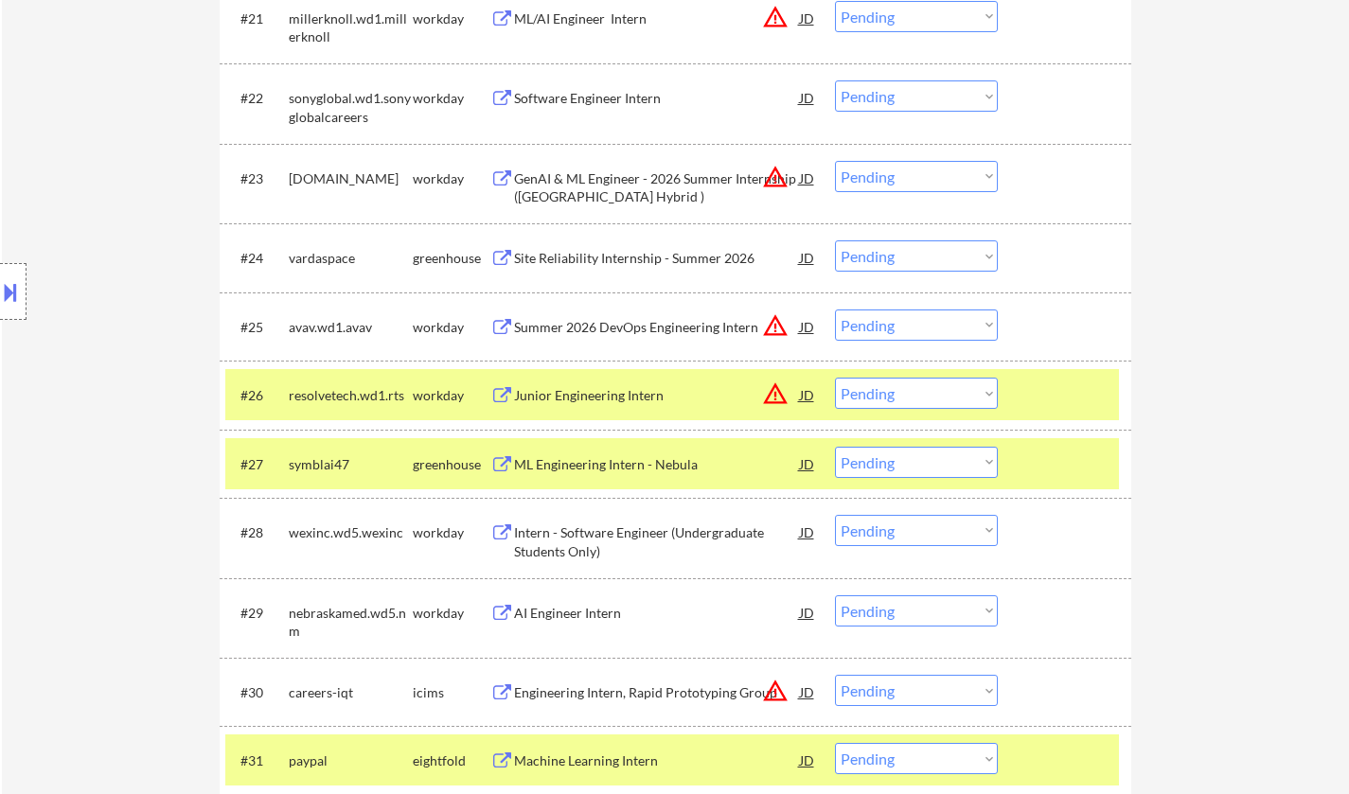
drag, startPoint x: 891, startPoint y: 458, endPoint x: 906, endPoint y: 472, distance: 20.8
click at [893, 458] on select "Choose an option... Pending Applied Excluded (Questions) Excluded (Expired) Exc…" at bounding box center [916, 462] width 163 height 31
click at [835, 447] on select "Choose an option... Pending Applied Excluded (Questions) Excluded (Expired) Exc…" at bounding box center [916, 462] width 163 height 31
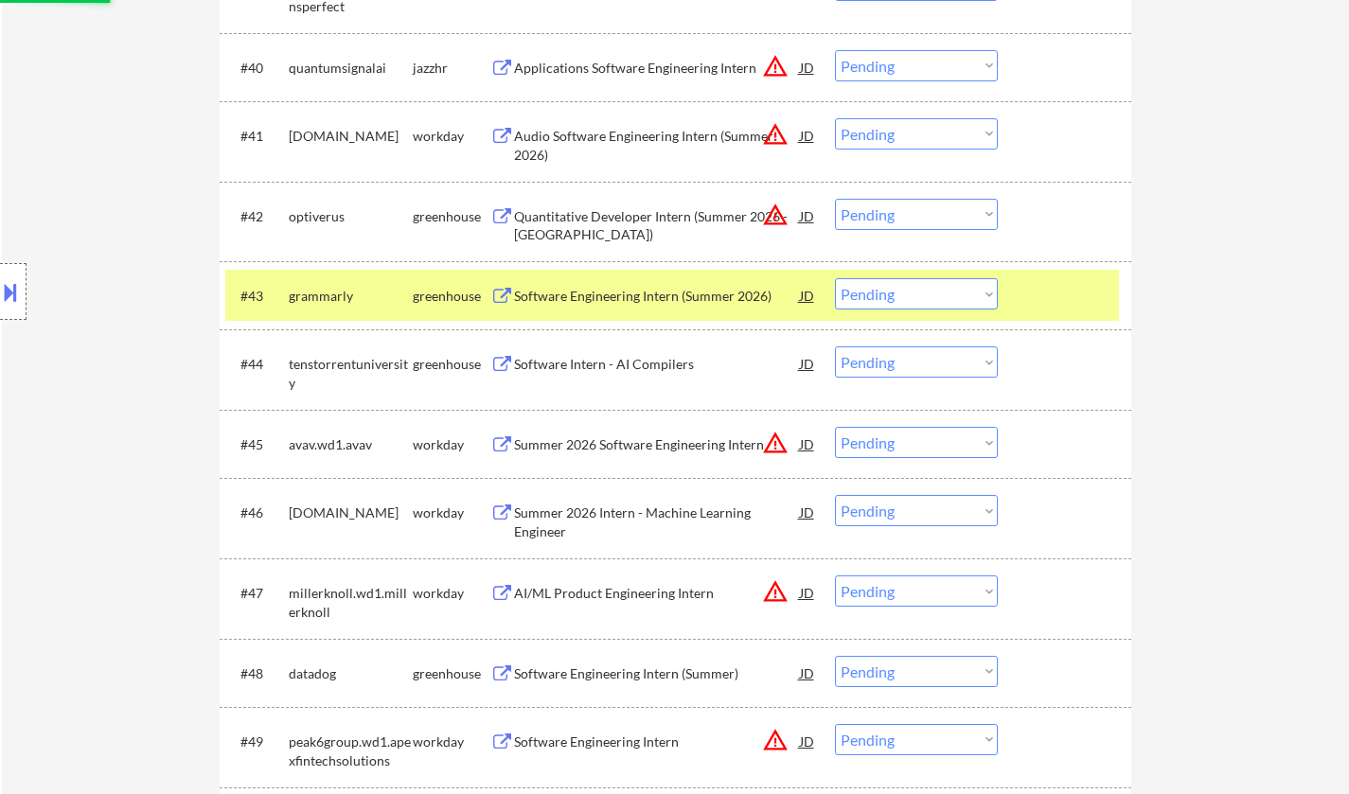
scroll to position [3692, 0]
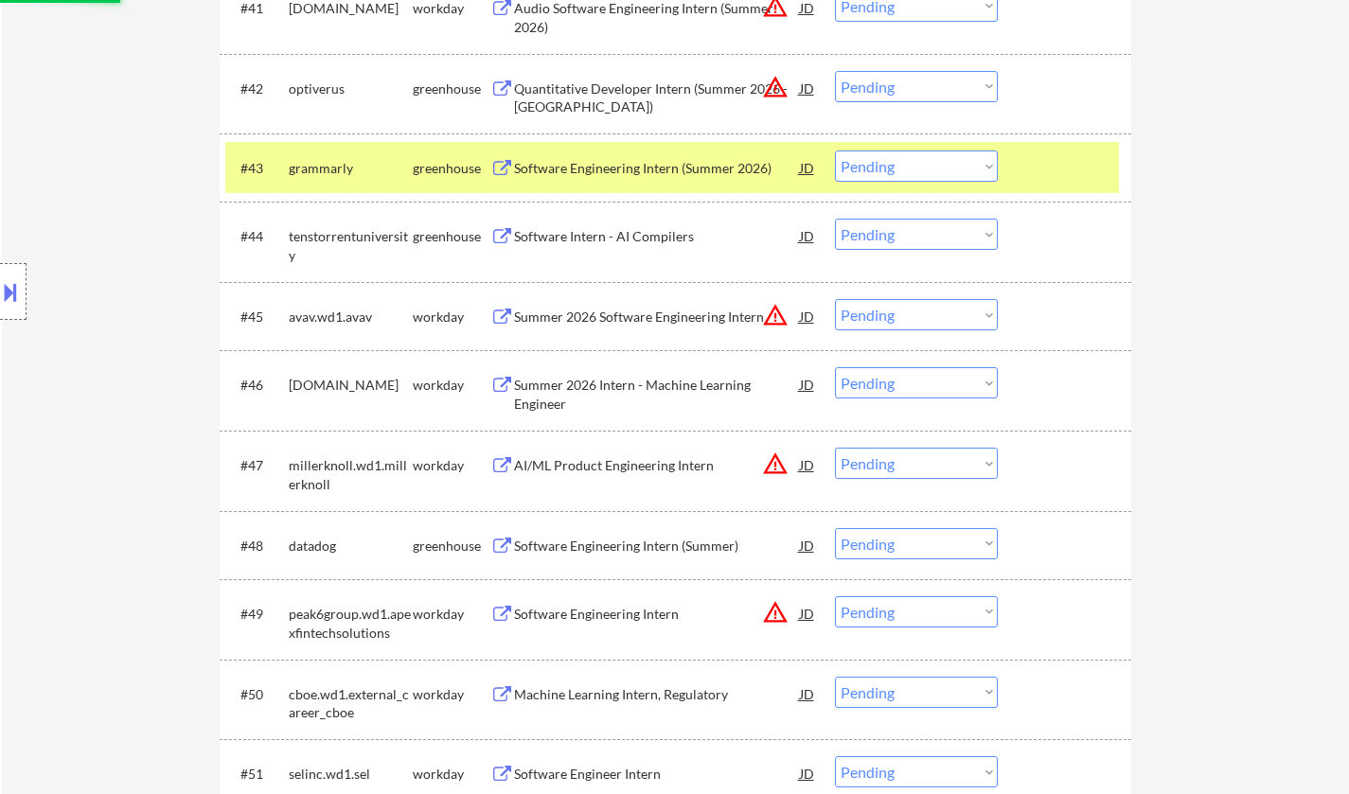
select select ""pending""
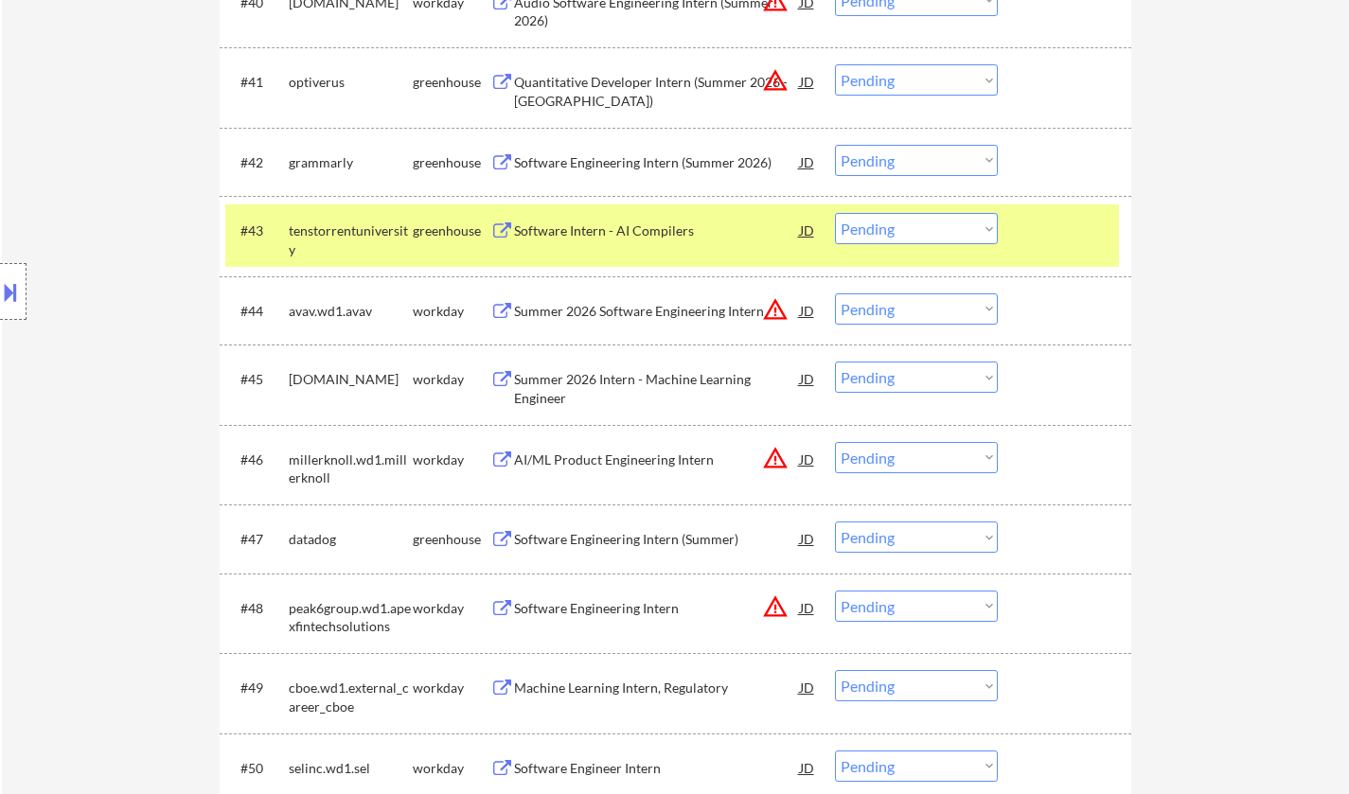
scroll to position [3598, 0]
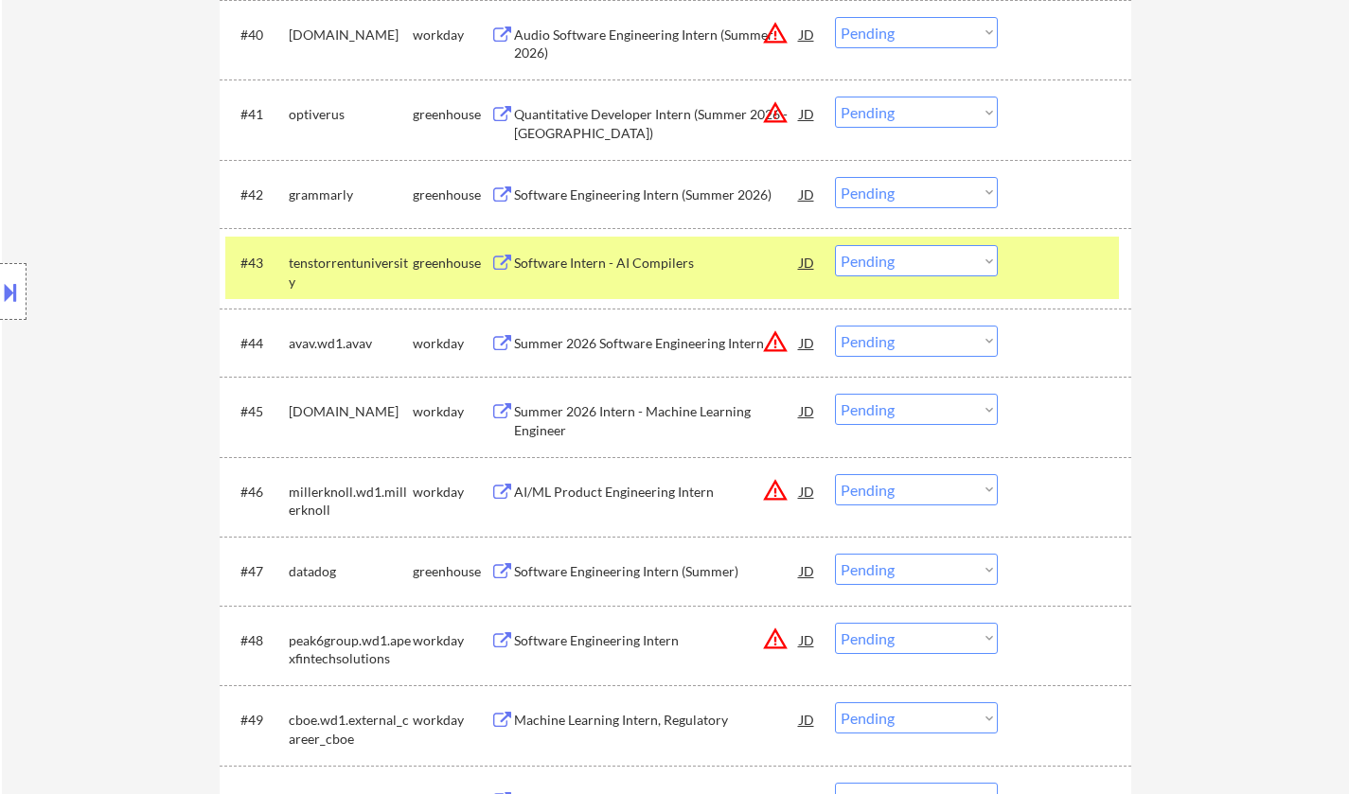
click at [928, 187] on select "Choose an option... Pending Applied Excluded (Questions) Excluded (Expired) Exc…" at bounding box center [916, 192] width 163 height 31
click at [835, 177] on select "Choose an option... Pending Applied Excluded (Questions) Excluded (Expired) Exc…" at bounding box center [916, 192] width 163 height 31
select select ""pending""
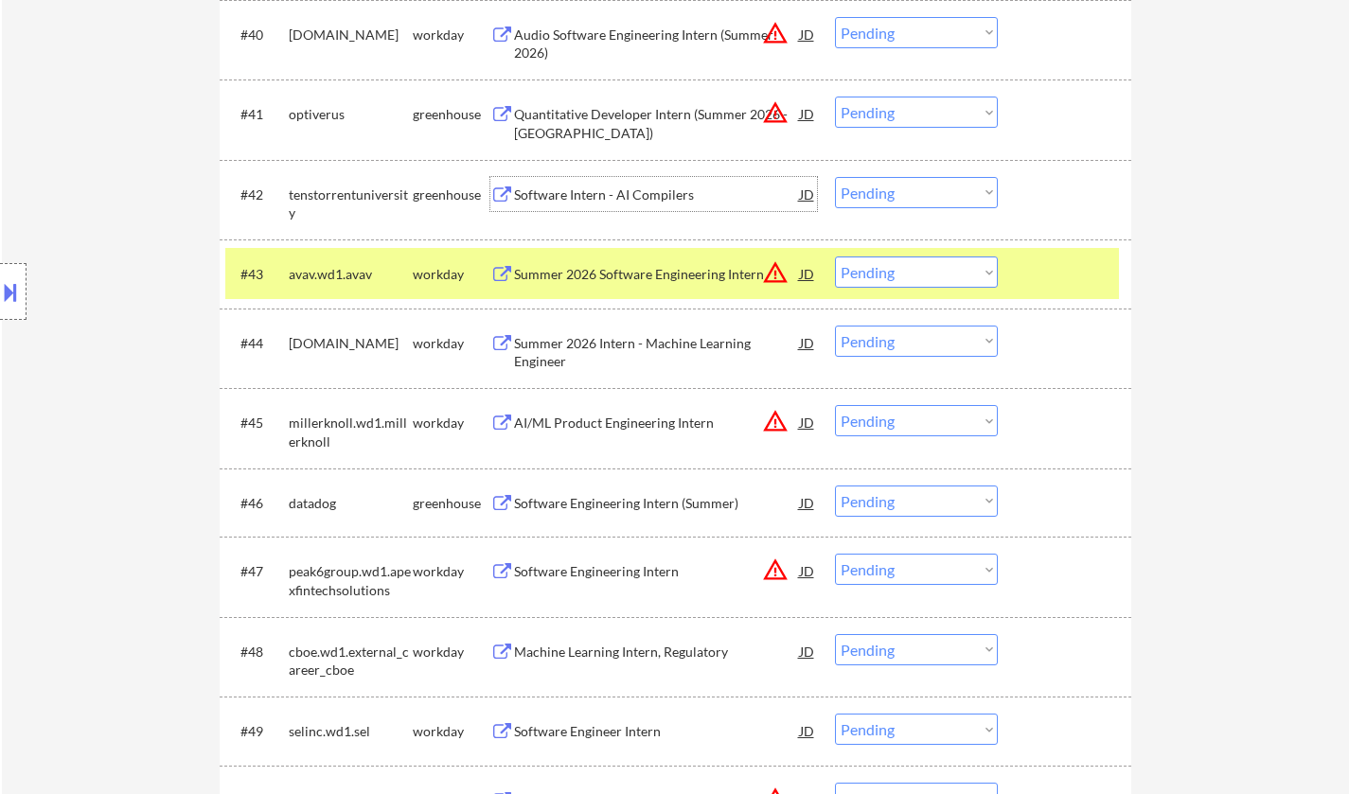
click at [594, 190] on div "Software Intern - AI Compilers" at bounding box center [657, 195] width 286 height 19
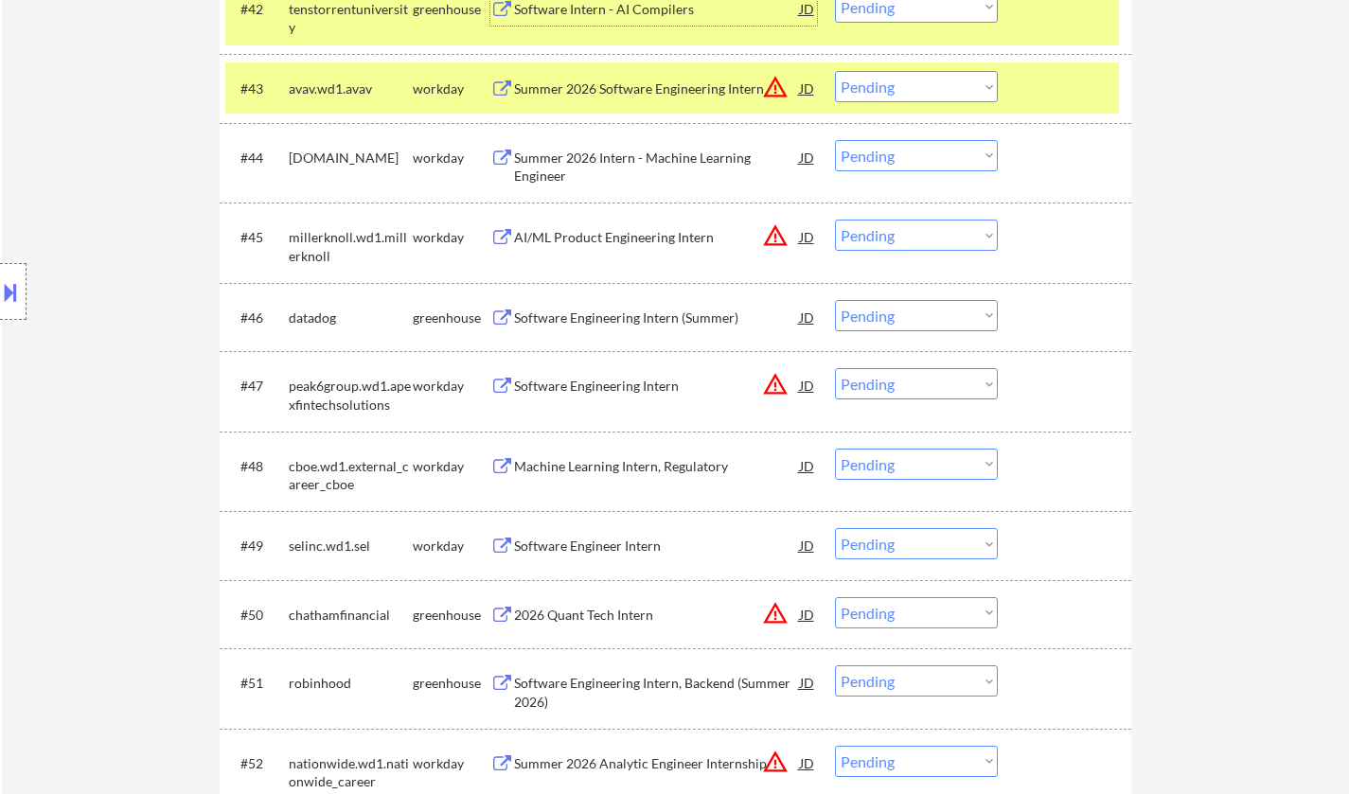
scroll to position [3692, 0]
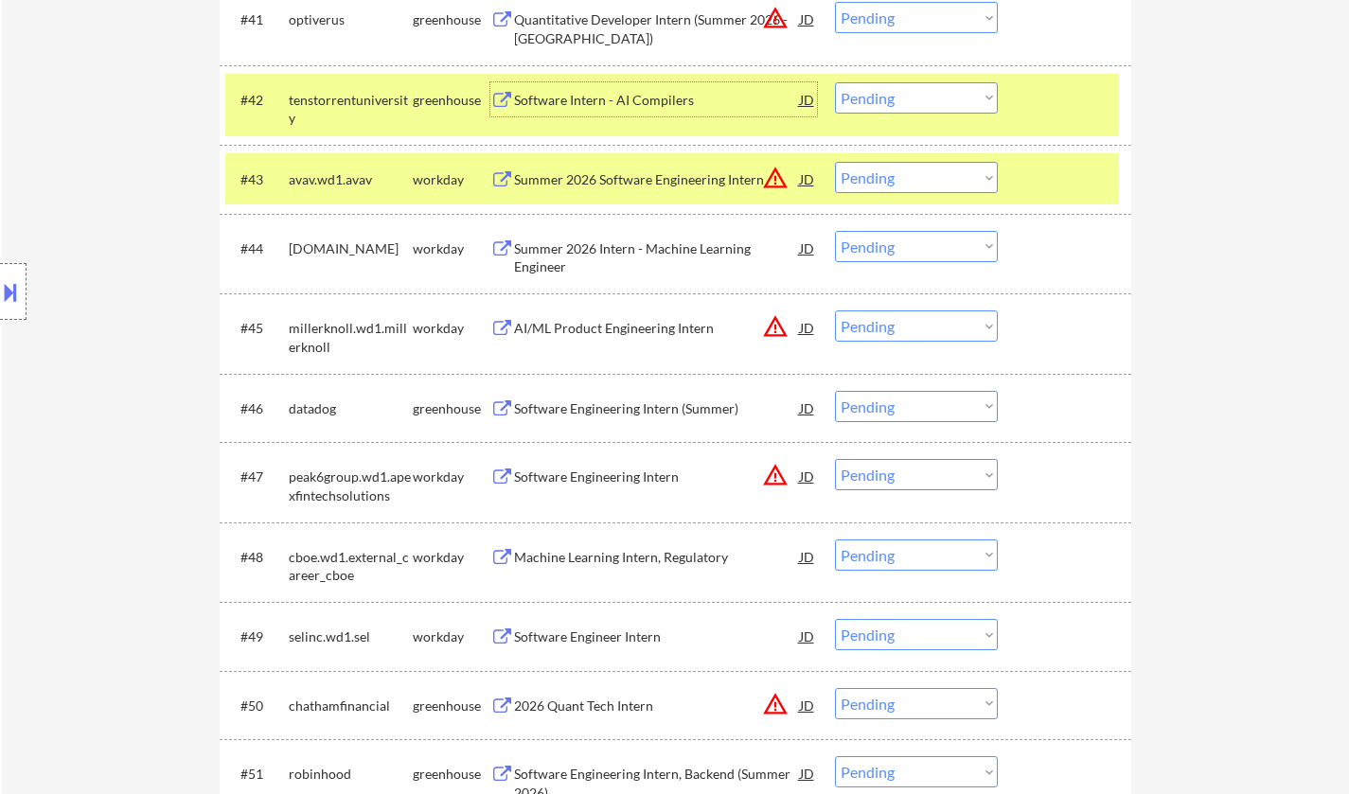
click at [585, 398] on div "Software Engineering Intern (Summer)" at bounding box center [657, 408] width 286 height 34
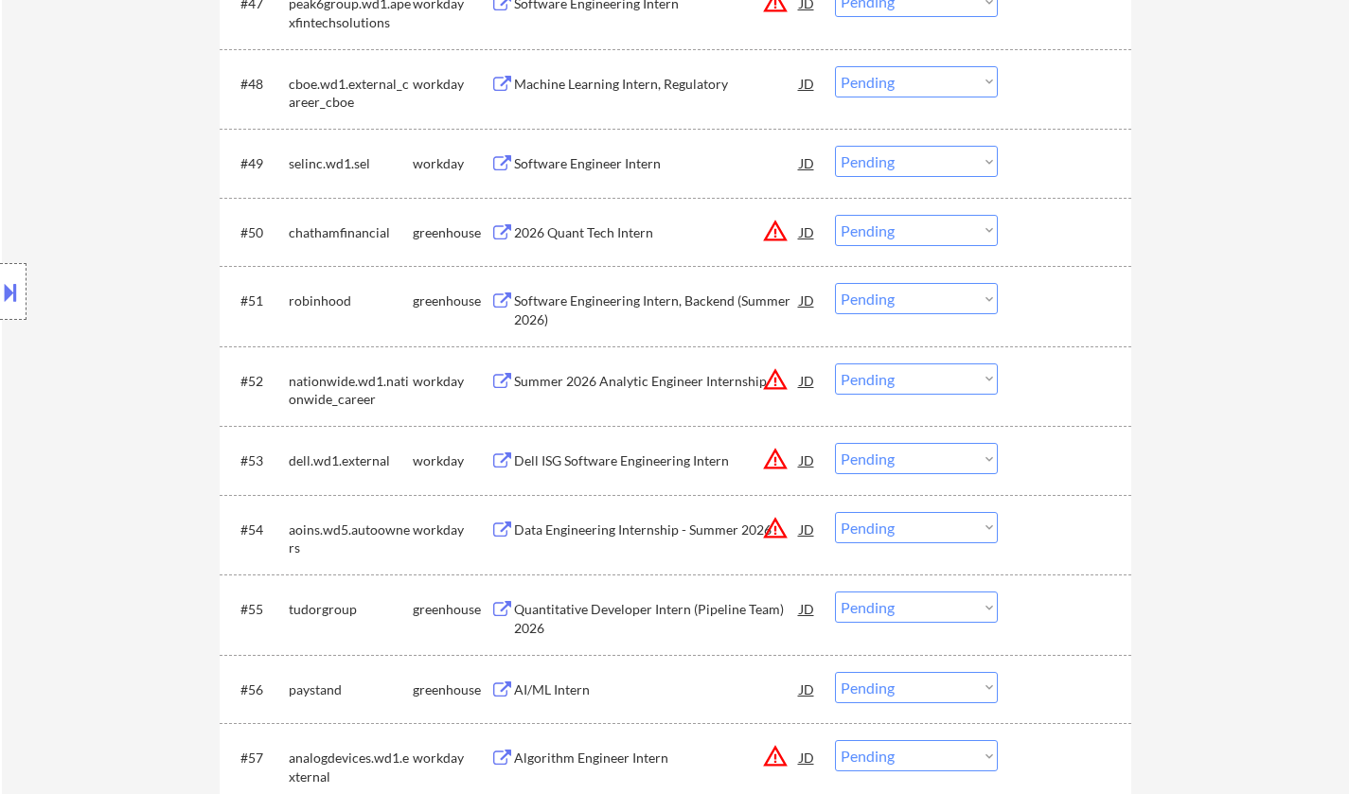
scroll to position [4639, 0]
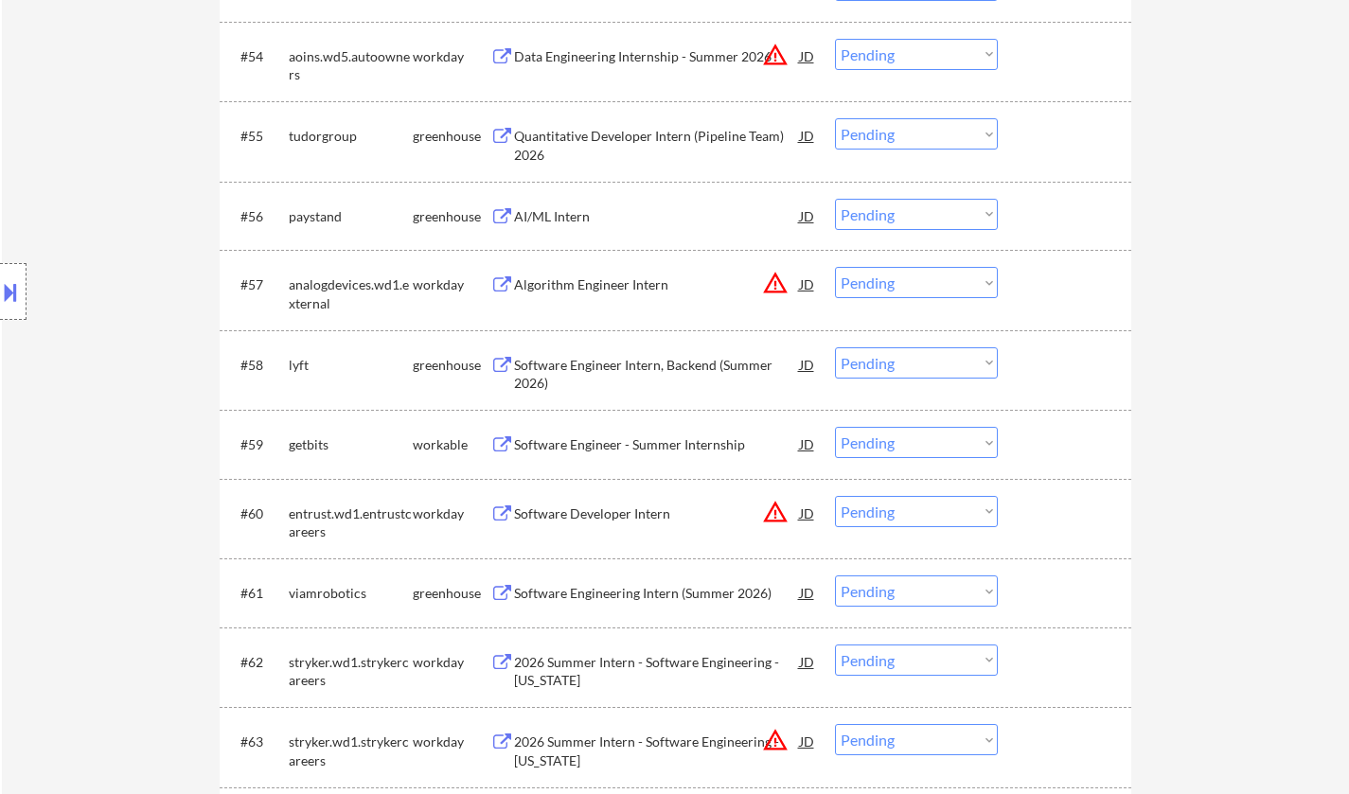
click at [627, 355] on div "Software Engineer Intern, Backend (Summer 2026)" at bounding box center [657, 369] width 286 height 45
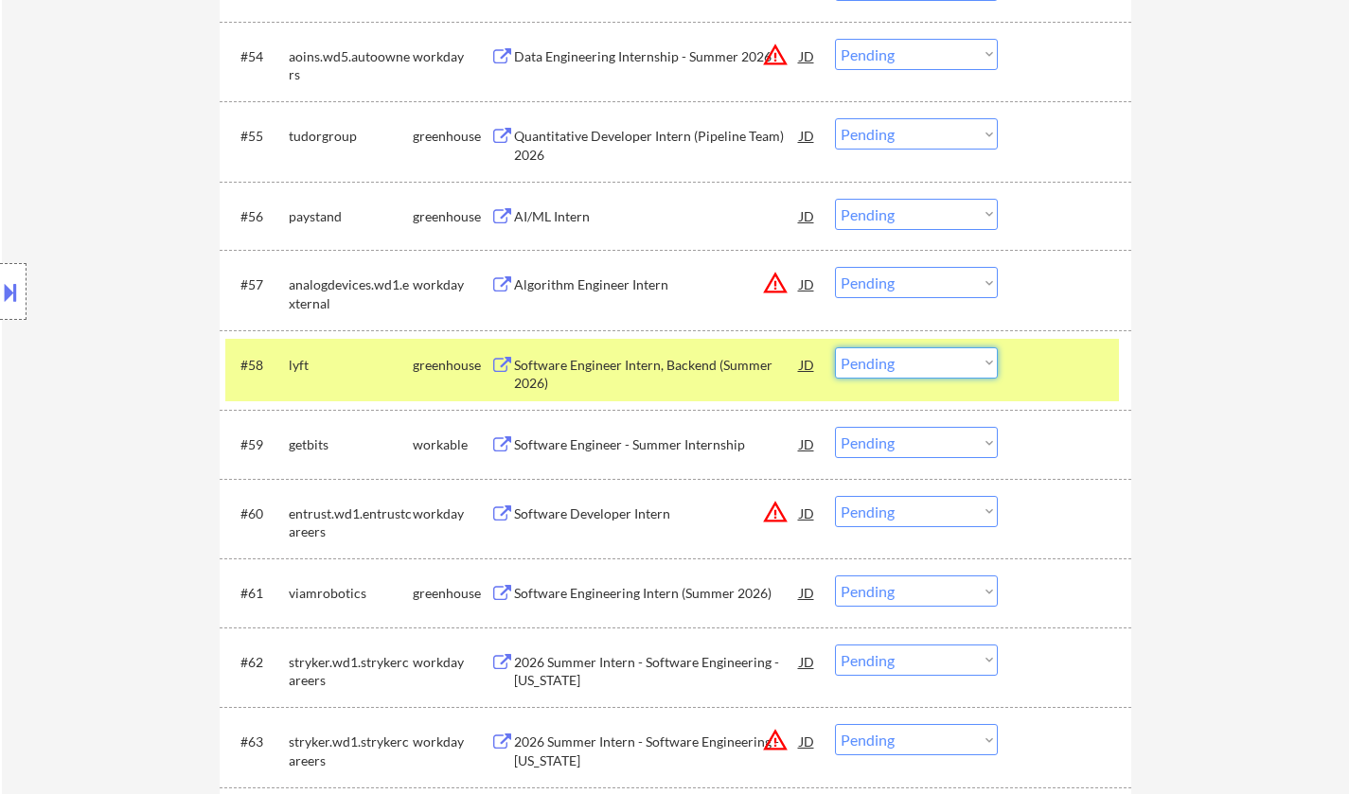
click at [932, 355] on select "Choose an option... Pending Applied Excluded (Questions) Excluded (Expired) Exc…" at bounding box center [916, 362] width 163 height 31
click at [835, 347] on select "Choose an option... Pending Applied Excluded (Questions) Excluded (Expired) Exc…" at bounding box center [916, 362] width 163 height 31
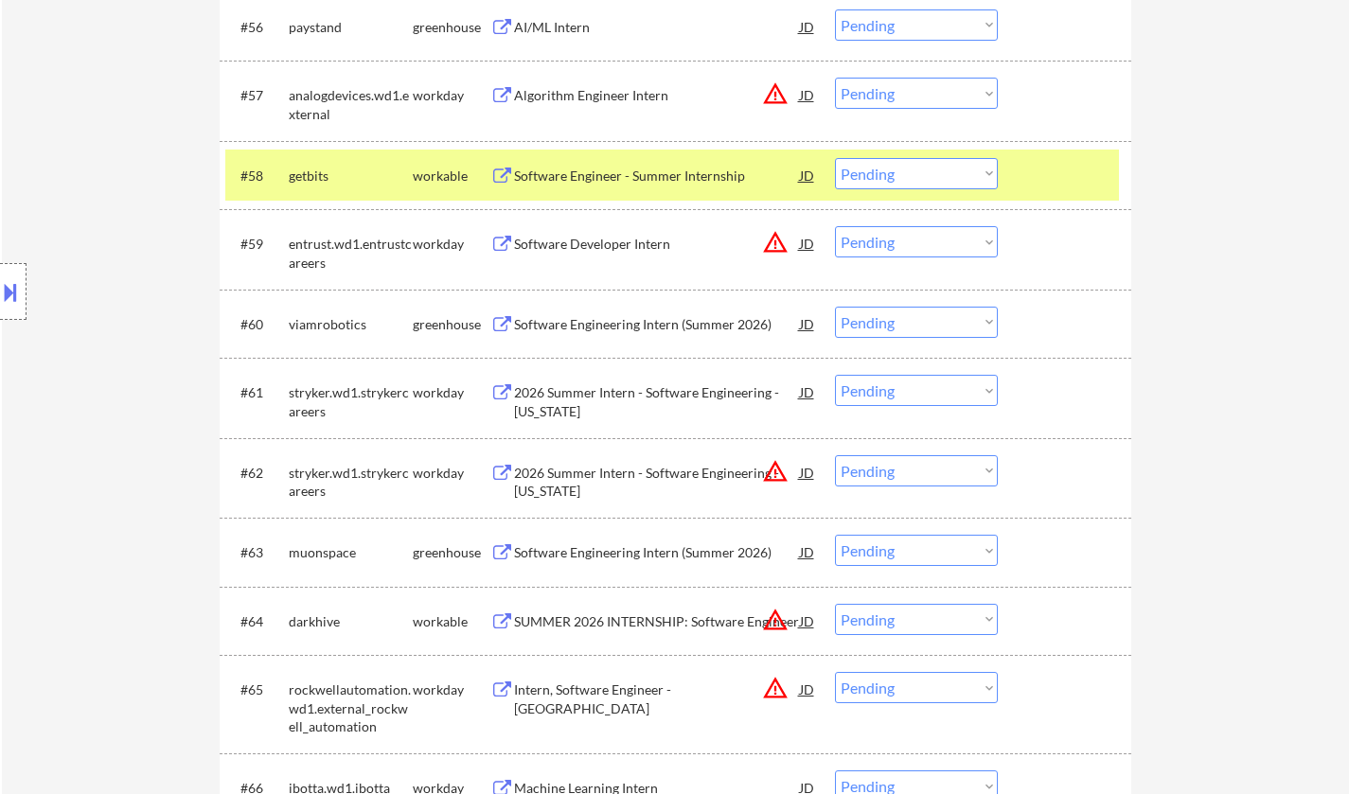
click at [637, 177] on div "Software Engineer - Summer Internship" at bounding box center [657, 176] width 286 height 19
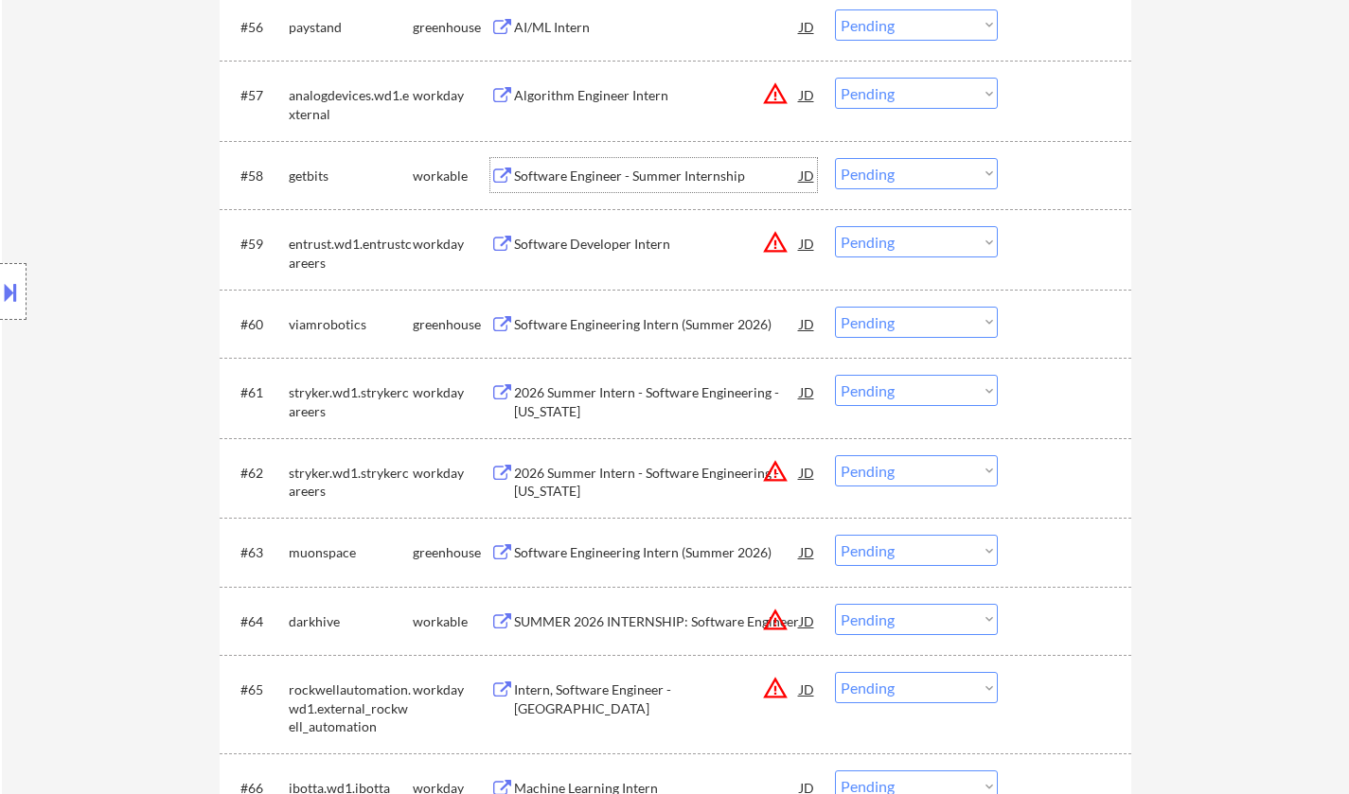
click at [909, 171] on select "Choose an option... Pending Applied Excluded (Questions) Excluded (Expired) Exc…" at bounding box center [916, 173] width 163 height 31
click at [835, 158] on select "Choose an option... Pending Applied Excluded (Questions) Excluded (Expired) Exc…" at bounding box center [916, 173] width 163 height 31
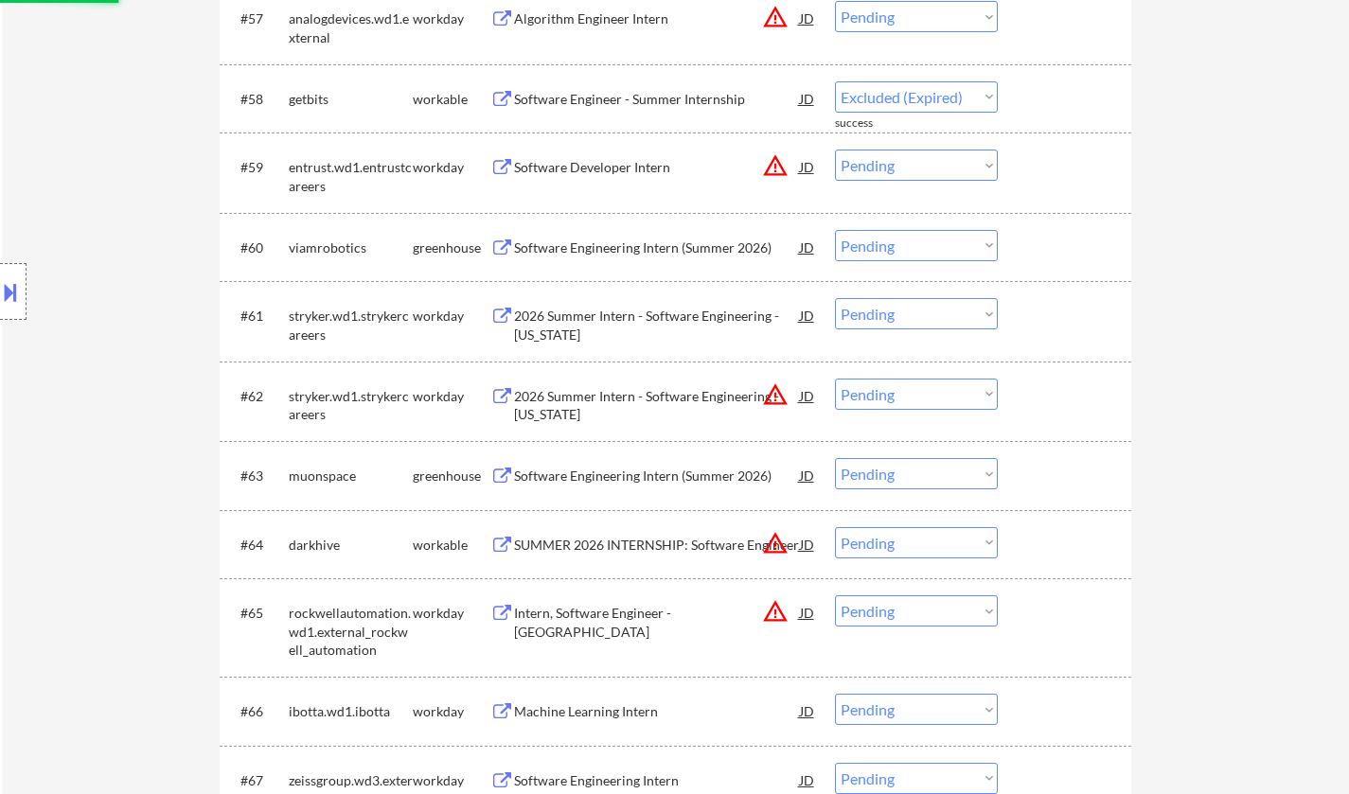
scroll to position [4923, 0]
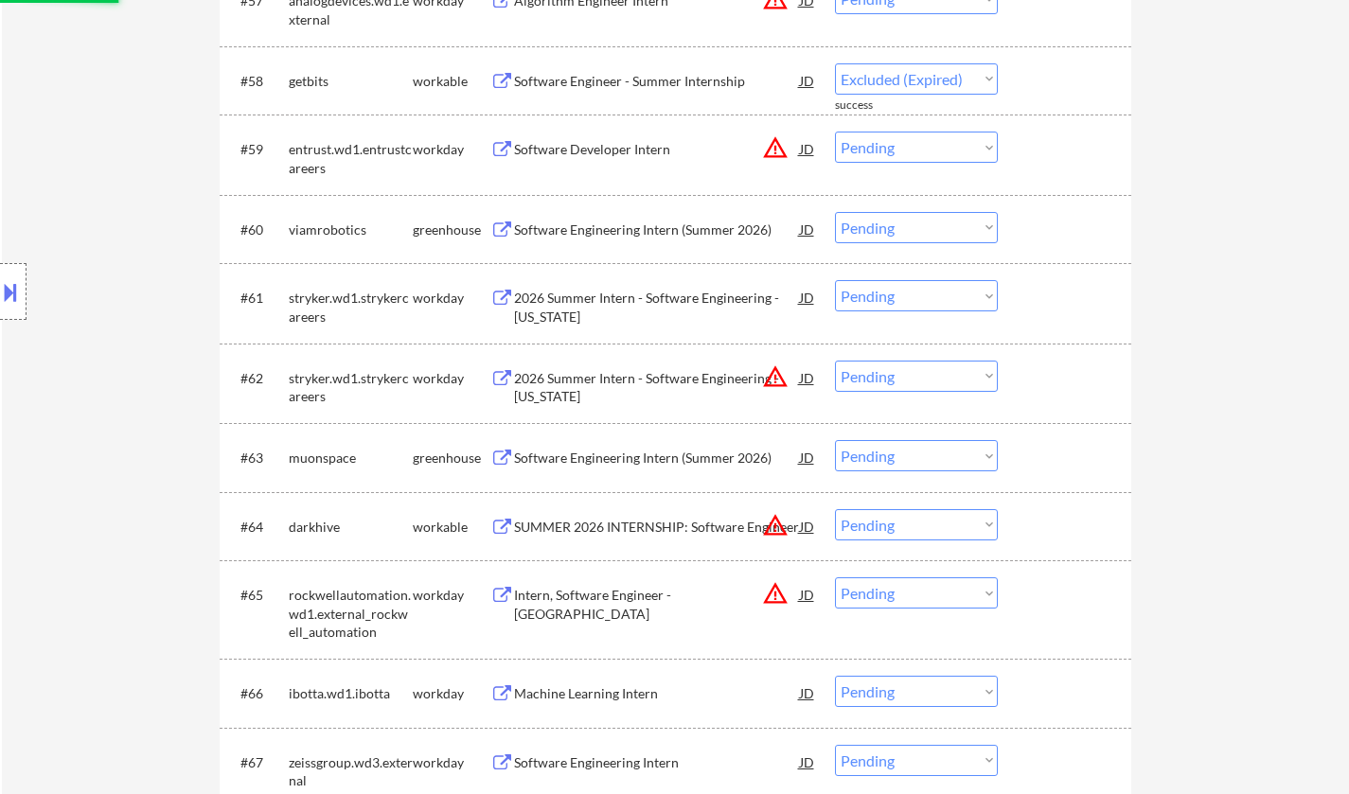
select select ""pending""
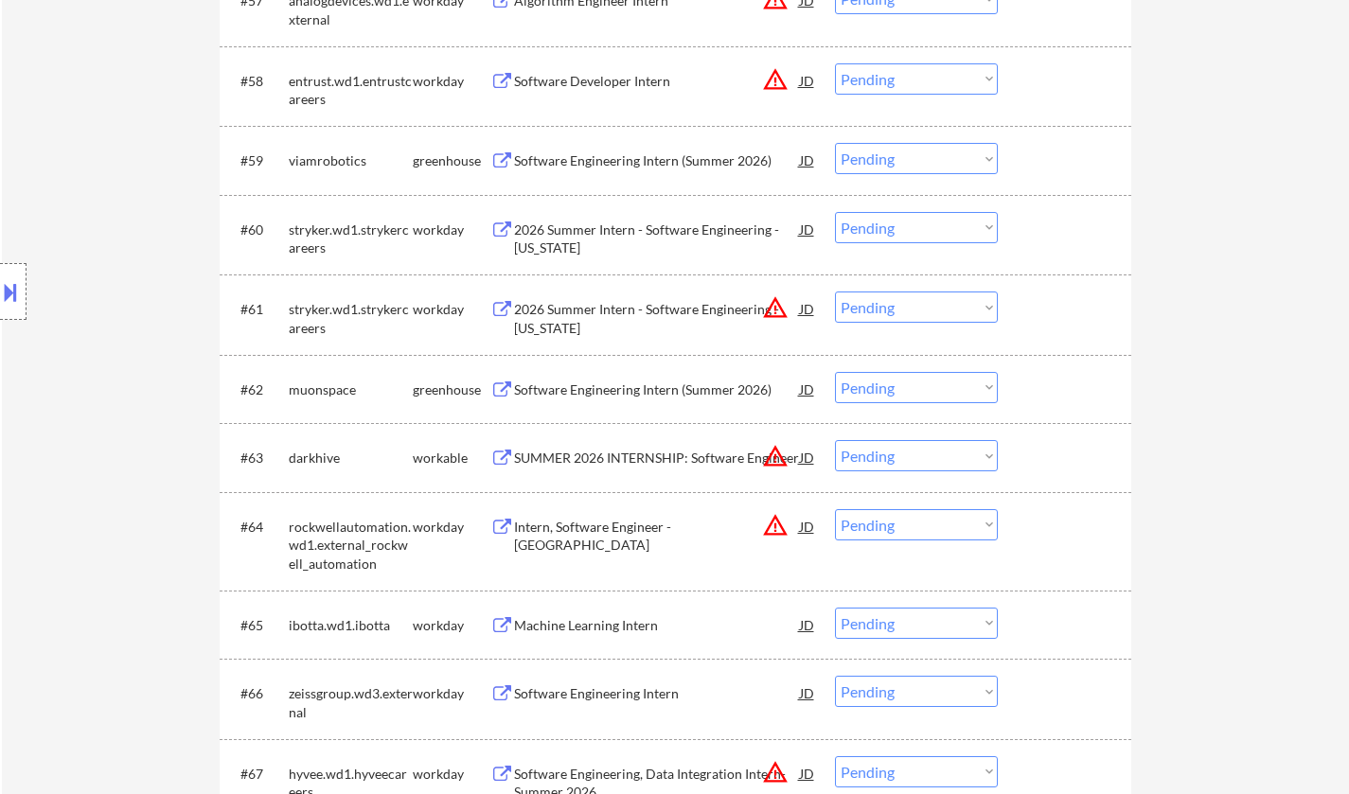
click at [585, 160] on div "Software Engineering Intern (Summer 2026)" at bounding box center [657, 160] width 286 height 19
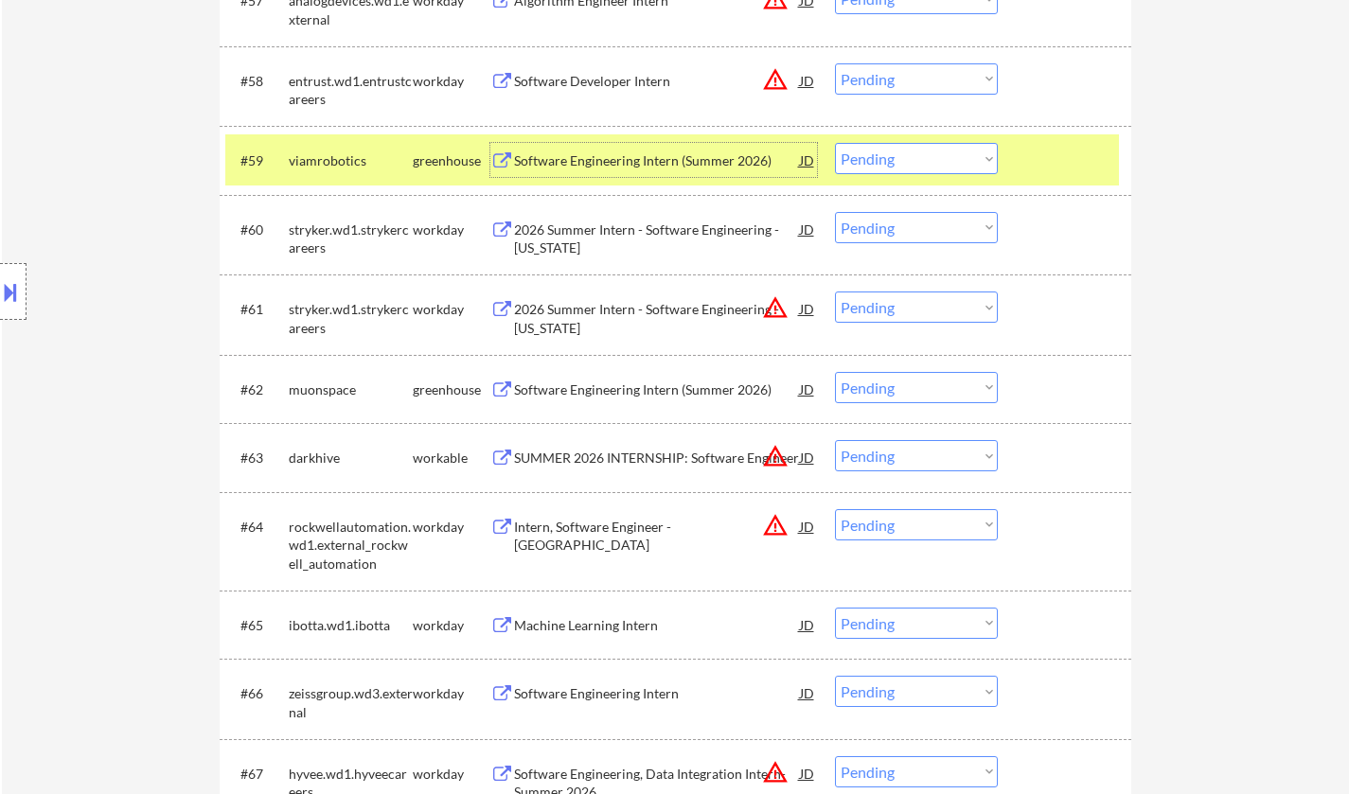
click at [909, 165] on select "Choose an option... Pending Applied Excluded (Questions) Excluded (Expired) Exc…" at bounding box center [916, 158] width 163 height 31
click at [835, 143] on select "Choose an option... Pending Applied Excluded (Questions) Excluded (Expired) Exc…" at bounding box center [916, 158] width 163 height 31
select select ""pending""
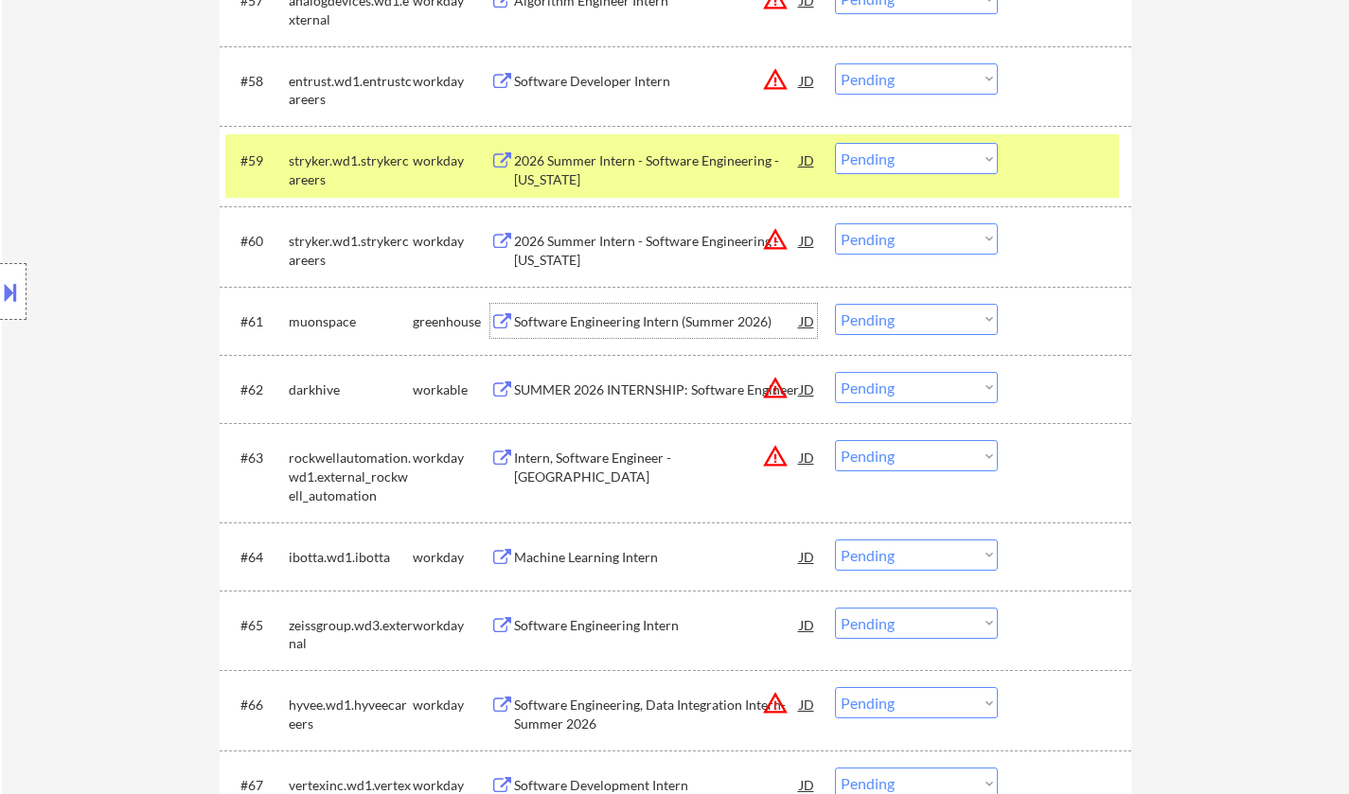
click at [610, 327] on div "Software Engineering Intern (Summer 2026)" at bounding box center [657, 321] width 286 height 19
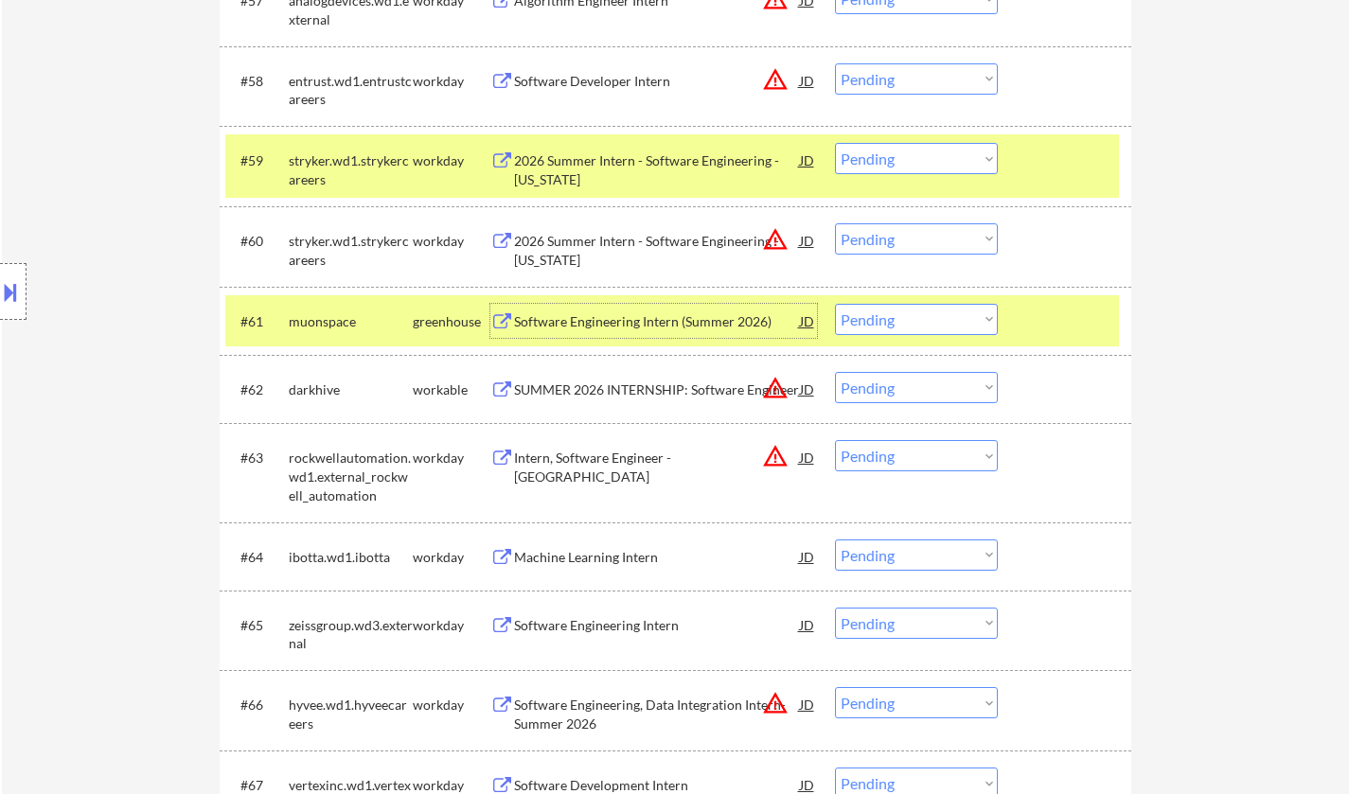
click at [884, 317] on select "Choose an option... Pending Applied Excluded (Questions) Excluded (Expired) Exc…" at bounding box center [916, 319] width 163 height 31
click at [835, 304] on select "Choose an option... Pending Applied Excluded (Questions) Excluded (Expired) Exc…" at bounding box center [916, 319] width 163 height 31
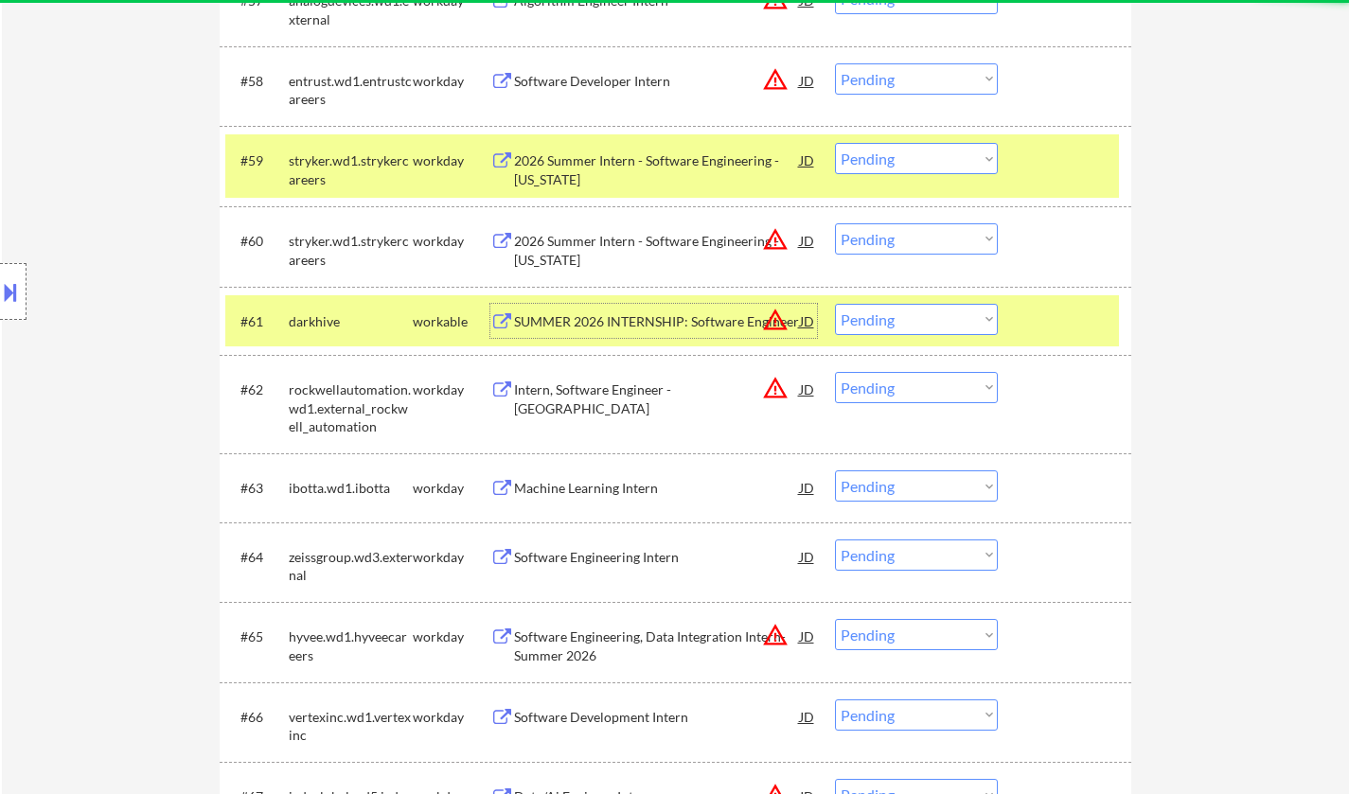
click at [642, 322] on div "SUMMER 2026 INTERNSHIP: Software Engineer" at bounding box center [657, 321] width 286 height 19
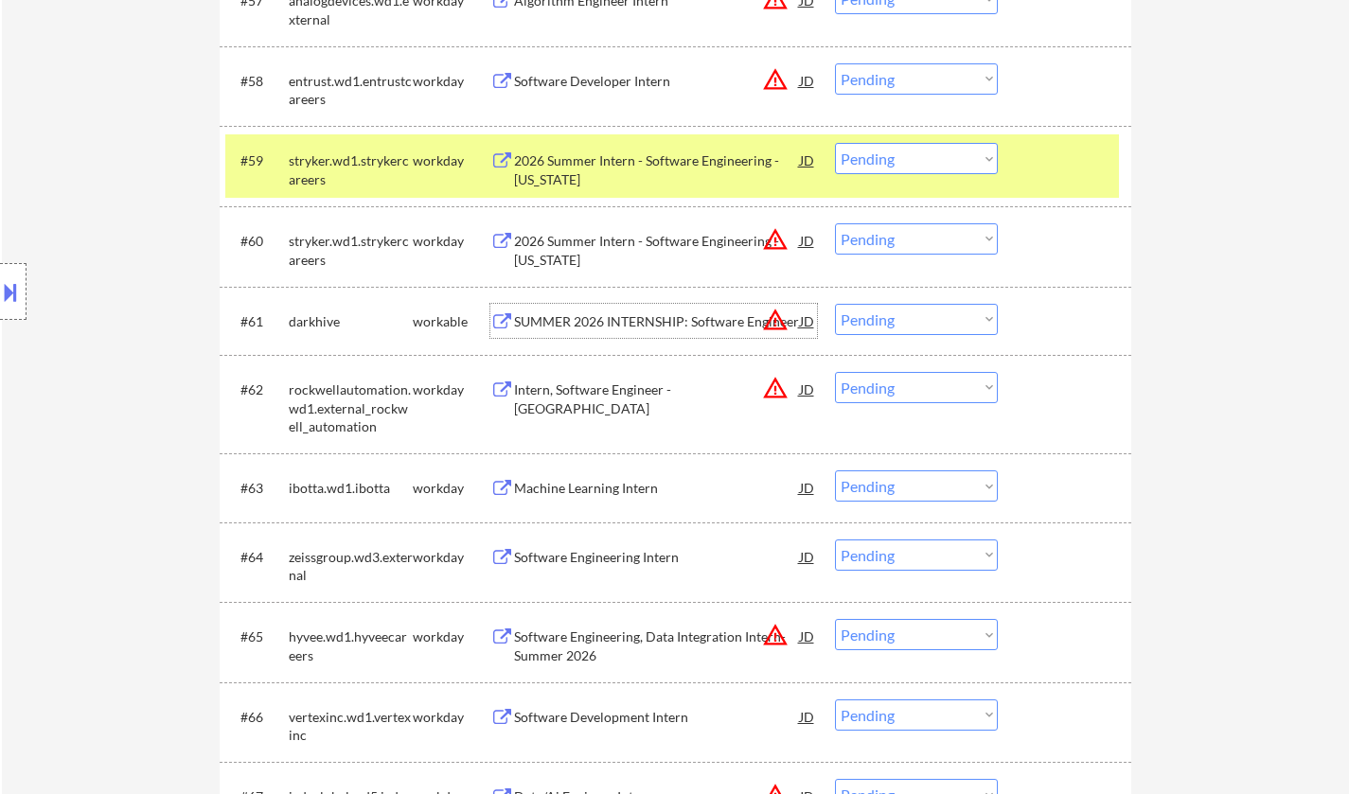
click at [915, 319] on select "Choose an option... Pending Applied Excluded (Questions) Excluded (Expired) Exc…" at bounding box center [916, 319] width 163 height 31
click at [835, 304] on select "Choose an option... Pending Applied Excluded (Questions) Excluded (Expired) Exc…" at bounding box center [916, 319] width 163 height 31
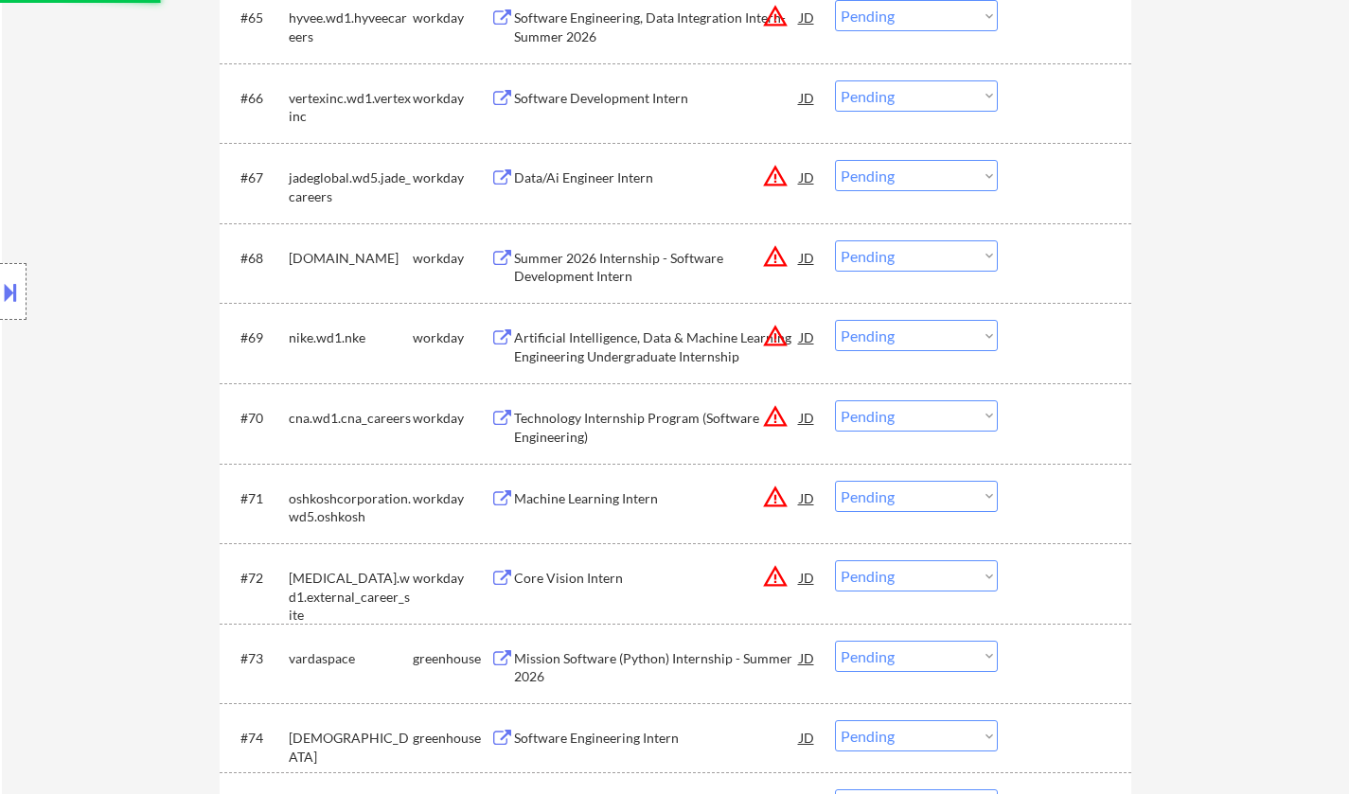
select select ""pending""
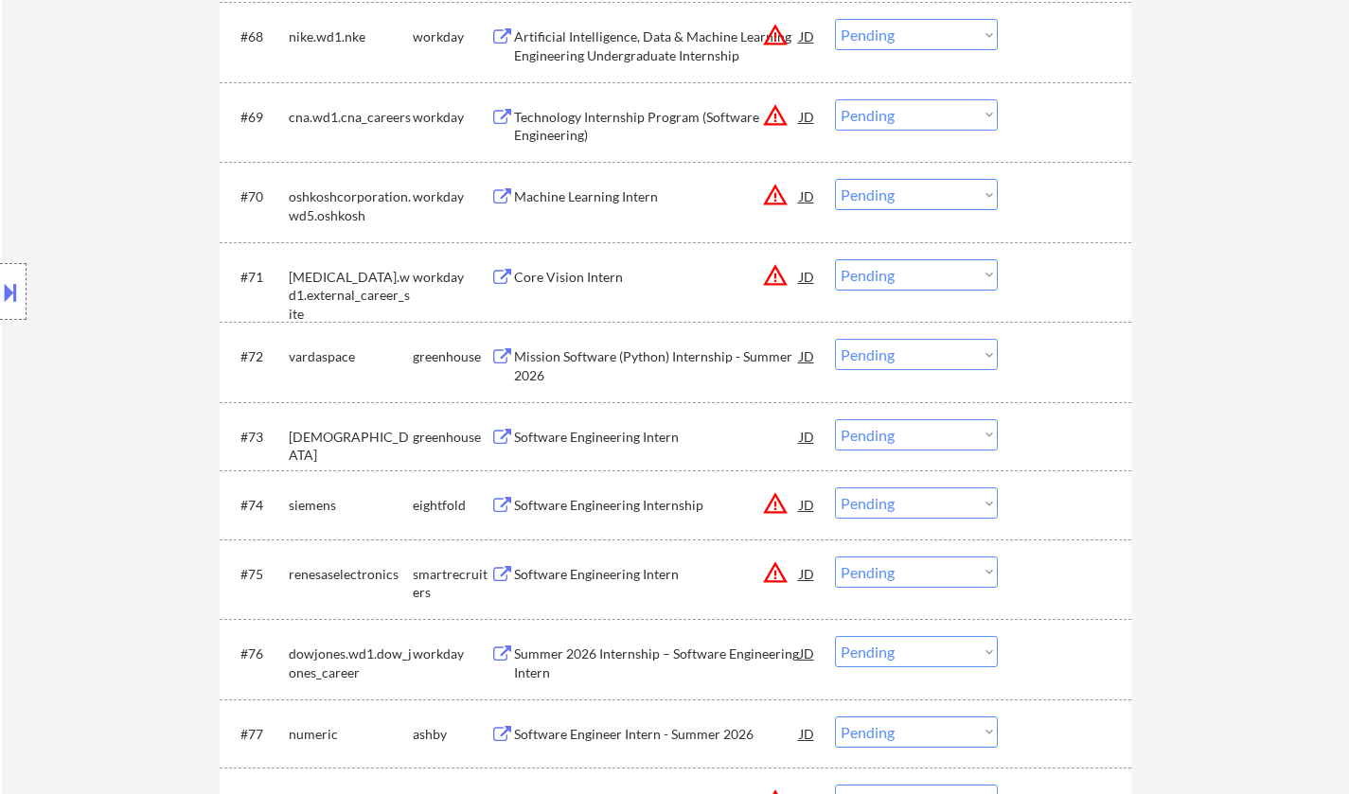
click at [649, 353] on div "Mission Software (Python) Internship - Summer 2026" at bounding box center [657, 365] width 286 height 37
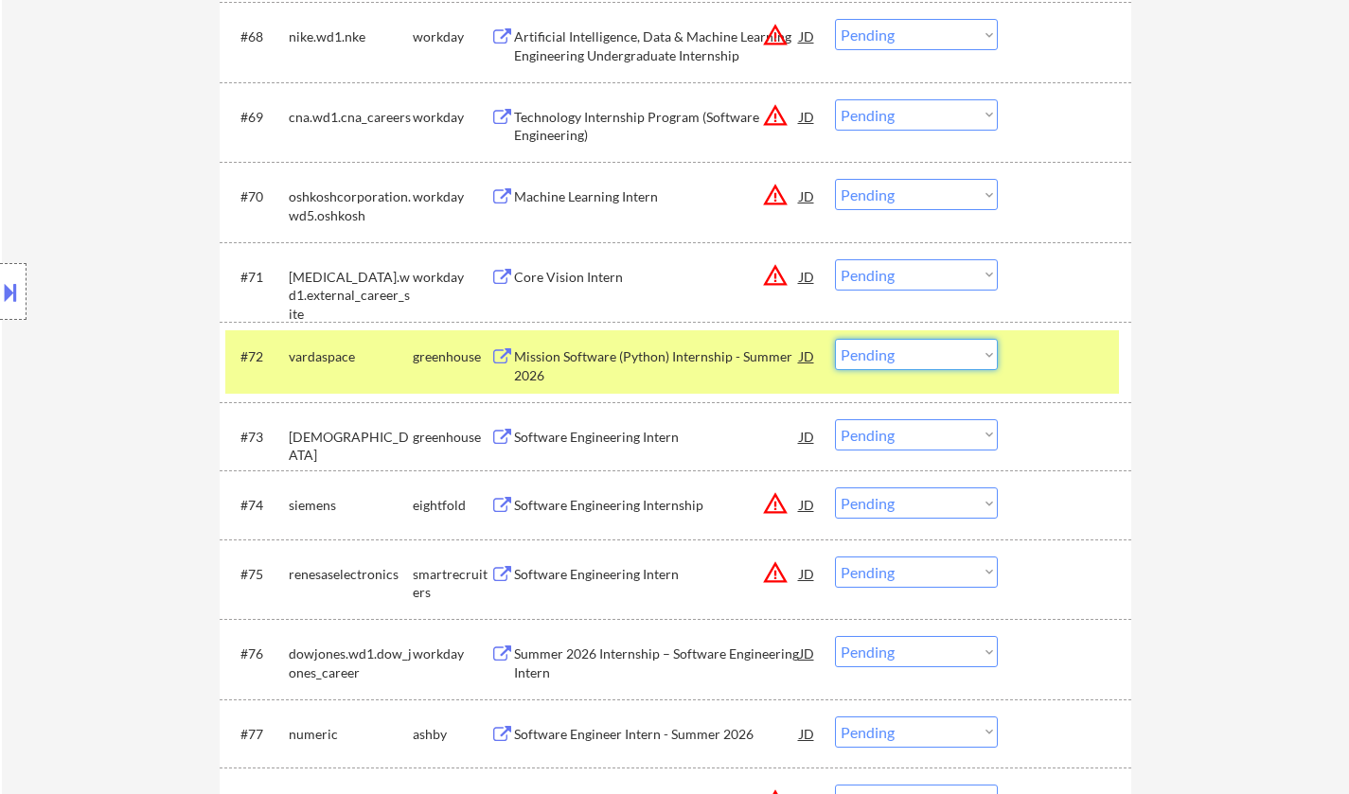
drag, startPoint x: 899, startPoint y: 347, endPoint x: 908, endPoint y: 367, distance: 22.5
click at [899, 347] on select "Choose an option... Pending Applied Excluded (Questions) Excluded (Expired) Exc…" at bounding box center [916, 354] width 163 height 31
click at [835, 339] on select "Choose an option... Pending Applied Excluded (Questions) Excluded (Expired) Exc…" at bounding box center [916, 354] width 163 height 31
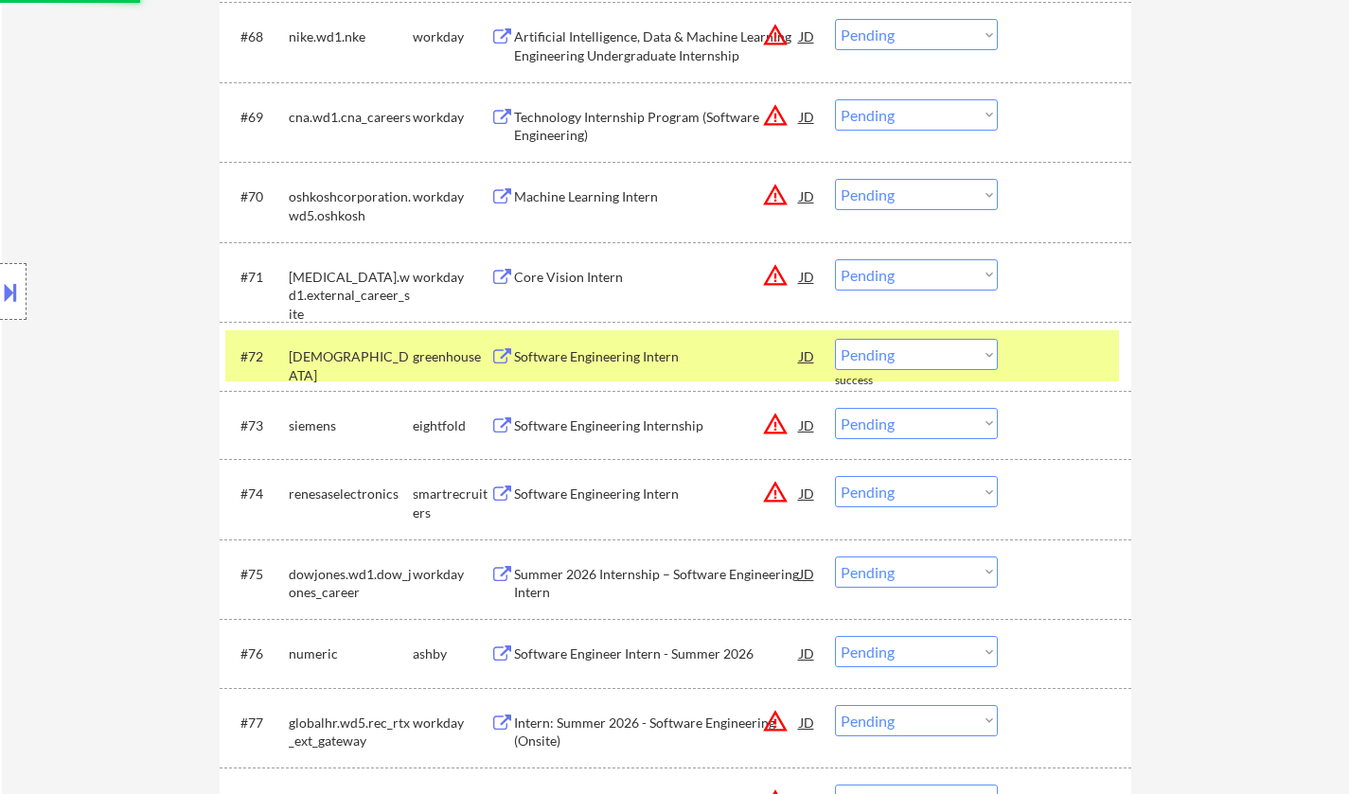
click at [599, 353] on div "Software Engineering Intern" at bounding box center [657, 356] width 286 height 19
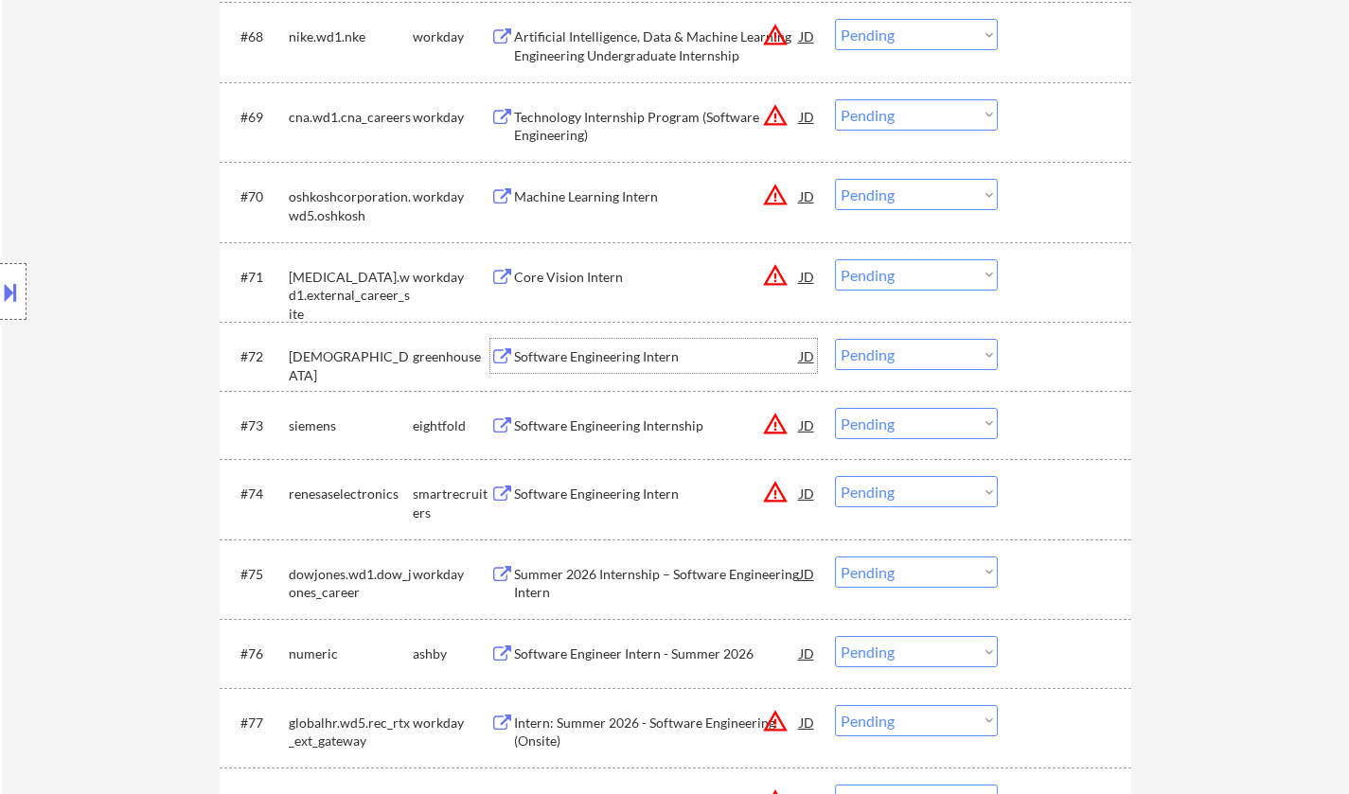
click at [921, 344] on select "Choose an option... Pending Applied Excluded (Questions) Excluded (Expired) Exc…" at bounding box center [916, 354] width 163 height 31
click at [835, 339] on select "Choose an option... Pending Applied Excluded (Questions) Excluded (Expired) Exc…" at bounding box center [916, 354] width 163 height 31
select select ""pending""
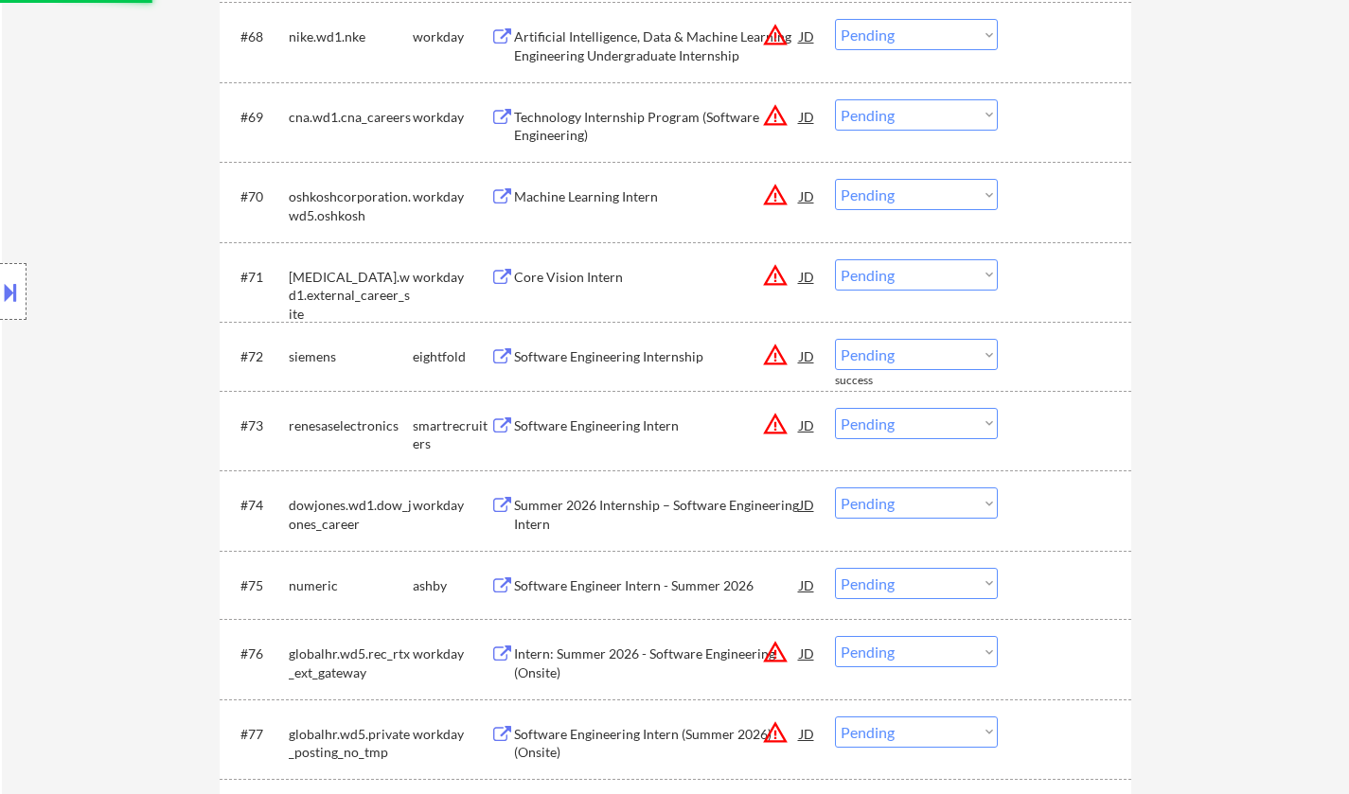
scroll to position [5870, 0]
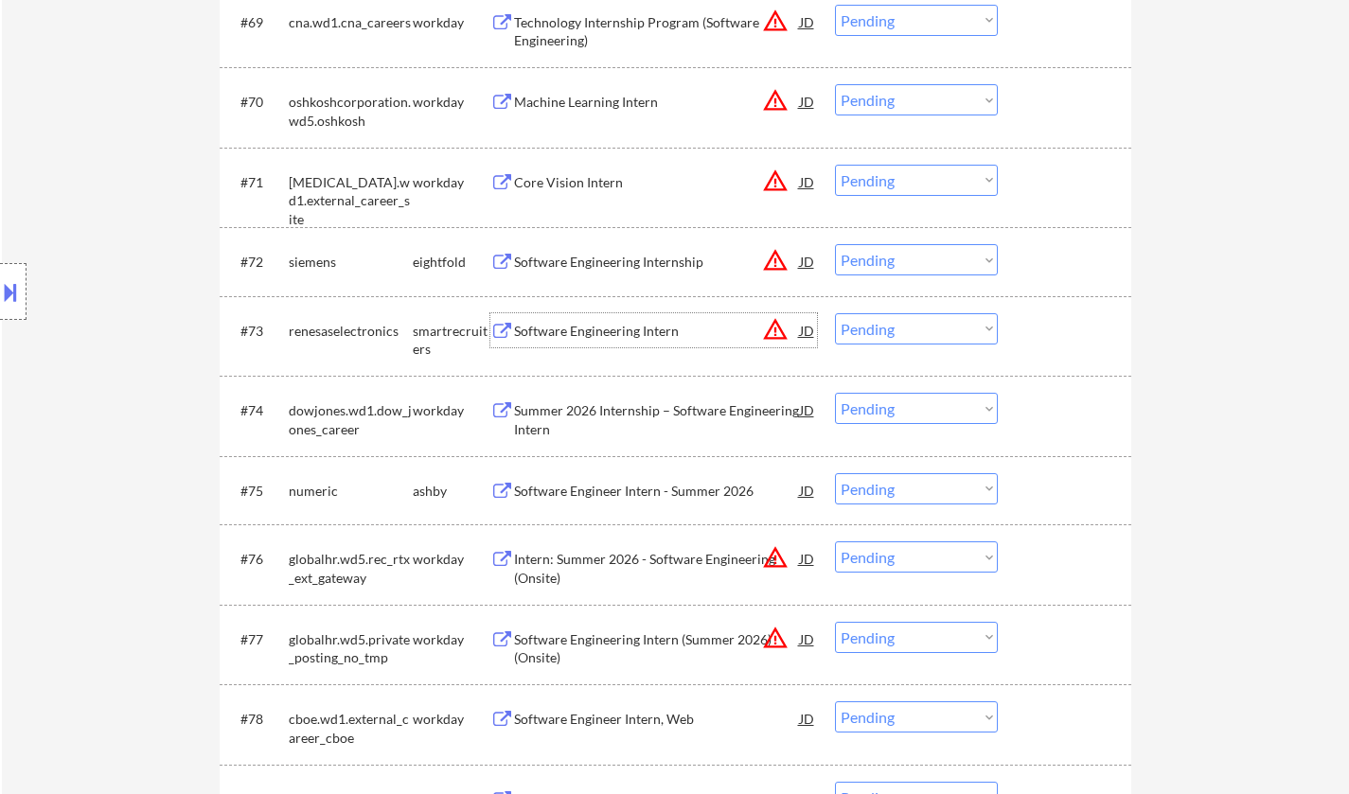
click at [594, 328] on div "Software Engineering Intern" at bounding box center [657, 331] width 286 height 19
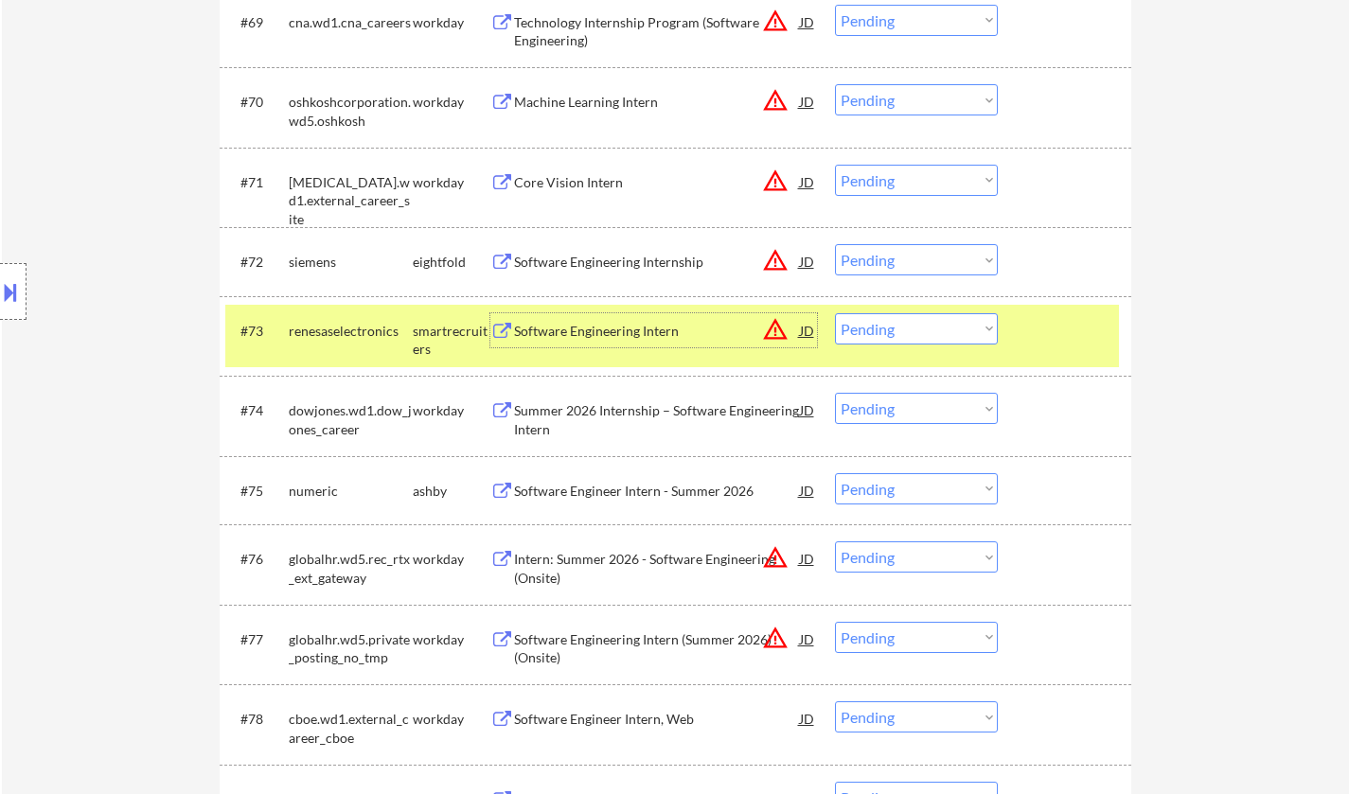
click at [883, 318] on select "Choose an option... Pending Applied Excluded (Questions) Excluded (Expired) Exc…" at bounding box center [916, 328] width 163 height 31
click at [835, 313] on select "Choose an option... Pending Applied Excluded (Questions) Excluded (Expired) Exc…" at bounding box center [916, 328] width 163 height 31
select select ""pending""
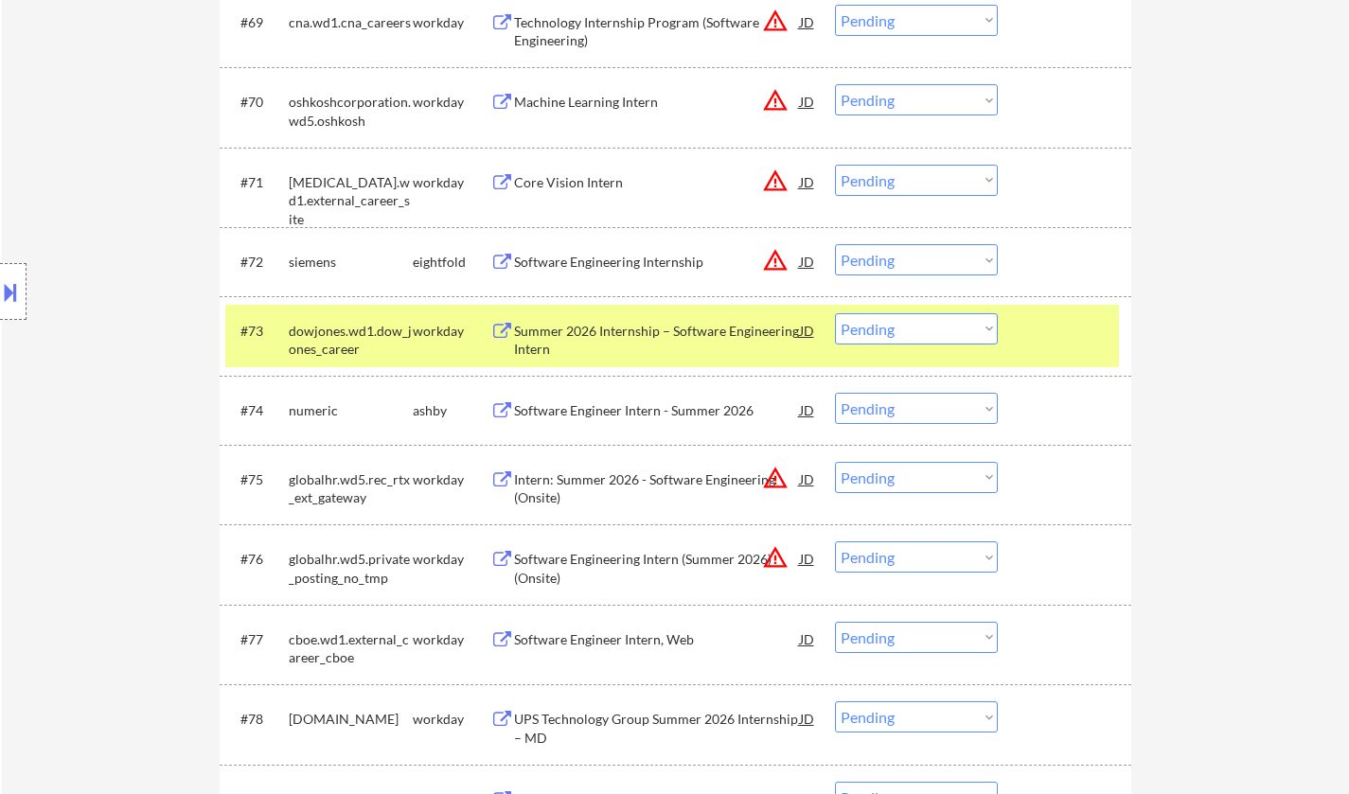
click at [623, 412] on div "Software Engineer Intern - Summer 2026" at bounding box center [657, 410] width 286 height 19
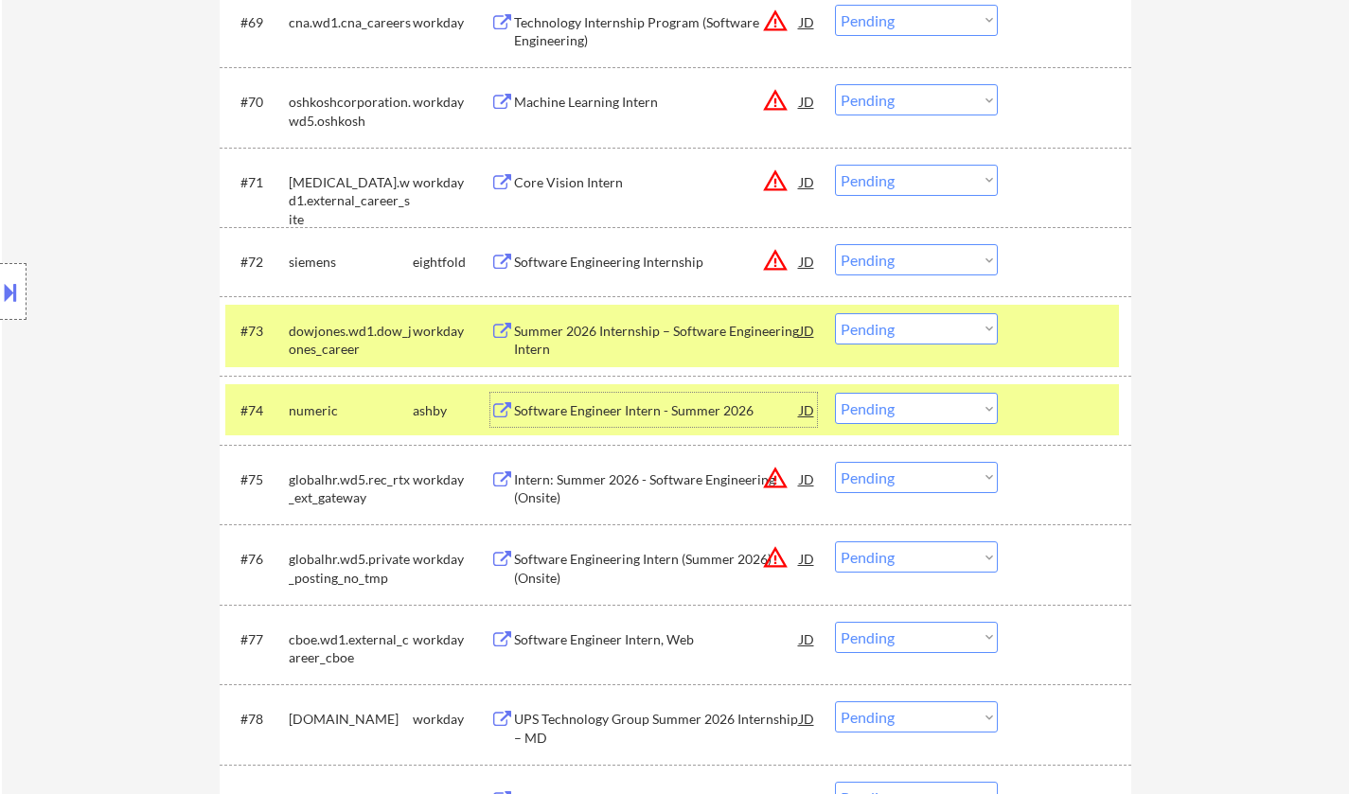
click at [0, 292] on button at bounding box center [10, 291] width 21 height 31
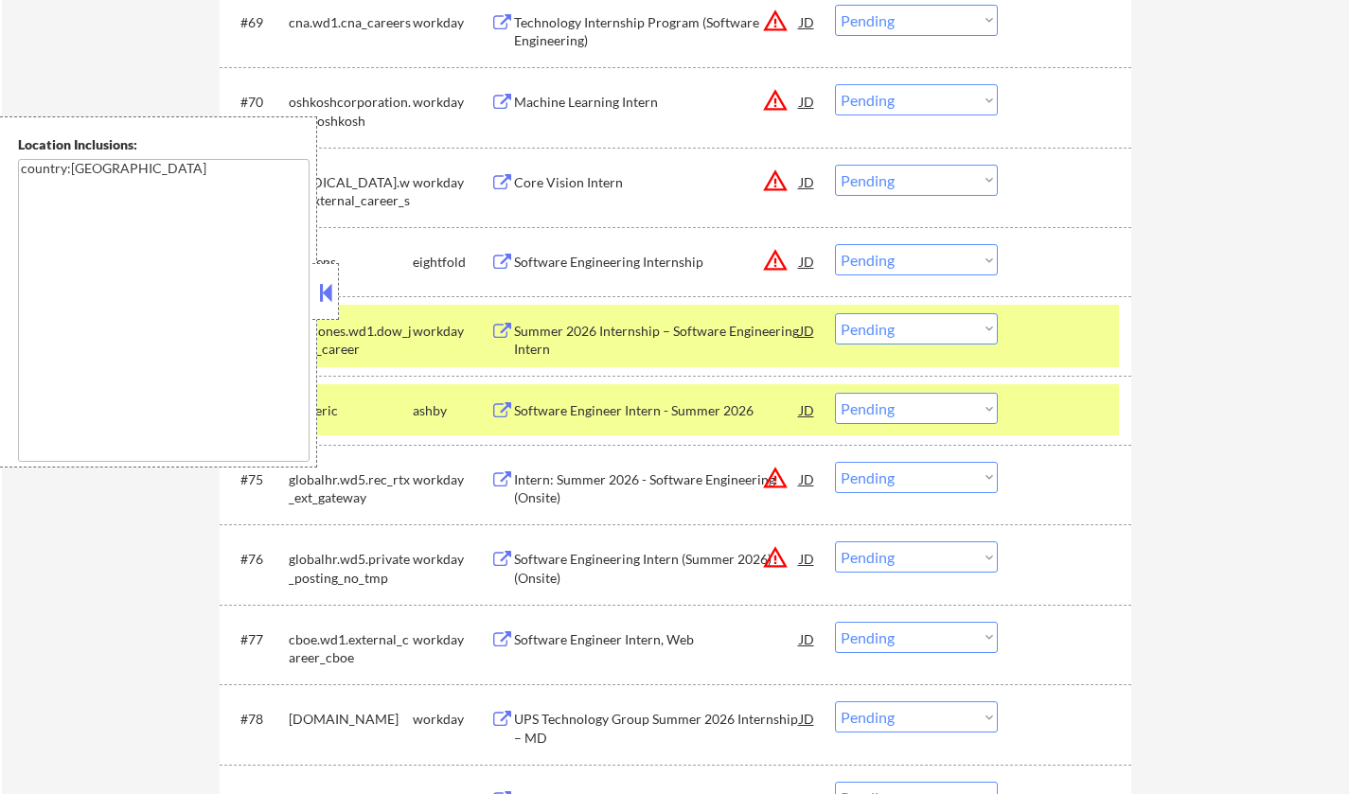
click at [332, 286] on button at bounding box center [325, 292] width 21 height 28
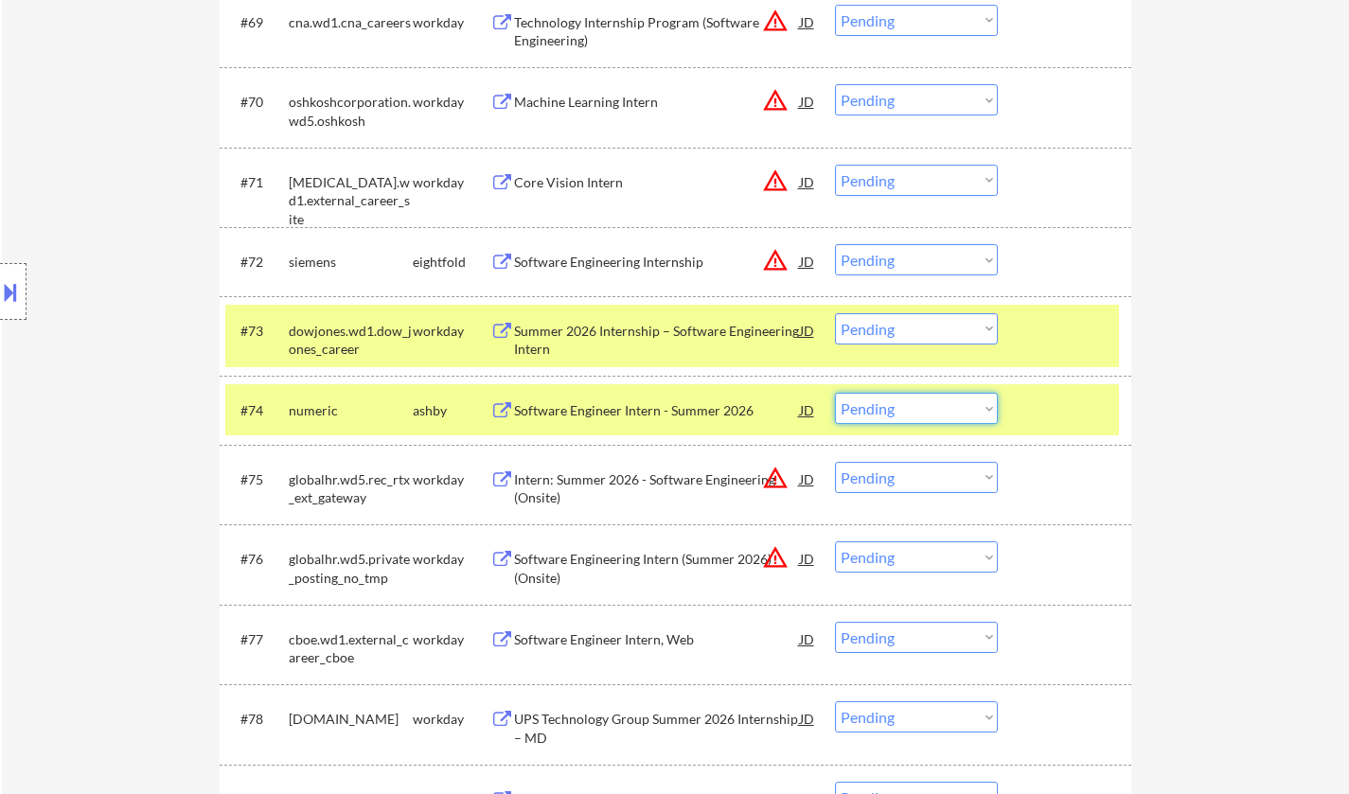
drag, startPoint x: 933, startPoint y: 402, endPoint x: 933, endPoint y: 420, distance: 18.0
click at [933, 402] on select "Choose an option... Pending Applied Excluded (Questions) Excluded (Expired) Exc…" at bounding box center [916, 408] width 163 height 31
click at [835, 393] on select "Choose an option... Pending Applied Excluded (Questions) Excluded (Expired) Exc…" at bounding box center [916, 408] width 163 height 31
select select ""pending""
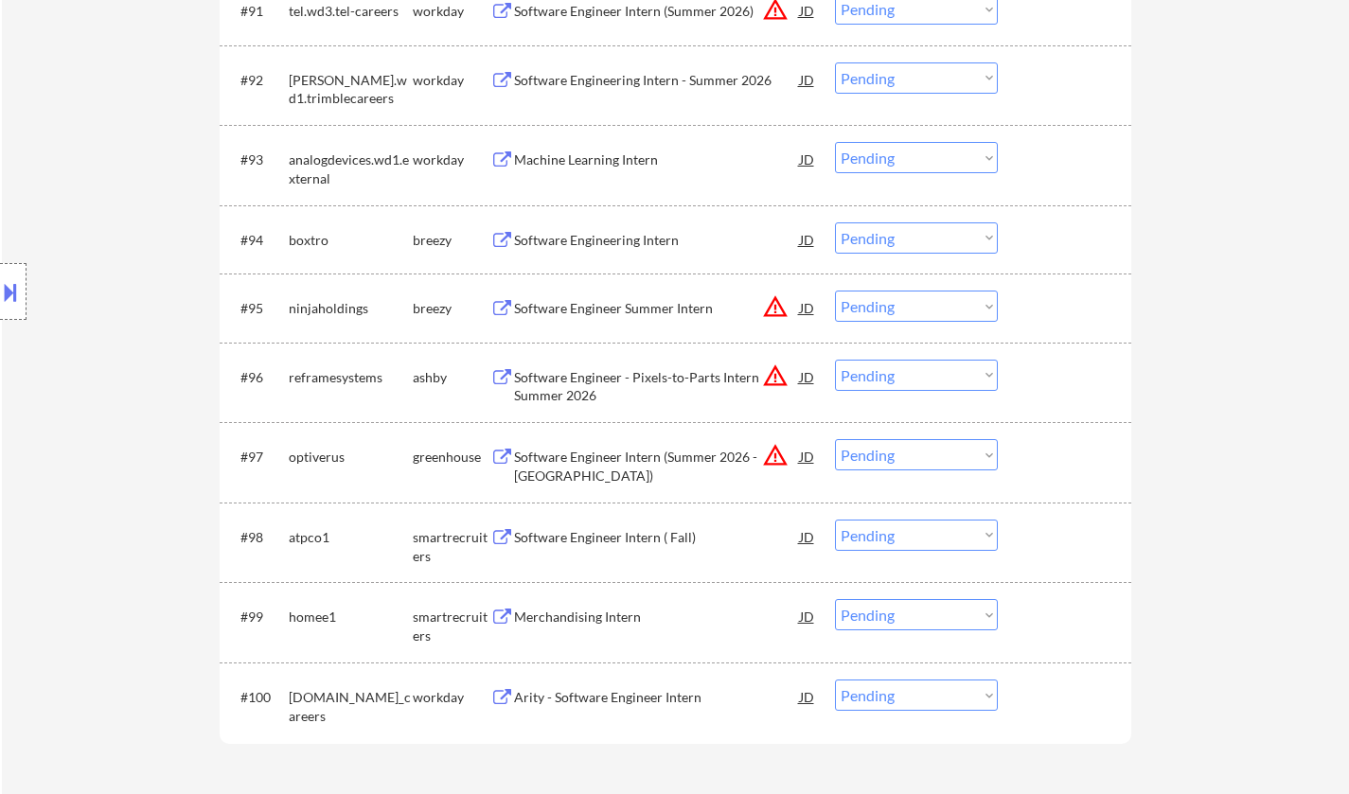
scroll to position [7745, 0]
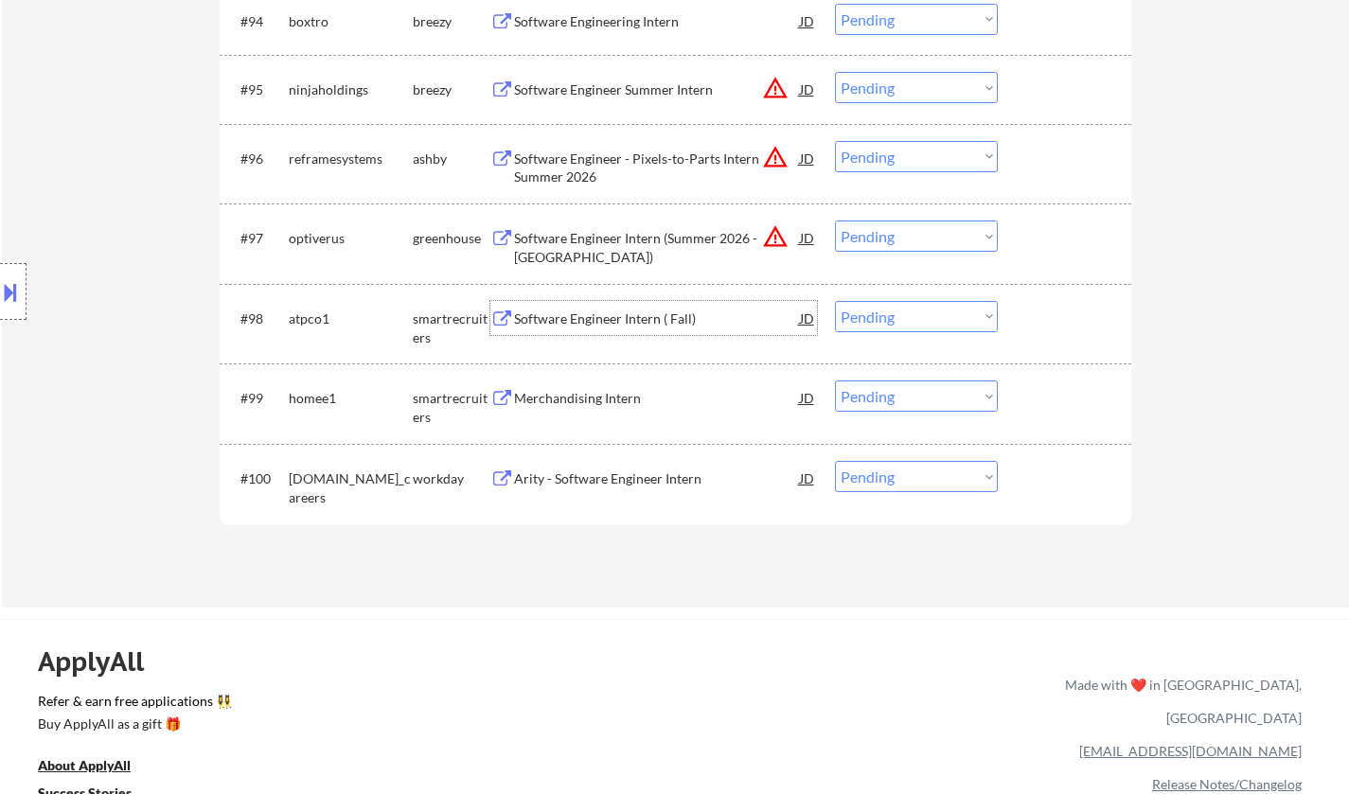
click at [587, 315] on div "Software Engineer Intern ( Fall)" at bounding box center [657, 319] width 286 height 19
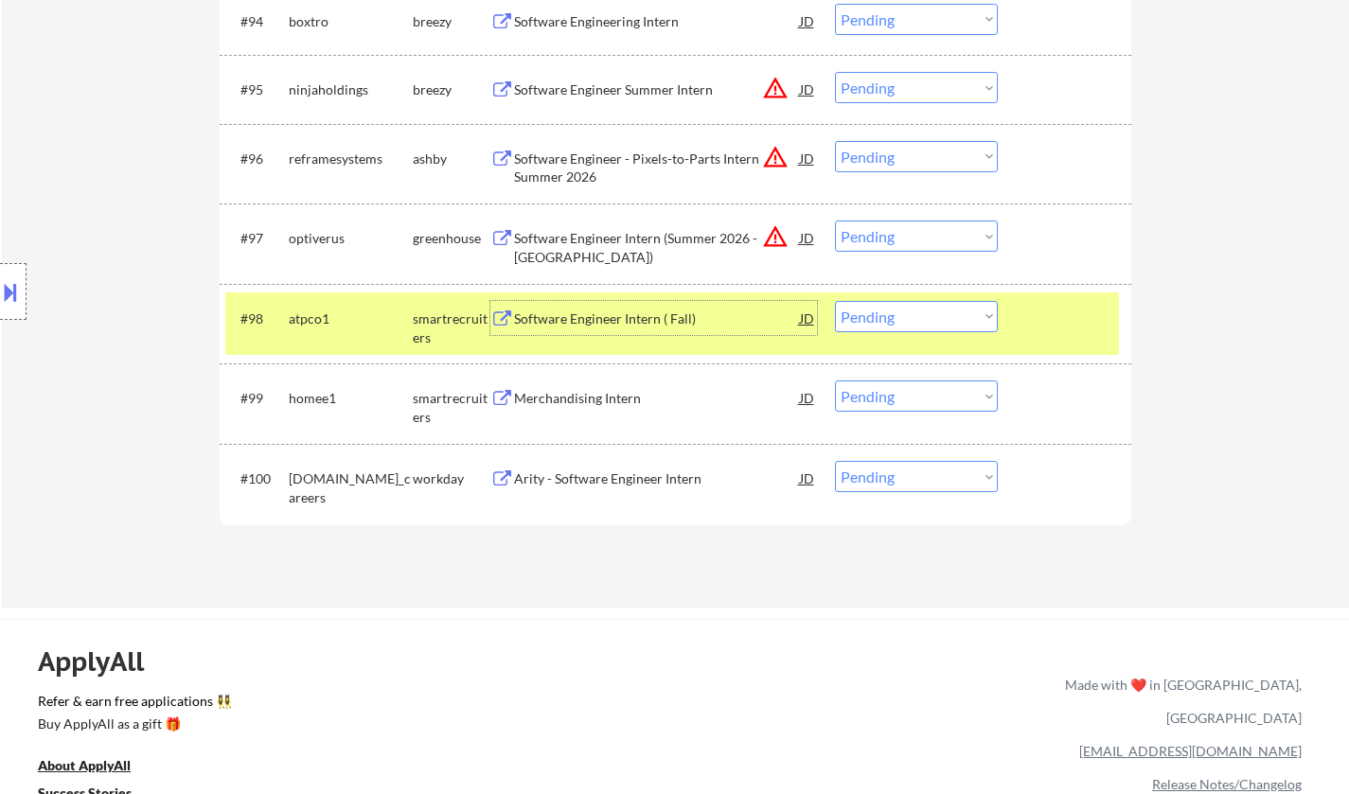
click at [954, 312] on select "Choose an option... Pending Applied Excluded (Questions) Excluded (Expired) Exc…" at bounding box center [916, 316] width 163 height 31
click at [835, 301] on select "Choose an option... Pending Applied Excluded (Questions) Excluded (Expired) Exc…" at bounding box center [916, 316] width 163 height 31
click at [610, 404] on div "Merchandising Intern" at bounding box center [657, 398] width 286 height 19
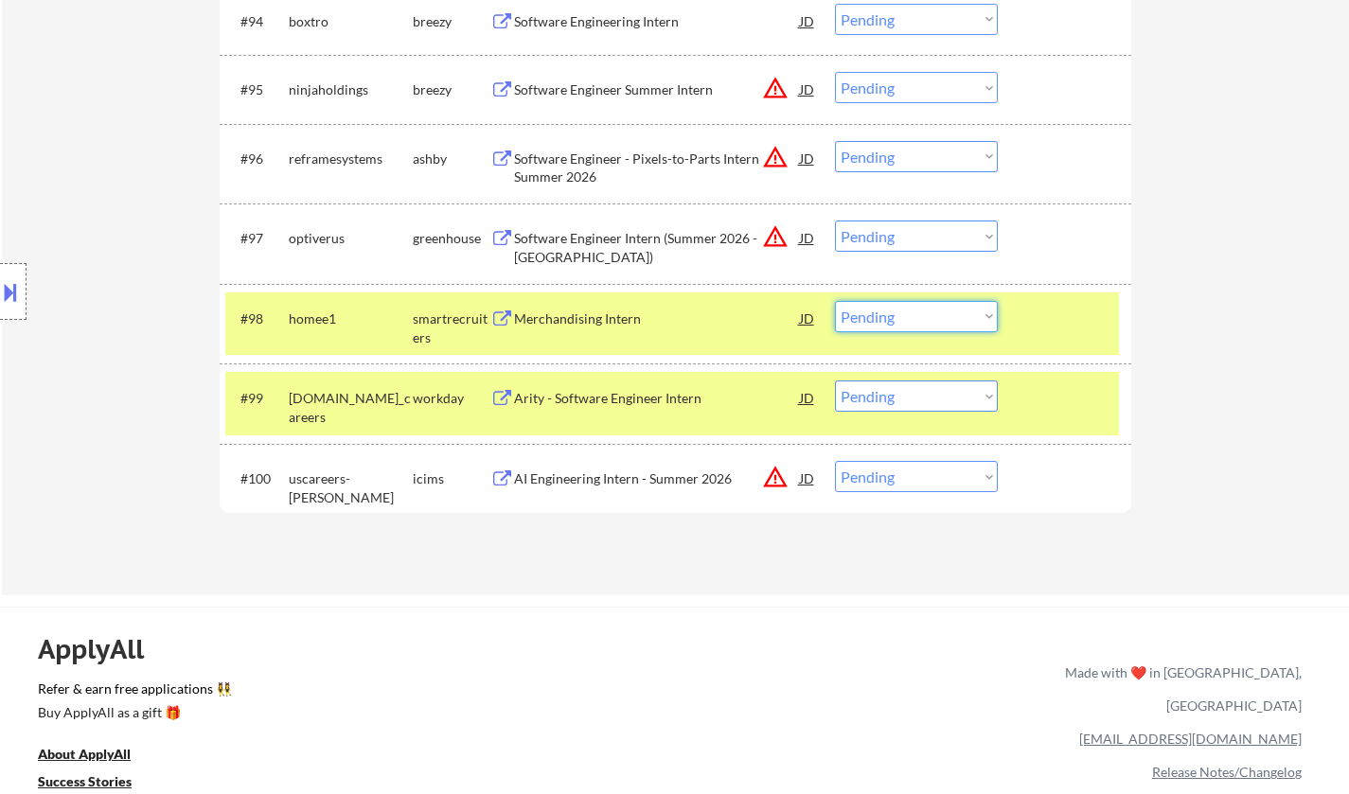
click at [930, 318] on select "Choose an option... Pending Applied Excluded (Questions) Excluded (Expired) Exc…" at bounding box center [916, 316] width 163 height 31
click at [835, 301] on select "Choose an option... Pending Applied Excluded (Questions) Excluded (Expired) Exc…" at bounding box center [916, 316] width 163 height 31
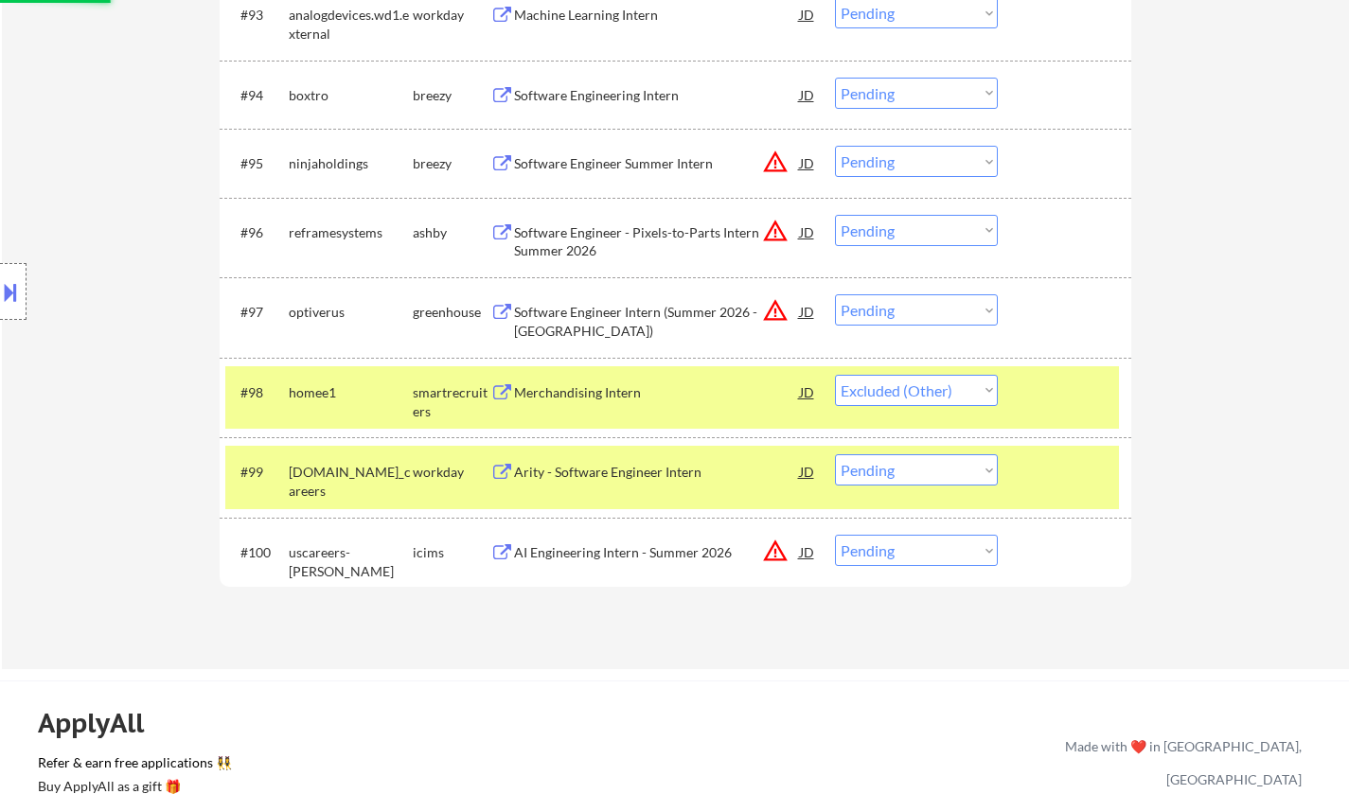
scroll to position [7651, 0]
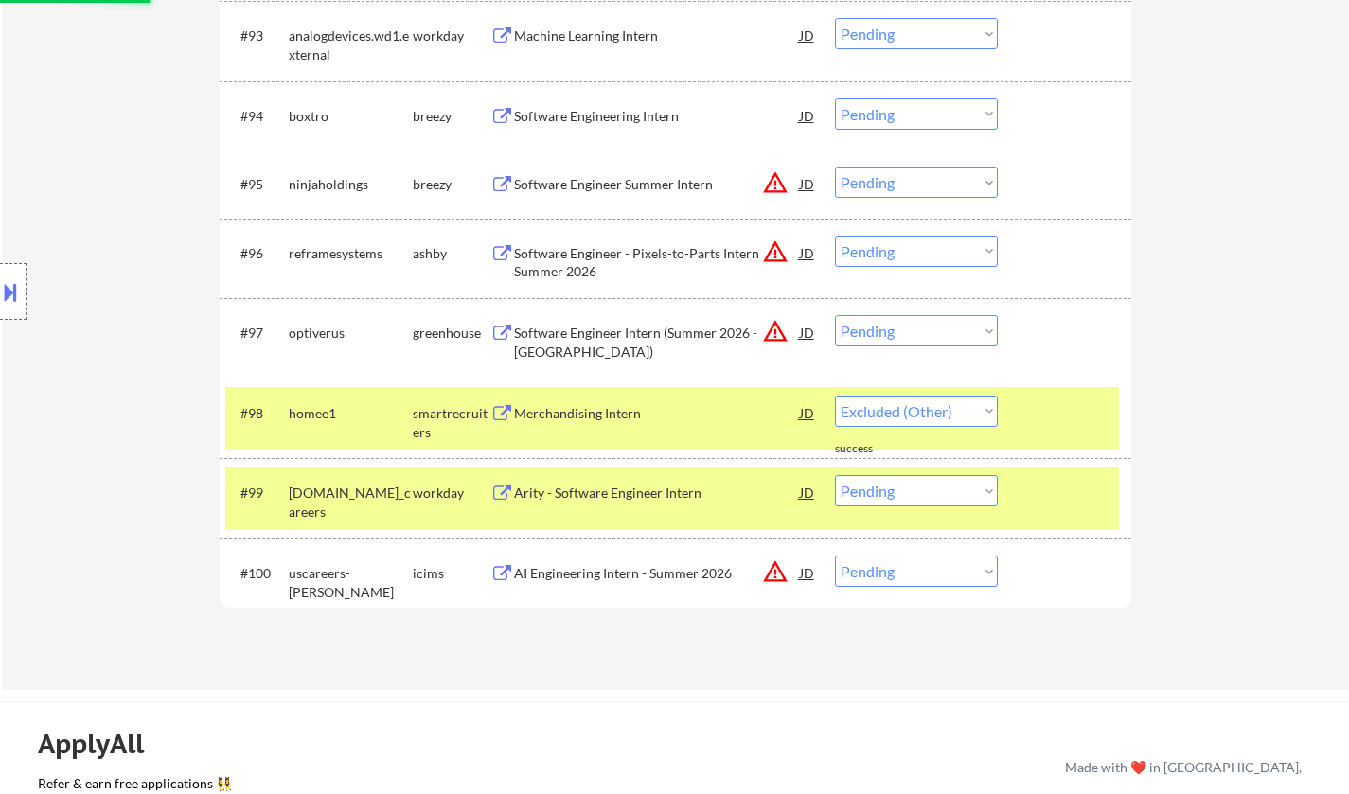
select select ""pending""
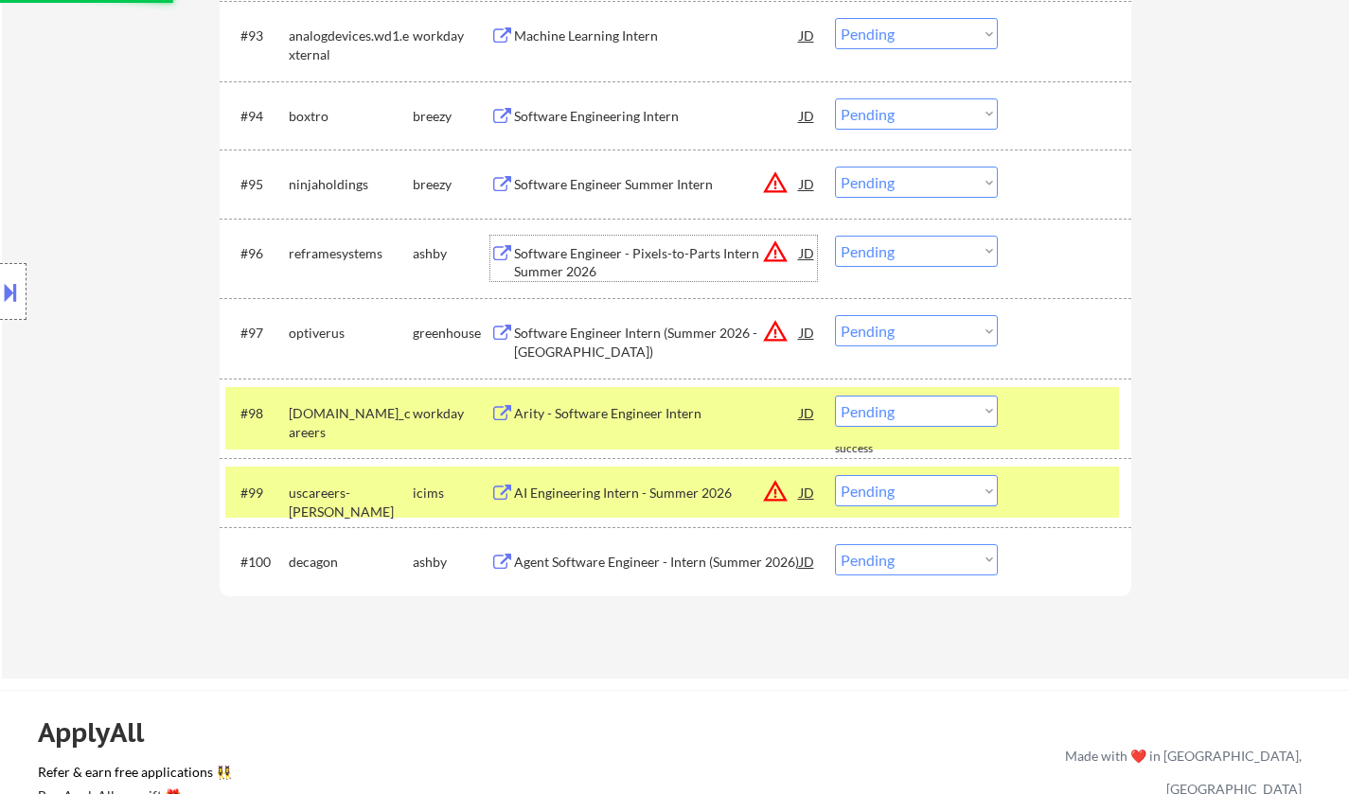
click at [650, 255] on div "Software Engineer - Pixels-to-Parts Intern Summer 2026" at bounding box center [657, 262] width 286 height 37
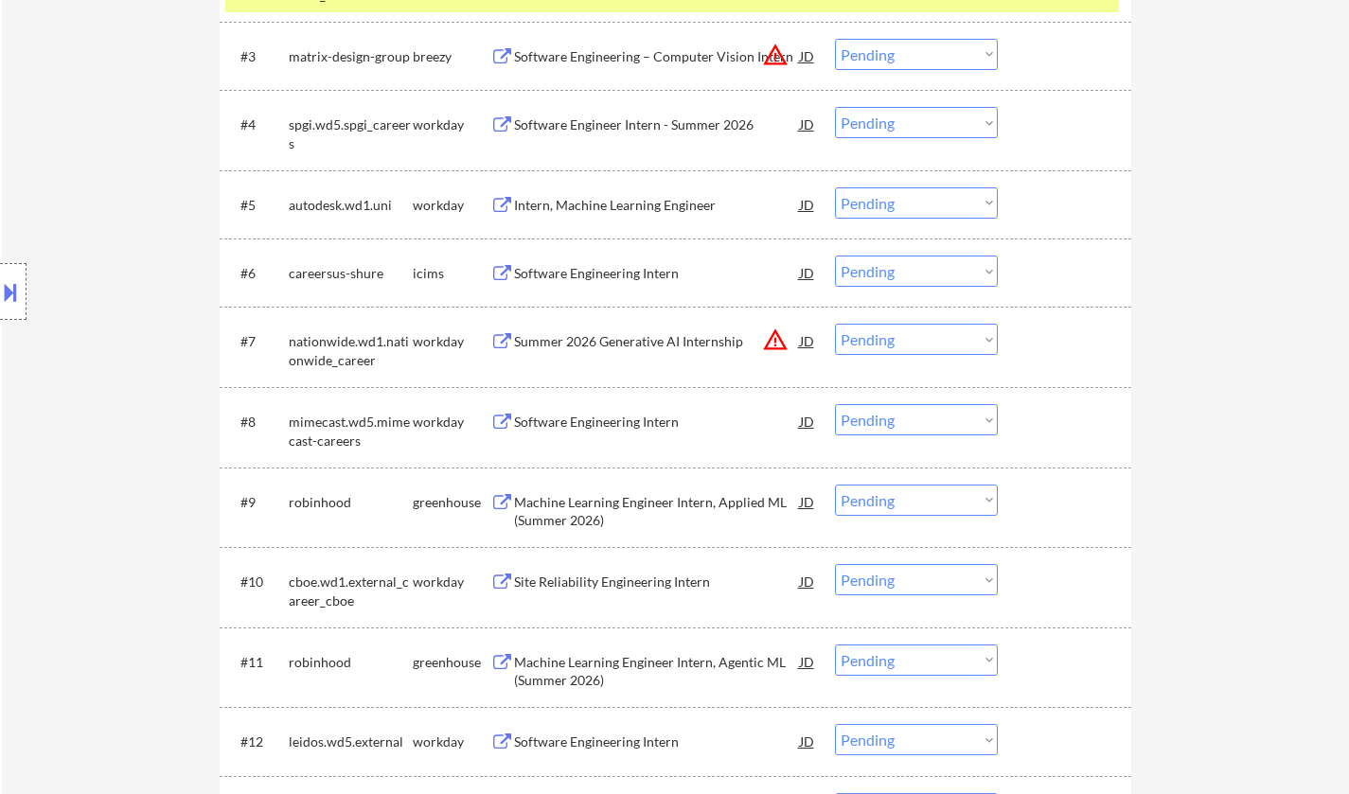
scroll to position [0, 0]
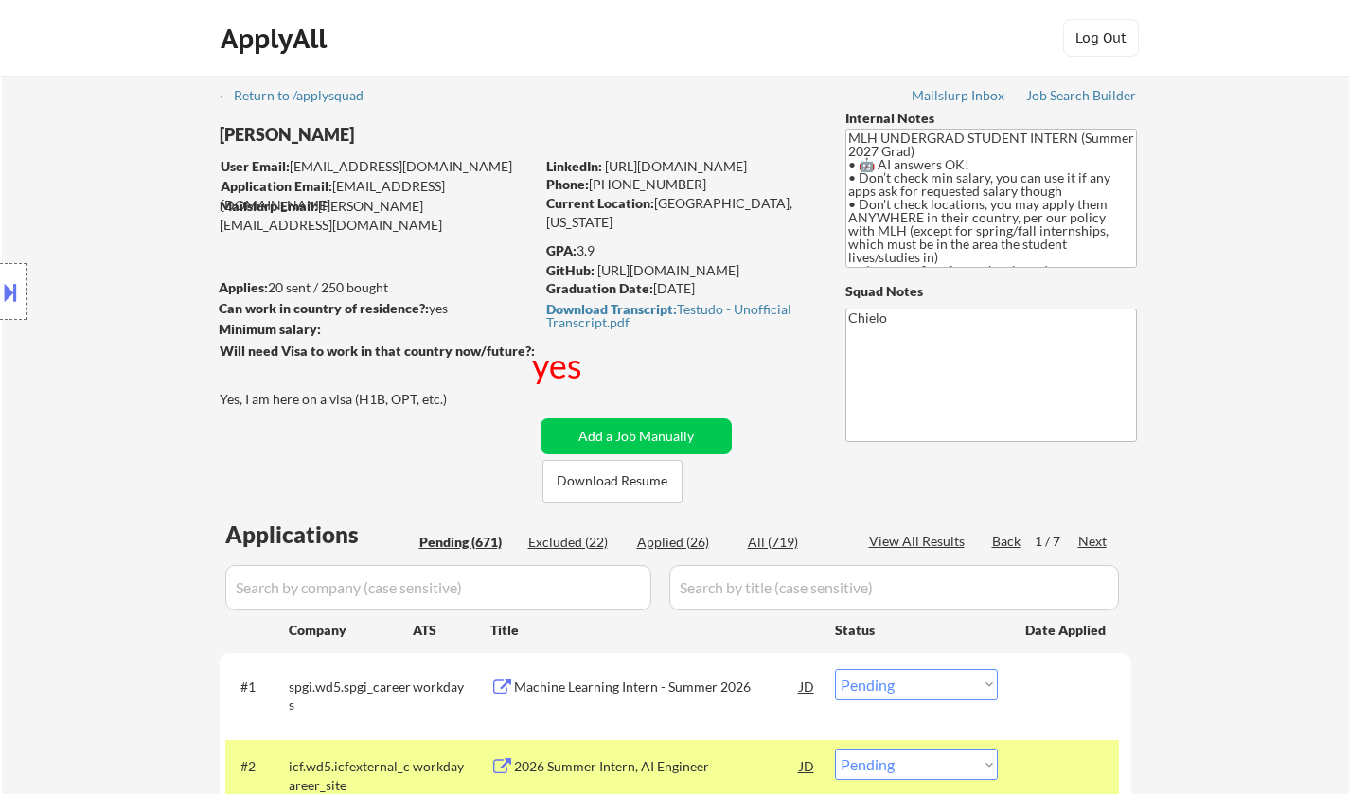
click at [1096, 544] on div "Next" at bounding box center [1093, 541] width 30 height 19
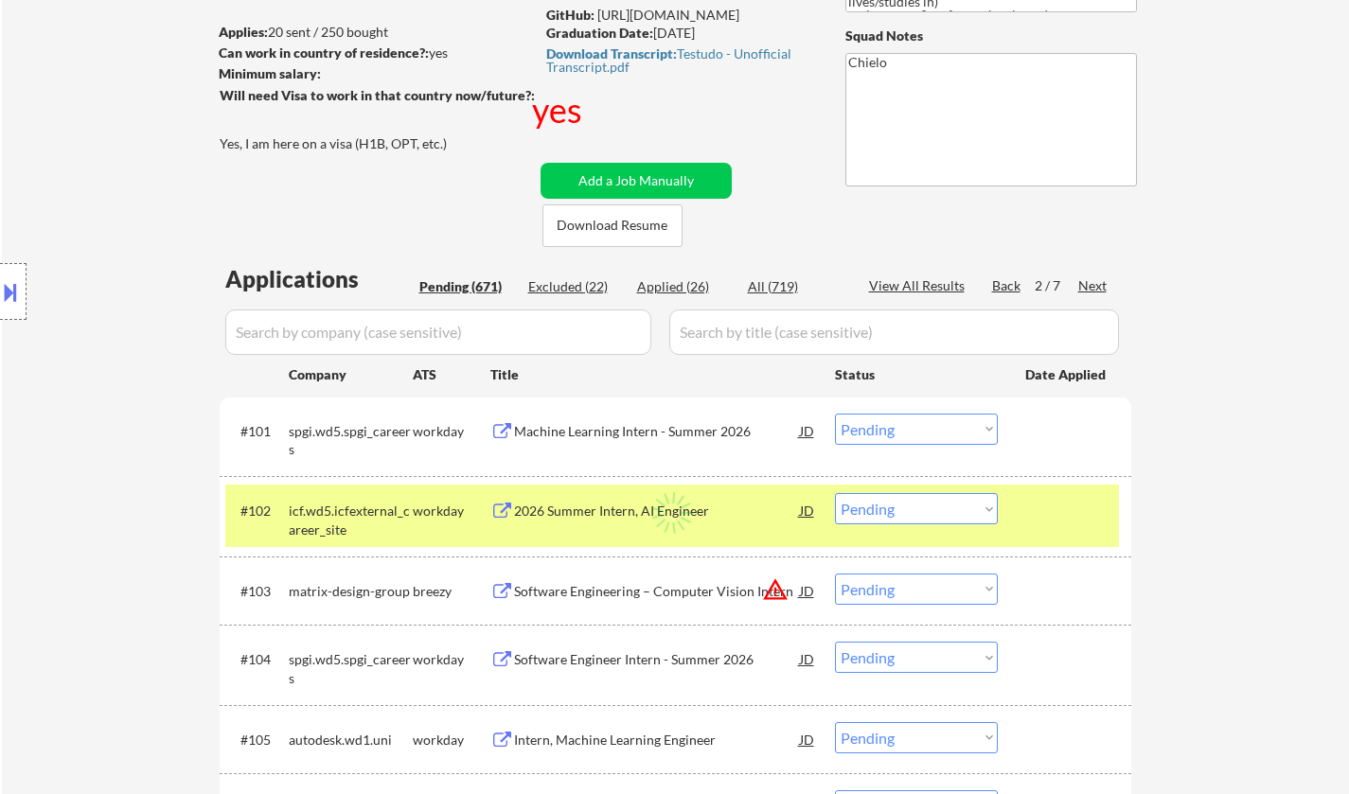
scroll to position [473, 0]
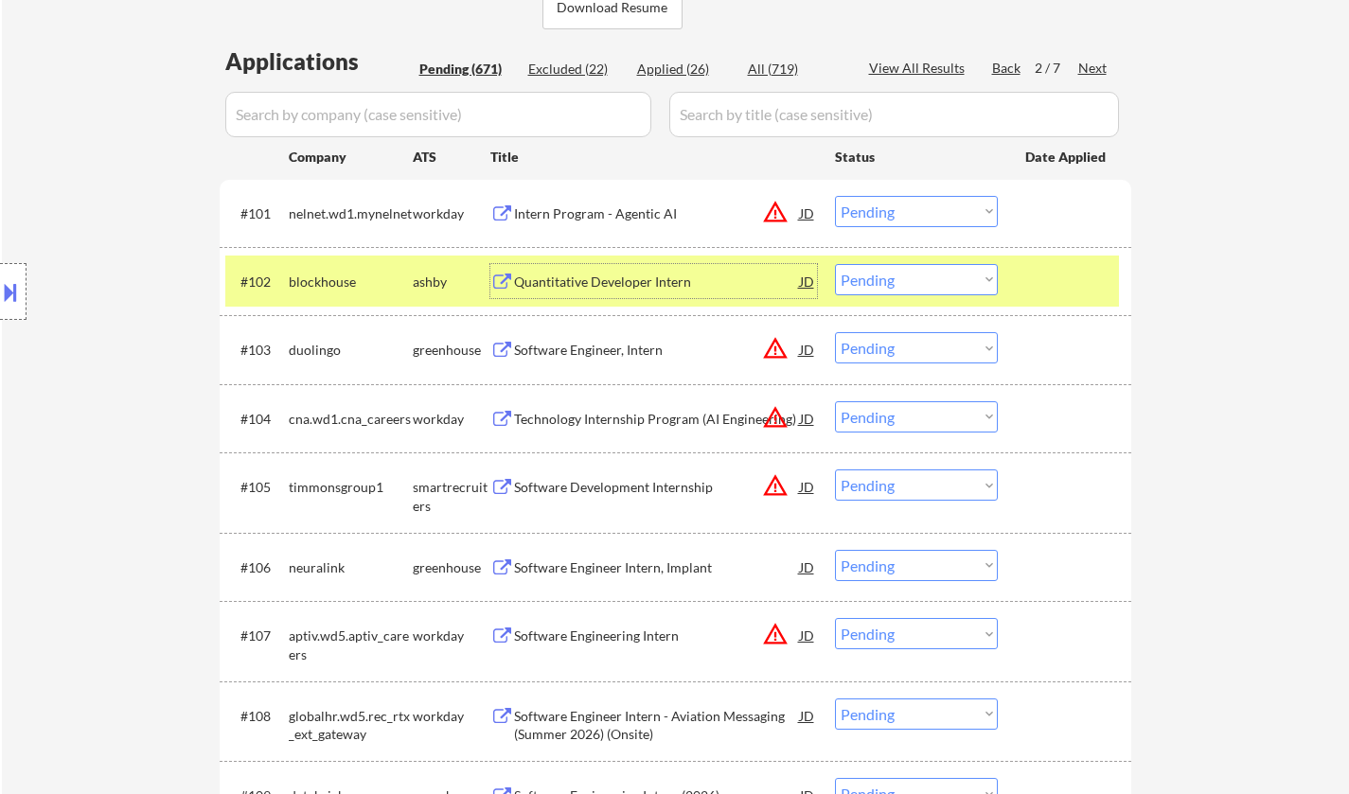
click at [596, 279] on div "Quantitative Developer Intern" at bounding box center [657, 282] width 286 height 19
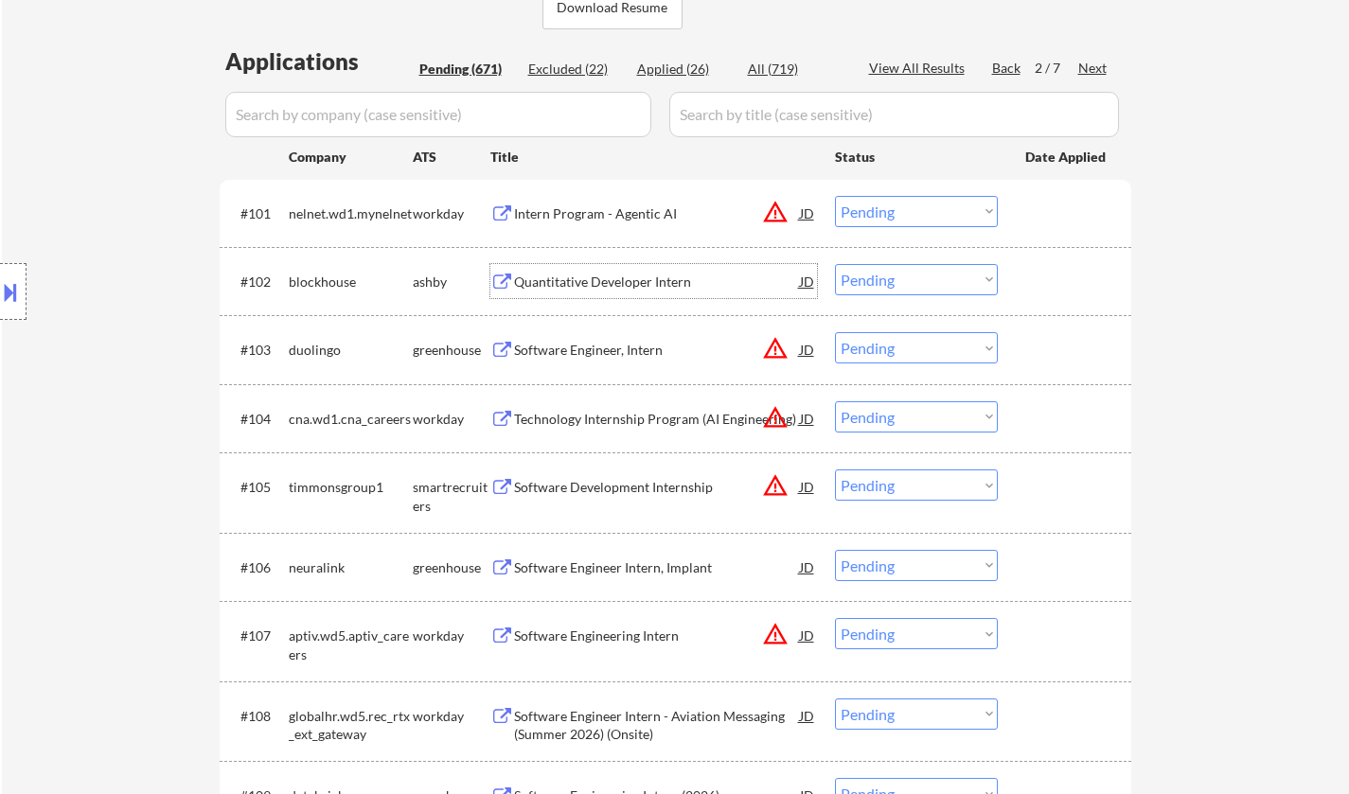
drag, startPoint x: 896, startPoint y: 272, endPoint x: 897, endPoint y: 282, distance: 10.5
click at [896, 272] on select "Choose an option... Pending Applied Excluded (Questions) Excluded (Expired) Exc…" at bounding box center [916, 279] width 163 height 31
click at [835, 264] on select "Choose an option... Pending Applied Excluded (Questions) Excluded (Expired) Exc…" at bounding box center [916, 279] width 163 height 31
select select ""pending""
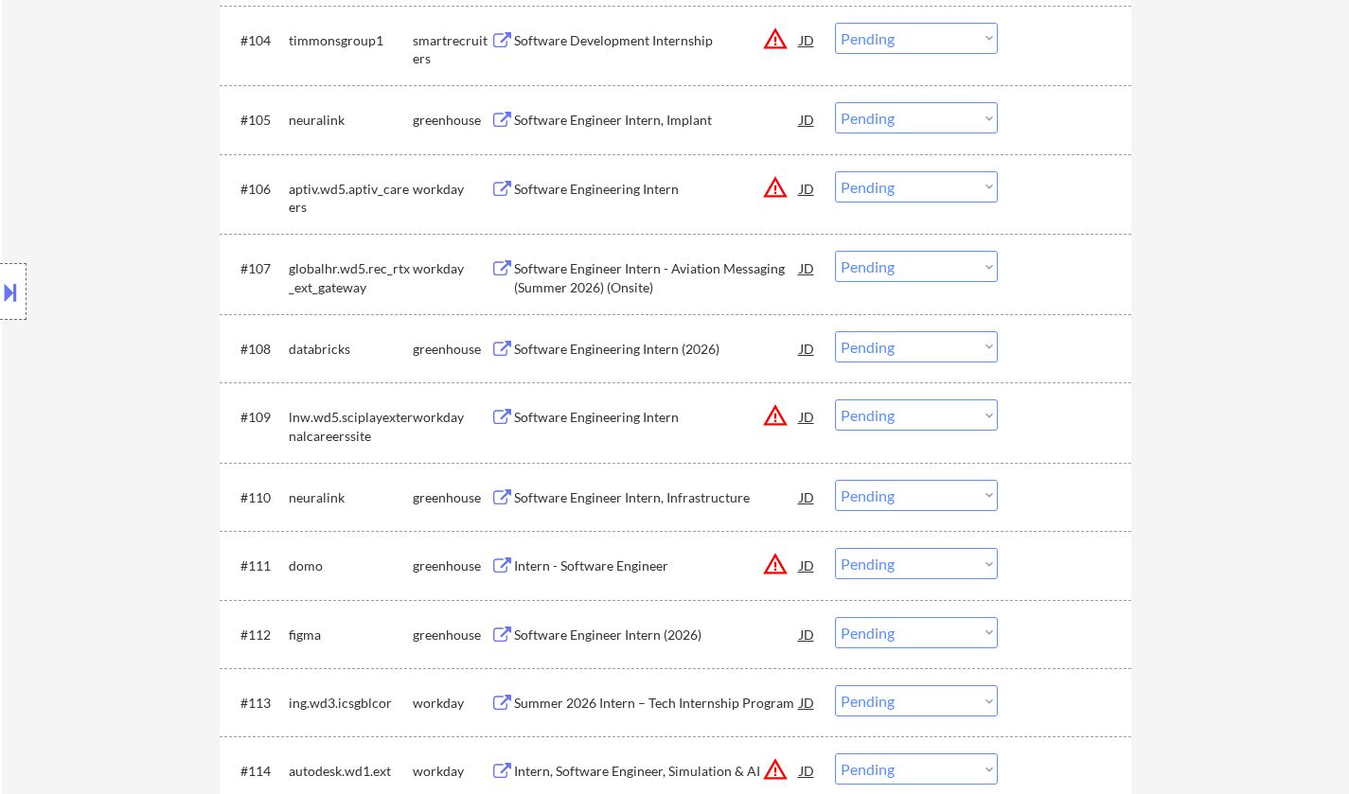
scroll to position [1041, 0]
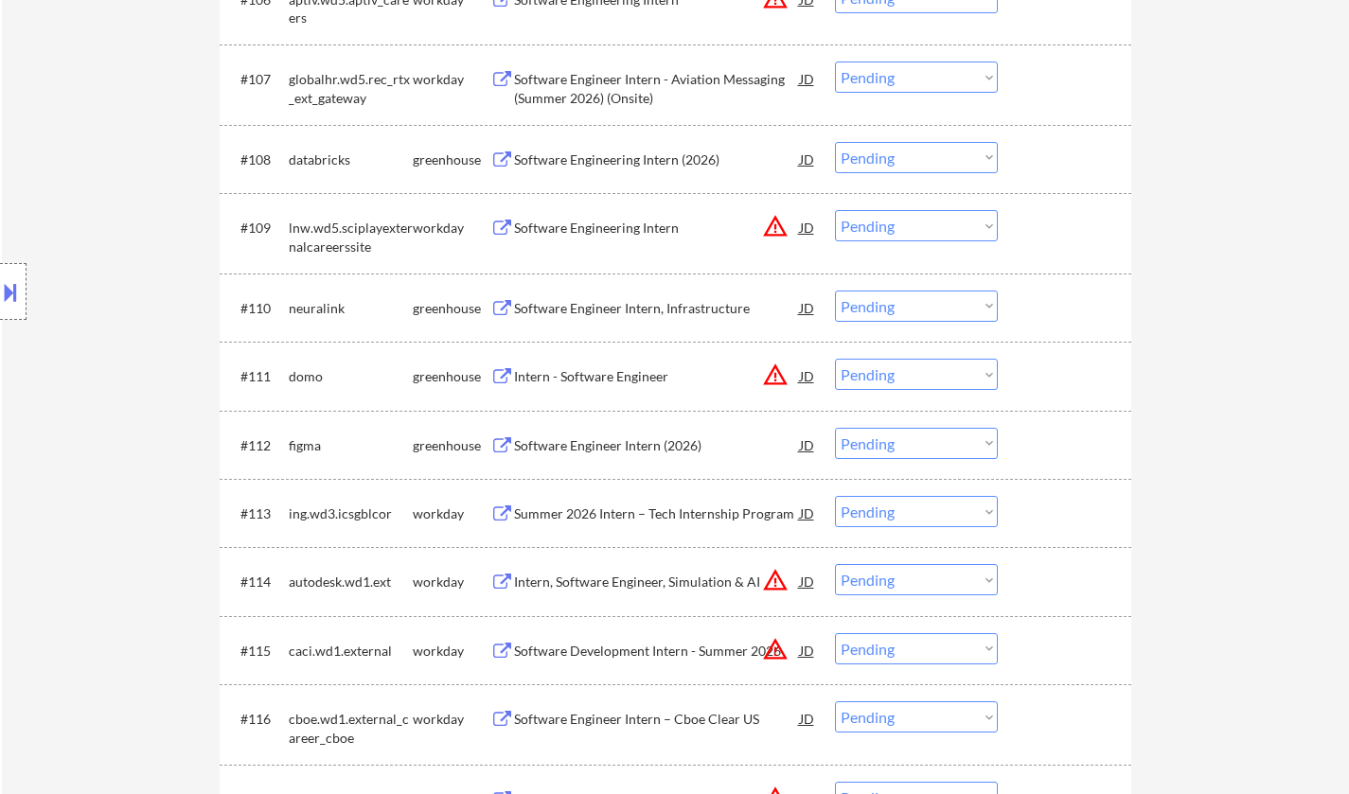
click at [577, 375] on div "Intern - Software Engineer" at bounding box center [657, 376] width 286 height 19
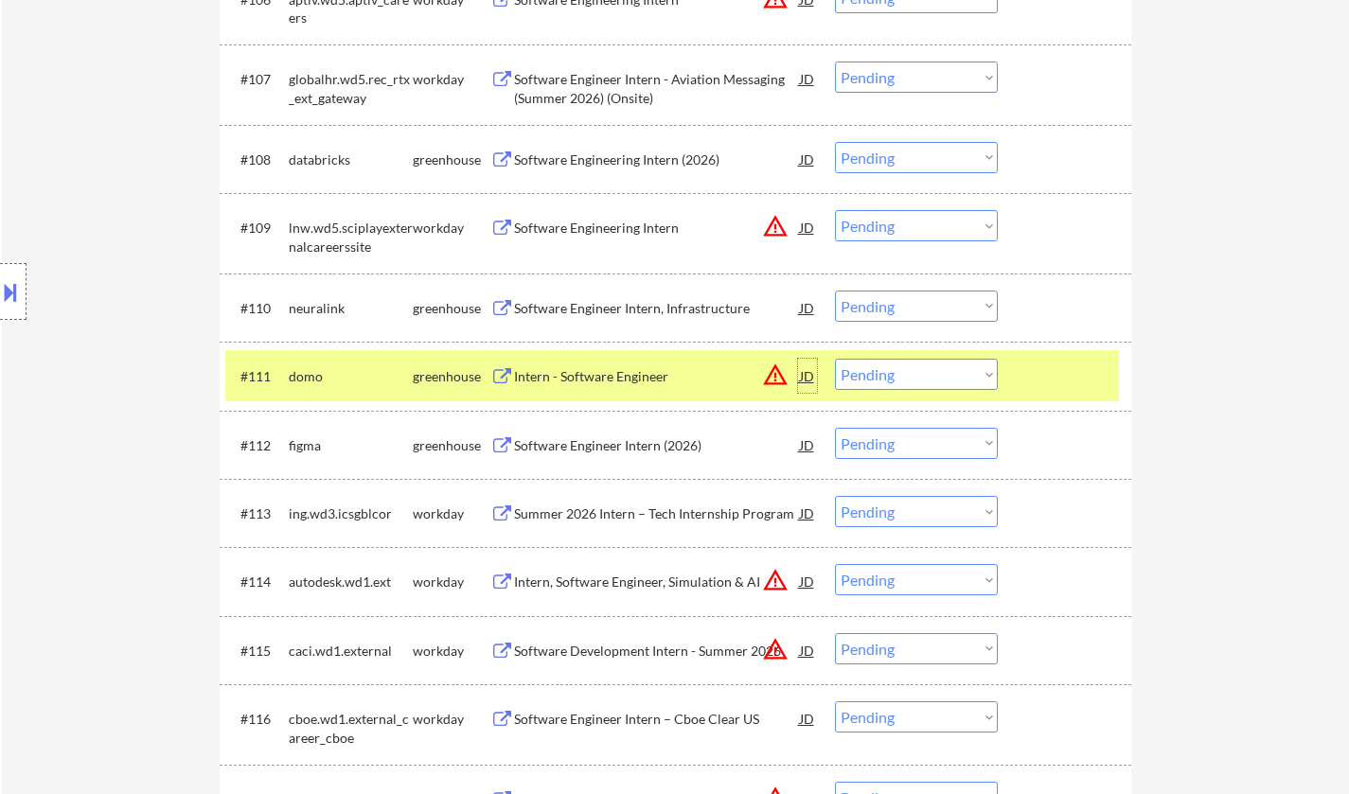
click at [806, 378] on div "JD" at bounding box center [807, 376] width 19 height 34
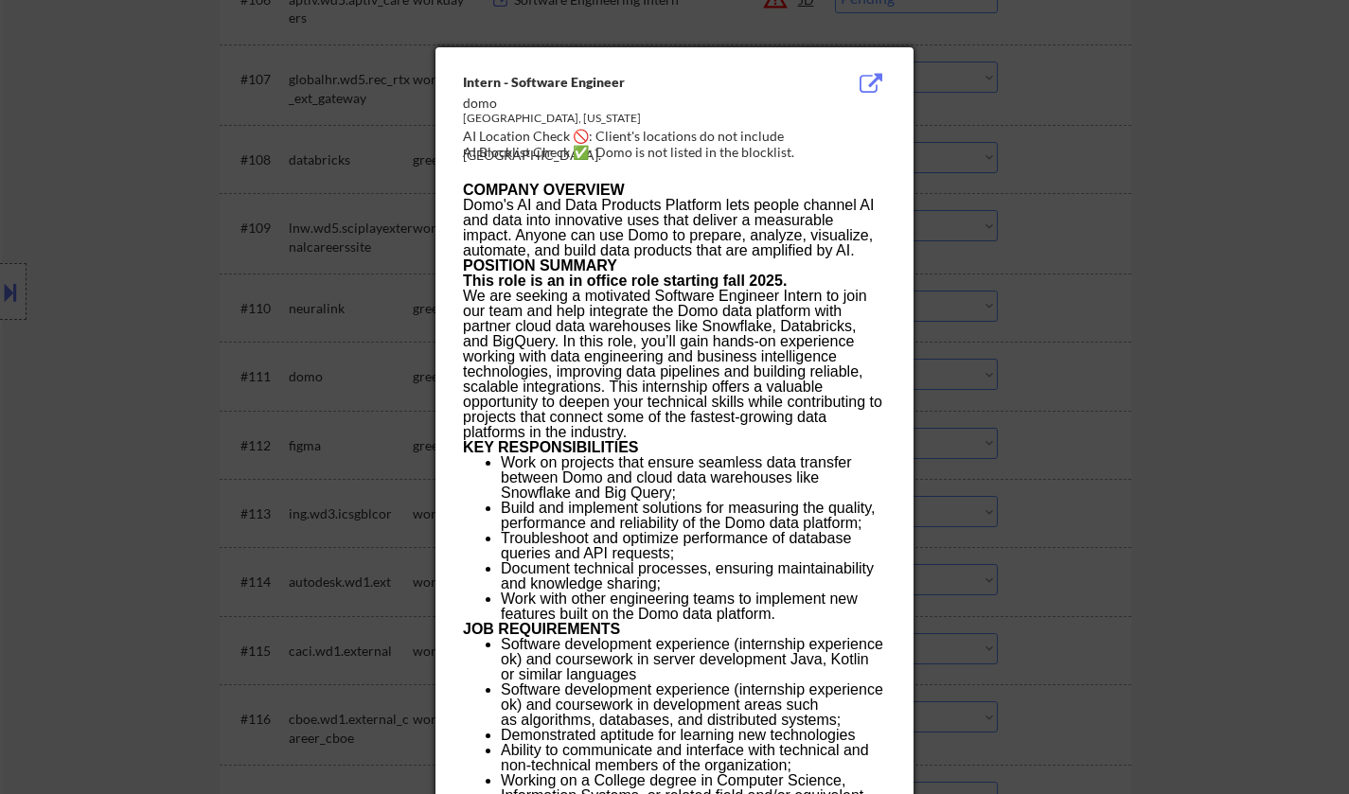
click at [1230, 422] on div at bounding box center [674, 397] width 1349 height 794
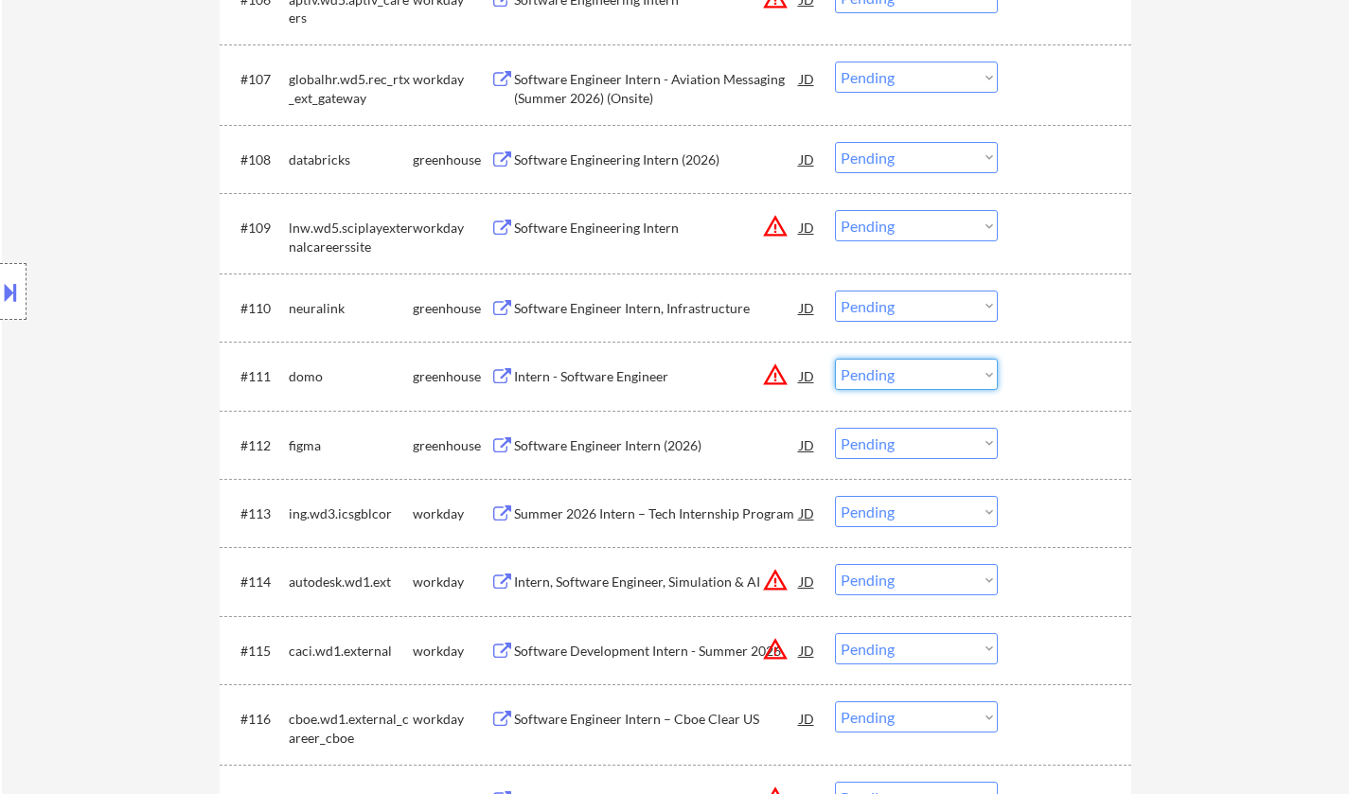
click at [898, 381] on select "Choose an option... Pending Applied Excluded (Questions) Excluded (Expired) Exc…" at bounding box center [916, 374] width 163 height 31
click at [835, 359] on select "Choose an option... Pending Applied Excluded (Questions) Excluded (Expired) Exc…" at bounding box center [916, 374] width 163 height 31
select select ""pending""
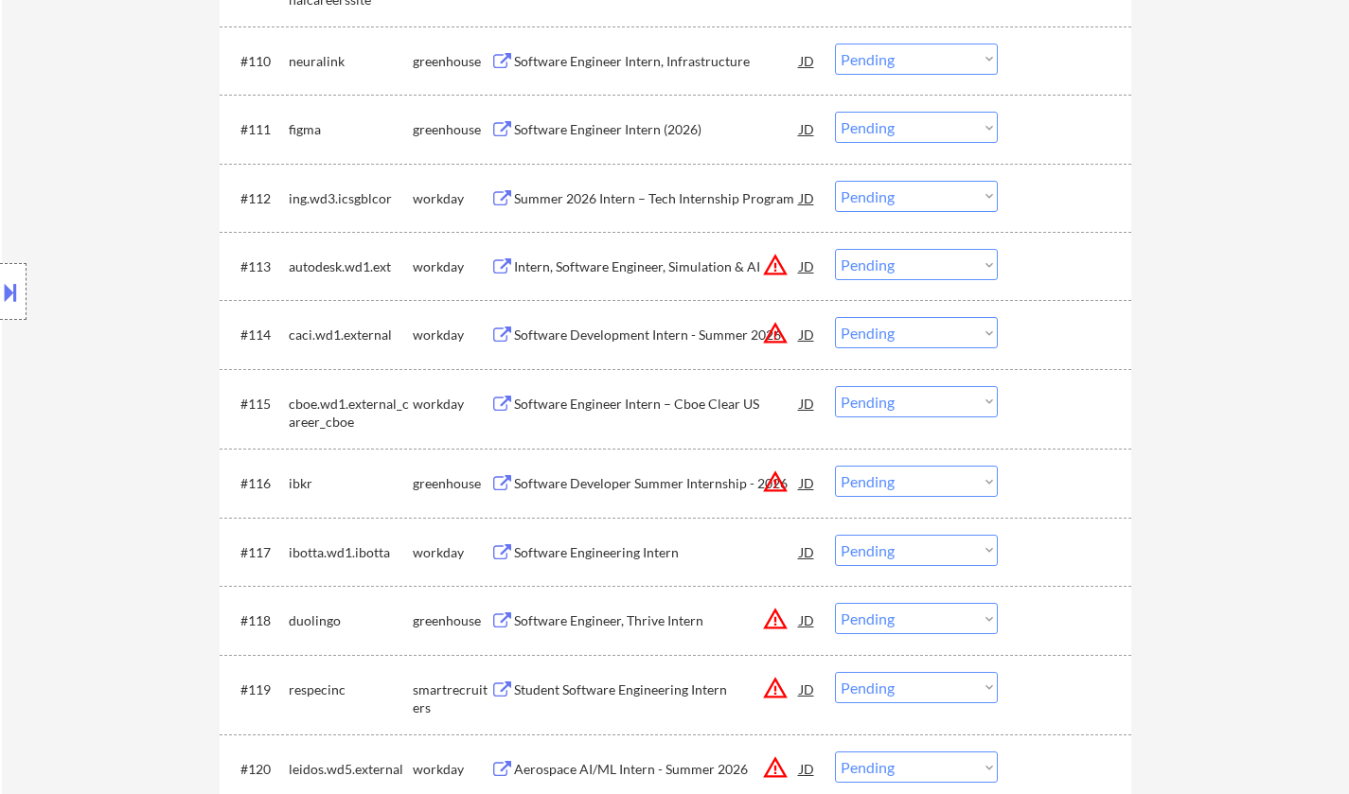
scroll to position [1515, 0]
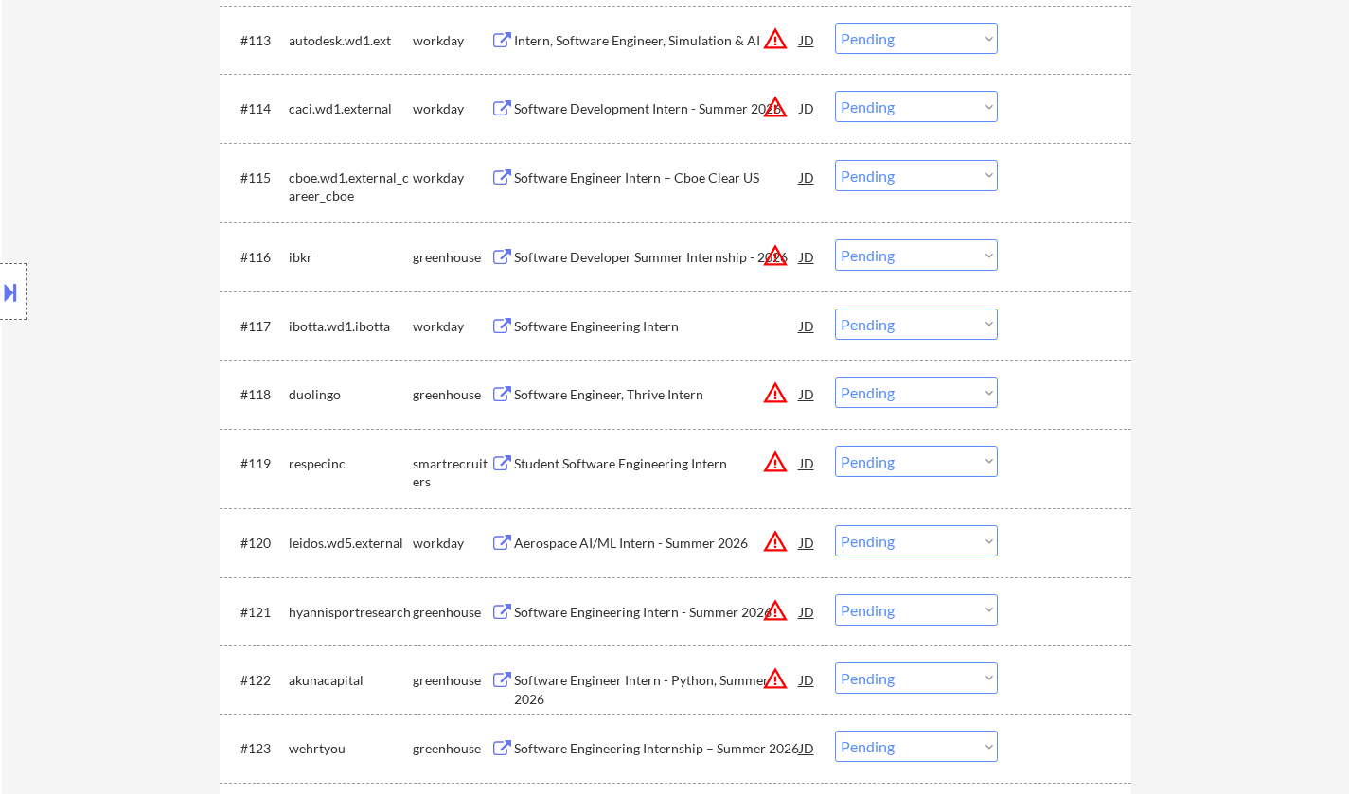
click at [629, 256] on div "Software Developer Summer Internship - 2026" at bounding box center [657, 257] width 286 height 19
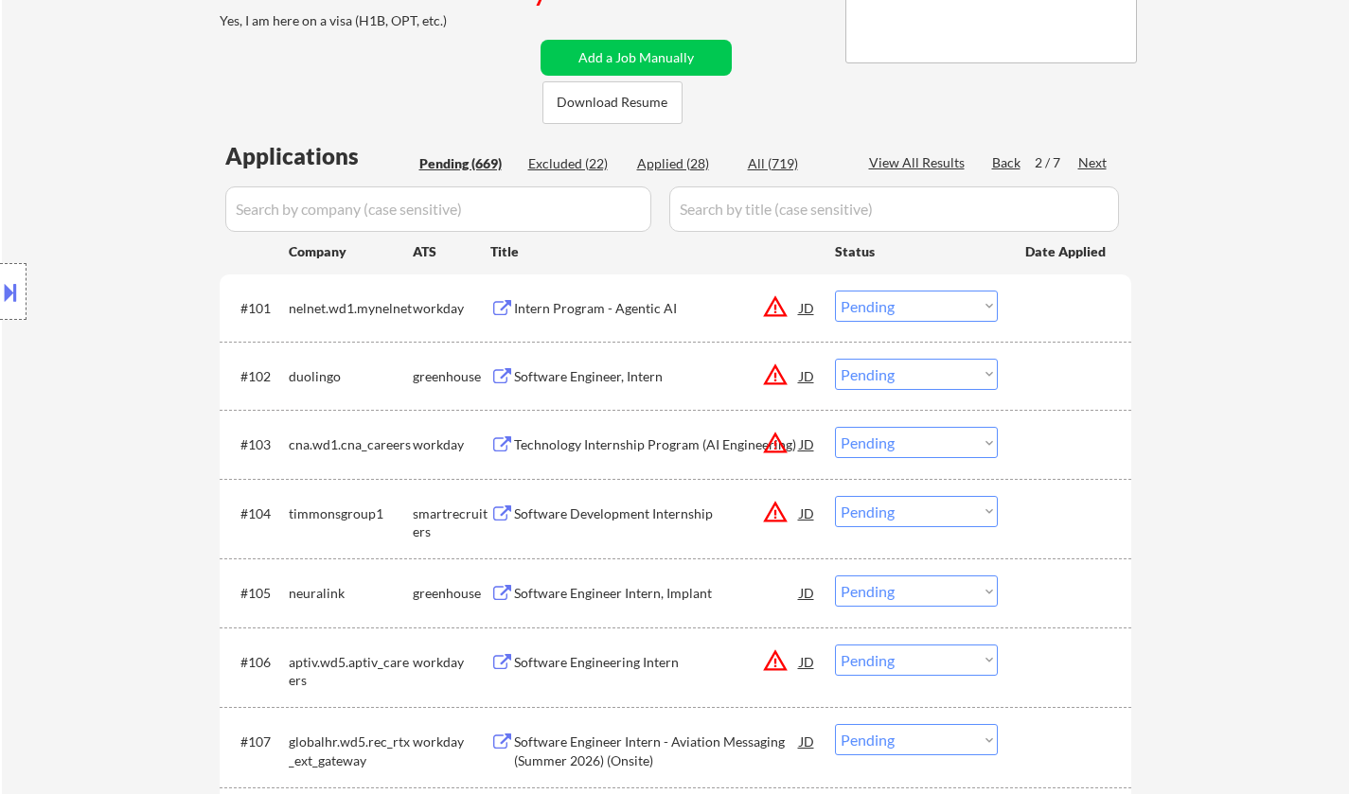
scroll to position [0, 0]
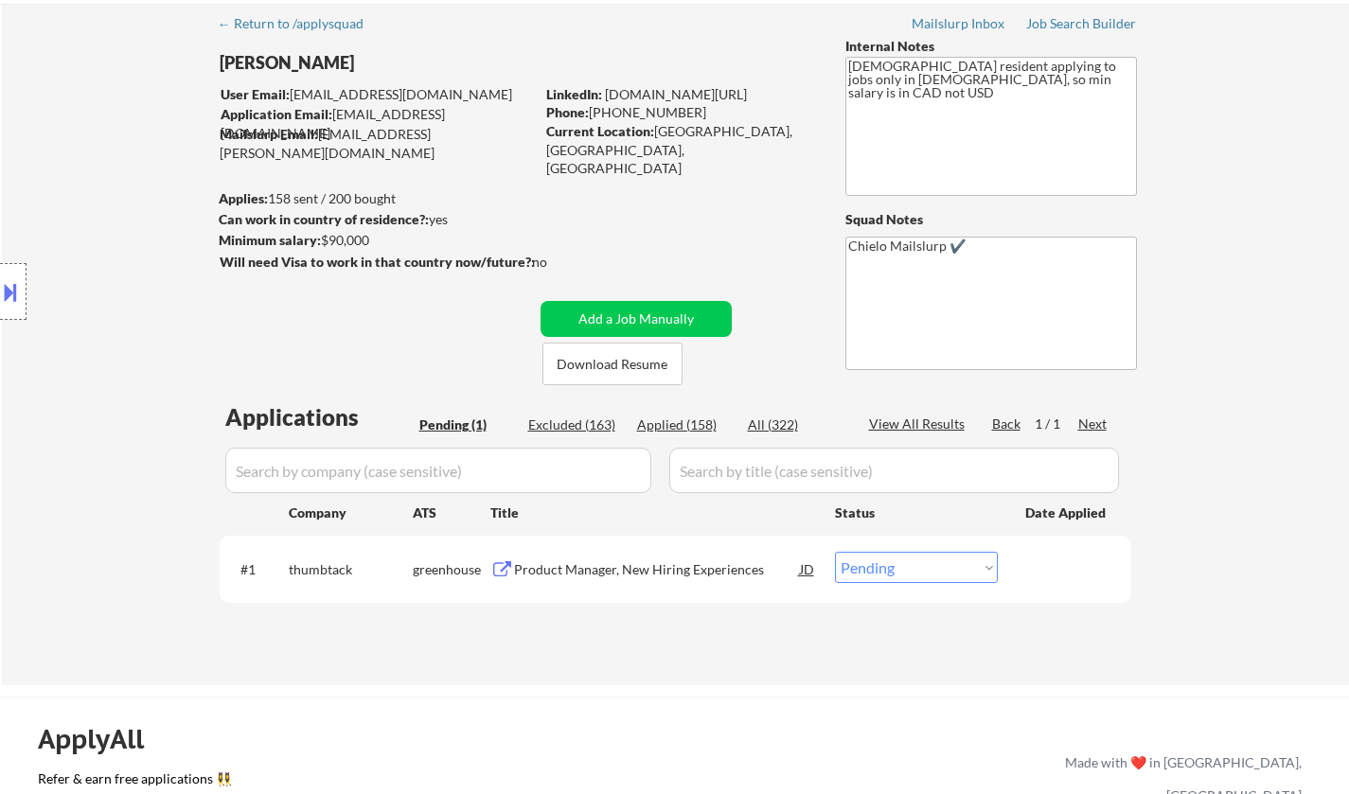
scroll to position [95, 0]
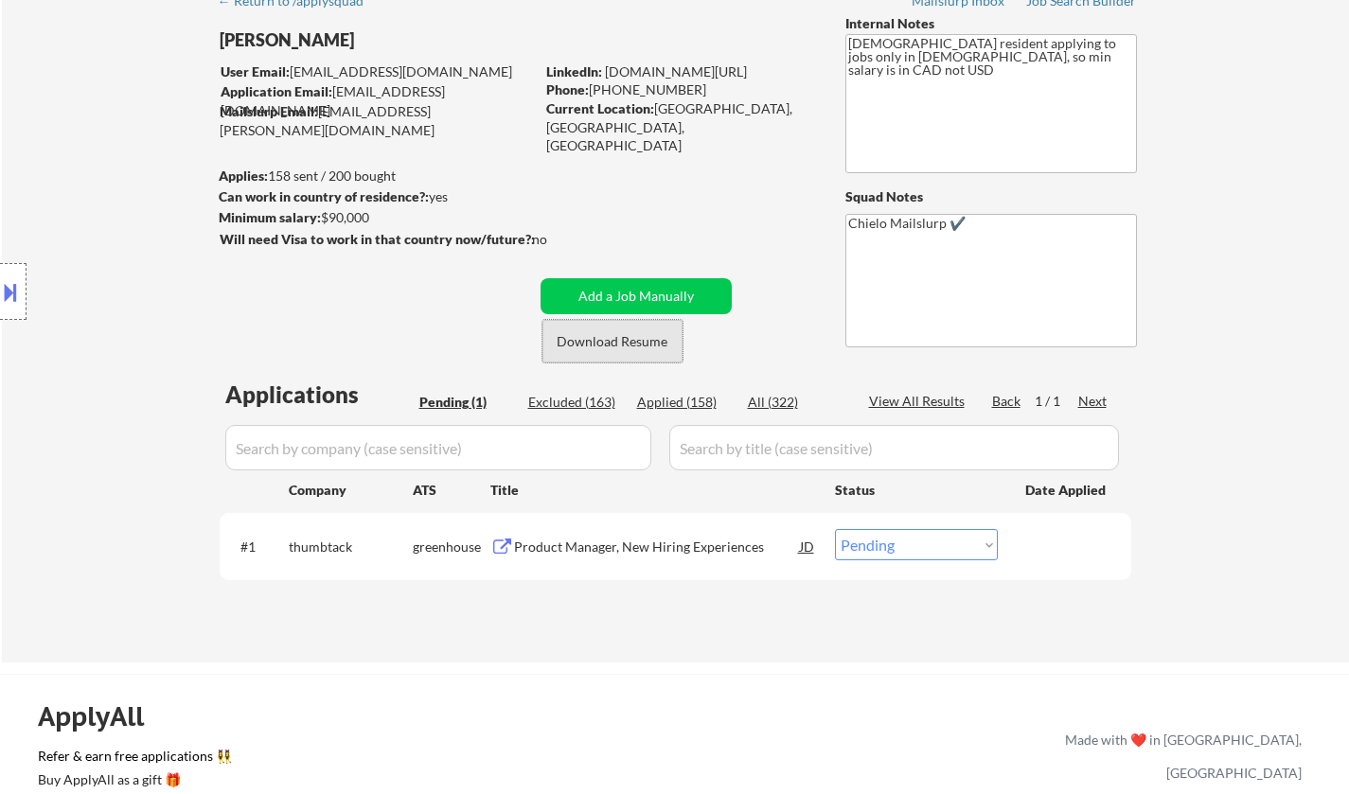
drag, startPoint x: 619, startPoint y: 346, endPoint x: 530, endPoint y: 83, distance: 276.9
click at [619, 346] on button "Download Resume" at bounding box center [612, 341] width 140 height 43
click at [601, 542] on div "Product Manager, New Hiring Experiences" at bounding box center [657, 547] width 286 height 19
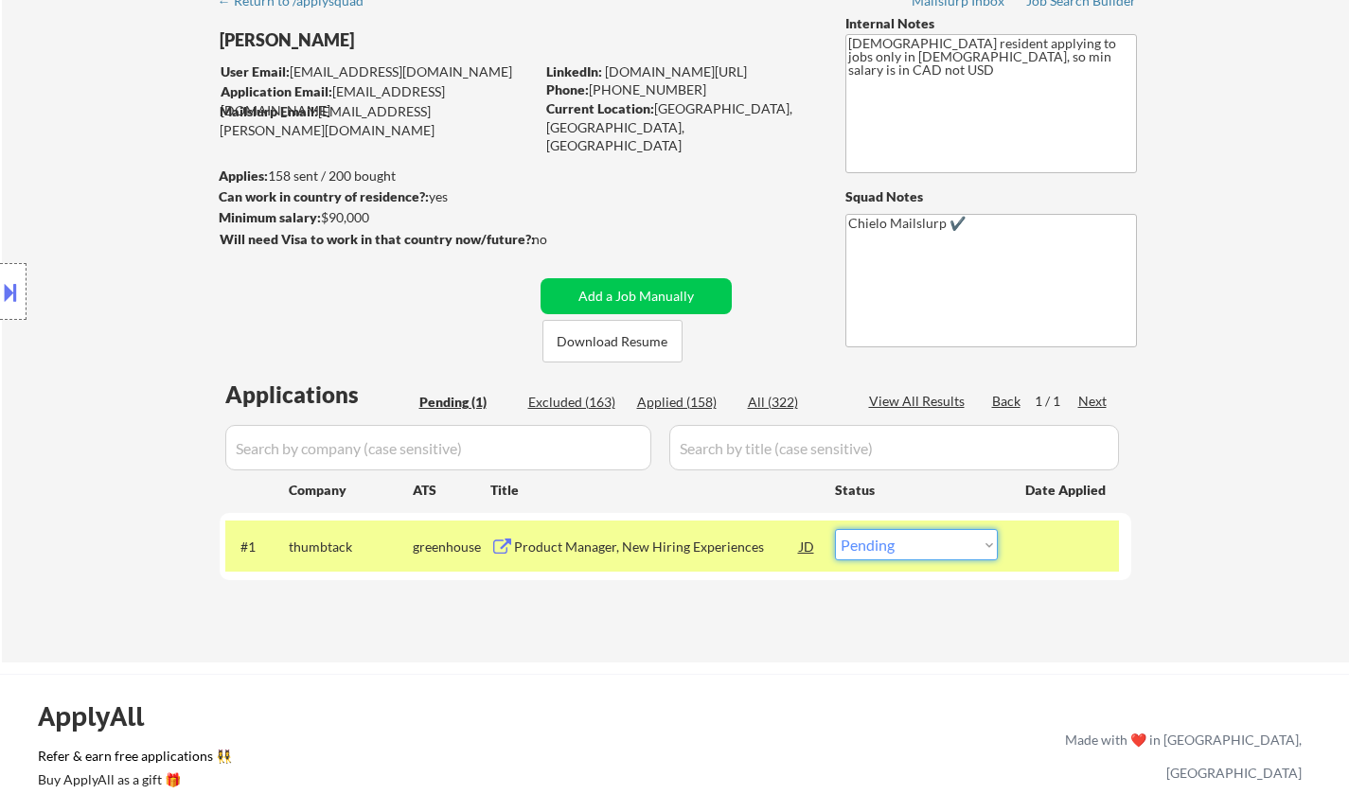
drag, startPoint x: 881, startPoint y: 531, endPoint x: 886, endPoint y: 541, distance: 10.6
click at [881, 531] on select "Choose an option... Pending Applied Excluded (Questions) Excluded (Expired) Exc…" at bounding box center [916, 544] width 163 height 31
select select ""applied""
click at [835, 529] on select "Choose an option... Pending Applied Excluded (Questions) Excluded (Expired) Exc…" at bounding box center [916, 544] width 163 height 31
